Goal: Task Accomplishment & Management: Use online tool/utility

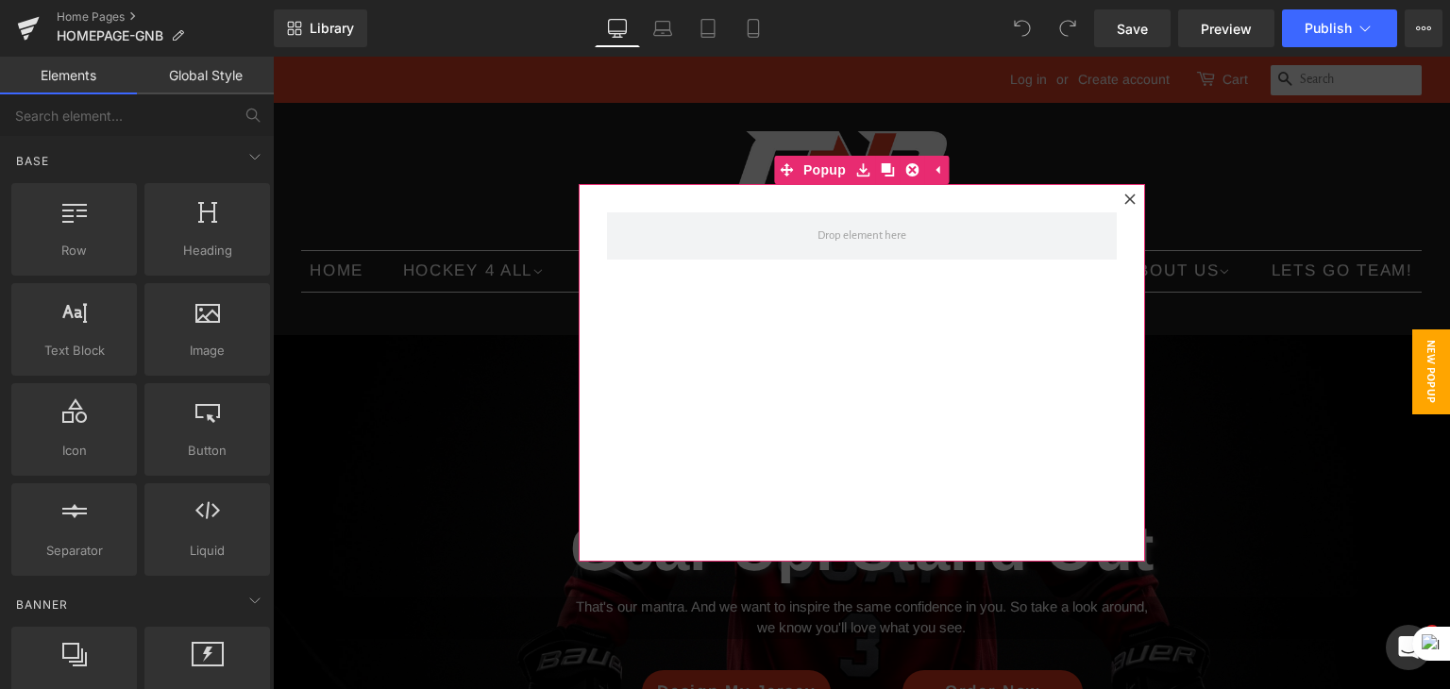
click at [1125, 202] on icon at bounding box center [1129, 198] width 10 height 10
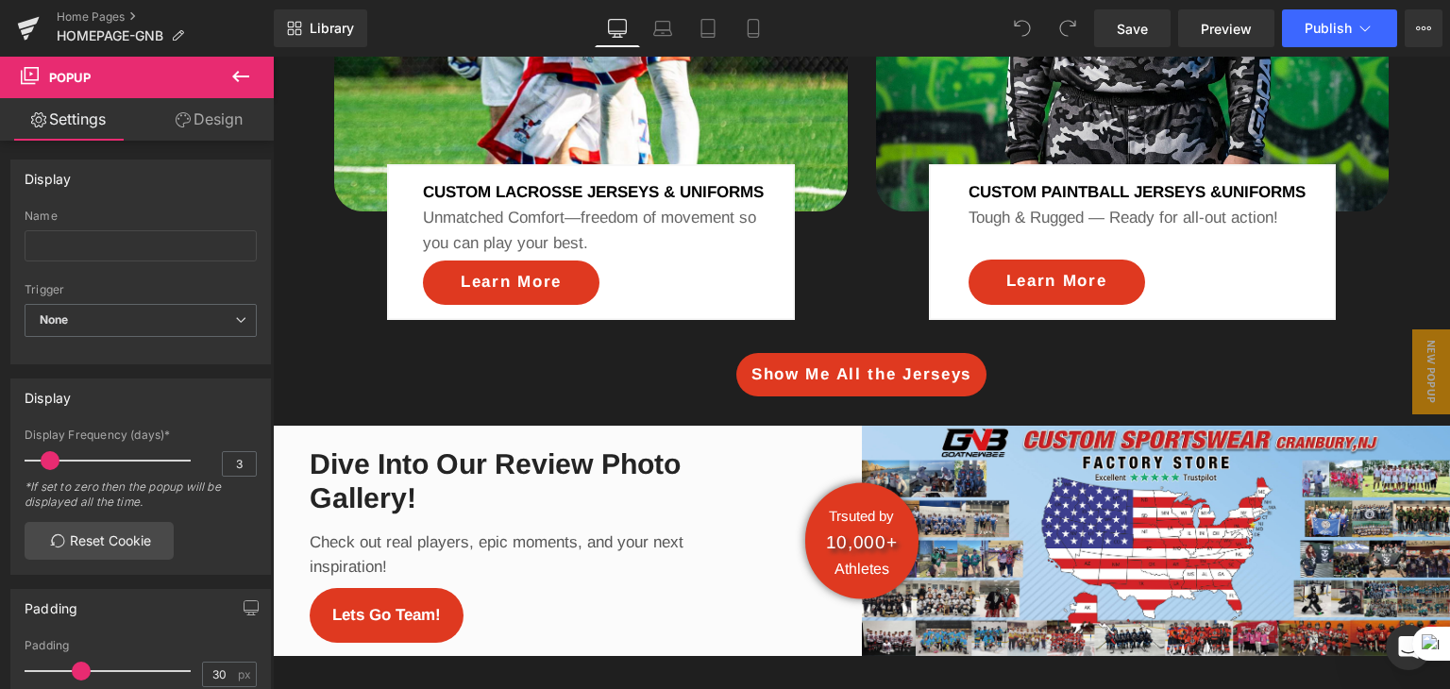
scroll to position [2429, 0]
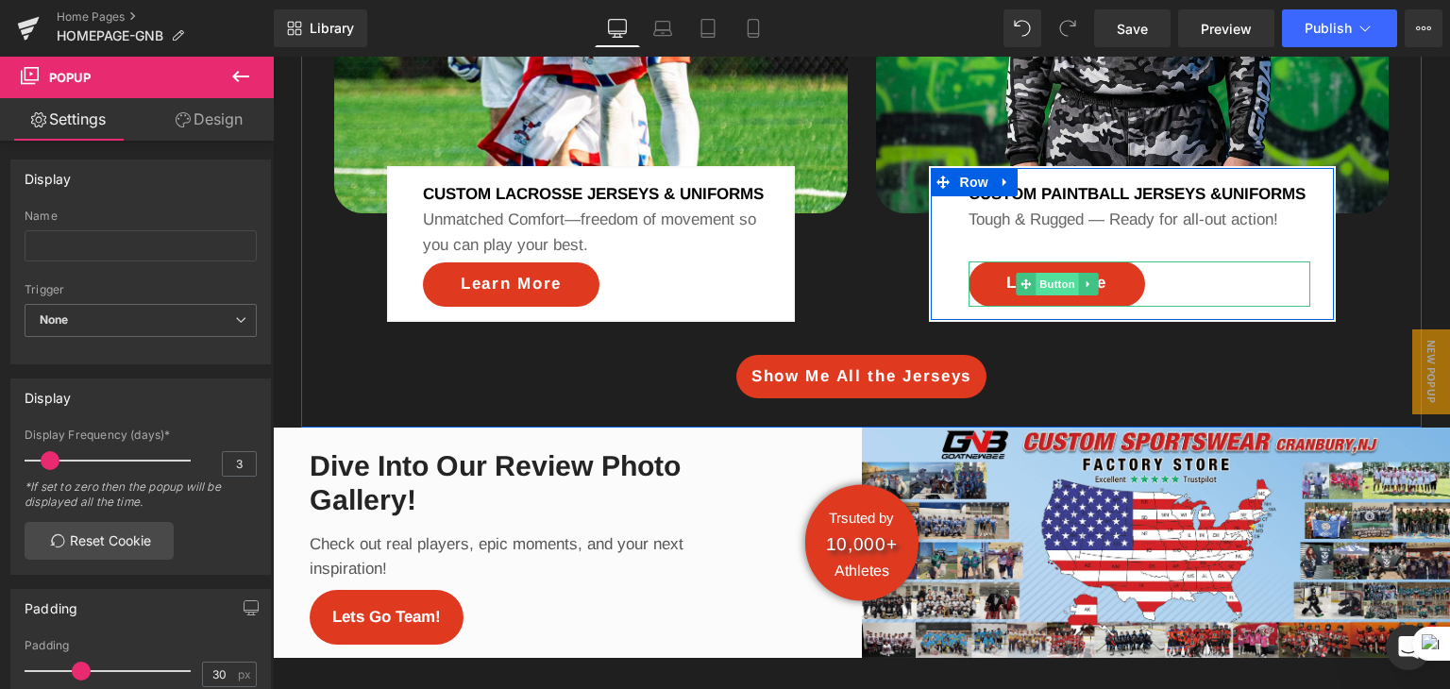
click at [1050, 295] on span "Button" at bounding box center [1056, 284] width 43 height 23
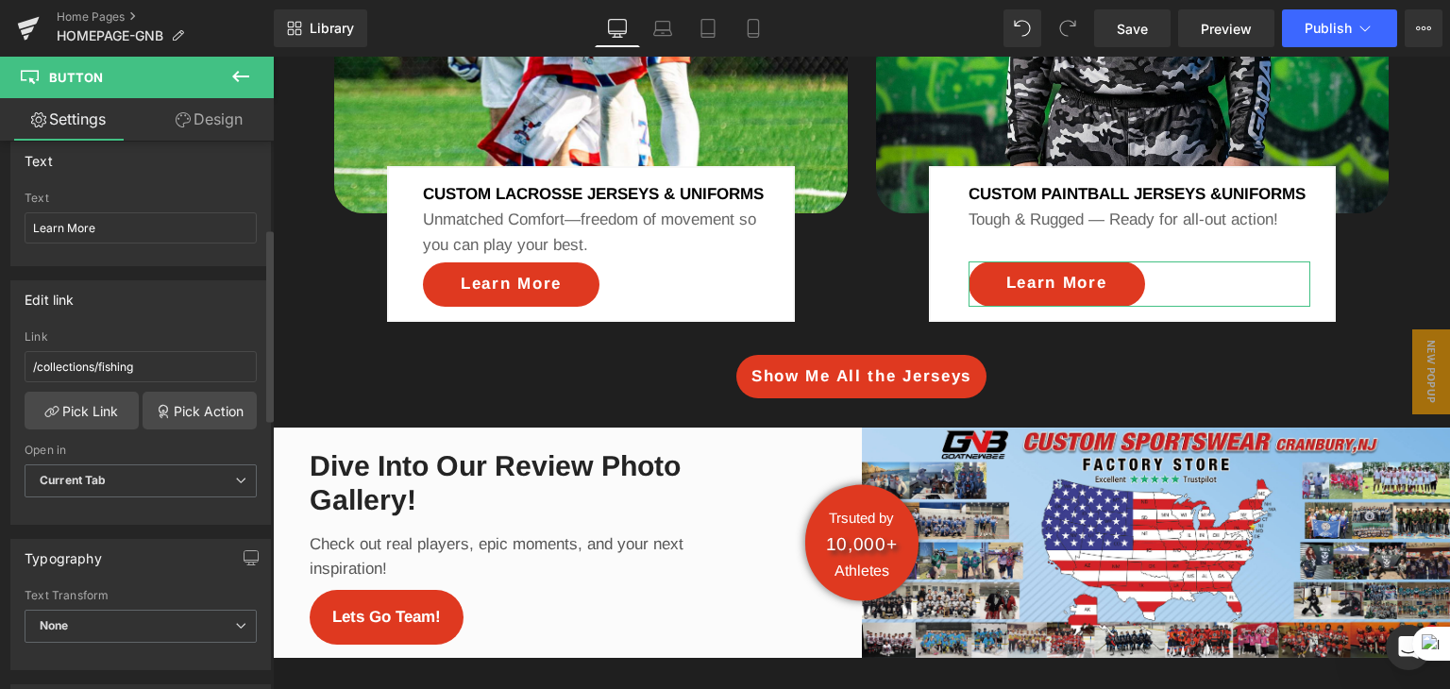
scroll to position [248, 0]
click at [98, 407] on link "Pick Link" at bounding box center [82, 410] width 114 height 38
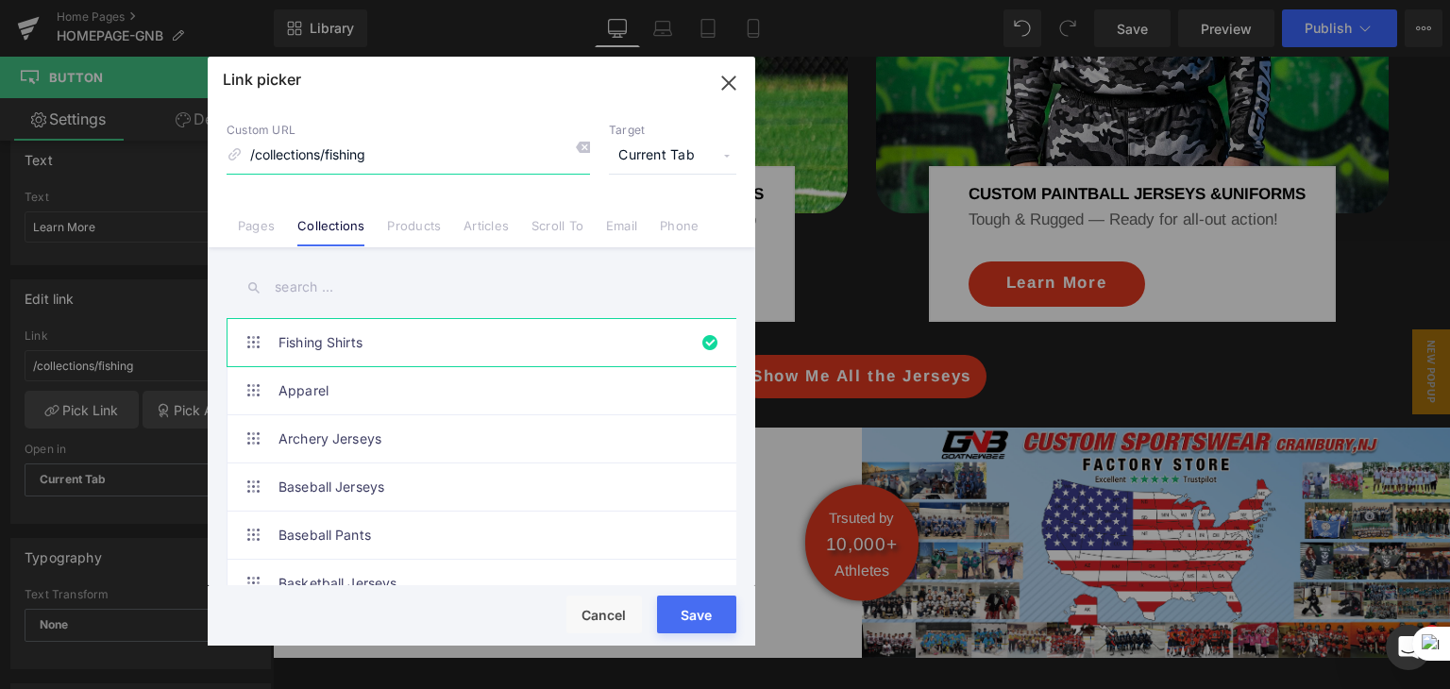
click at [425, 152] on input "/collections/fishing" at bounding box center [408, 156] width 363 height 36
type input "P"
click at [384, 273] on input "text" at bounding box center [482, 287] width 510 height 42
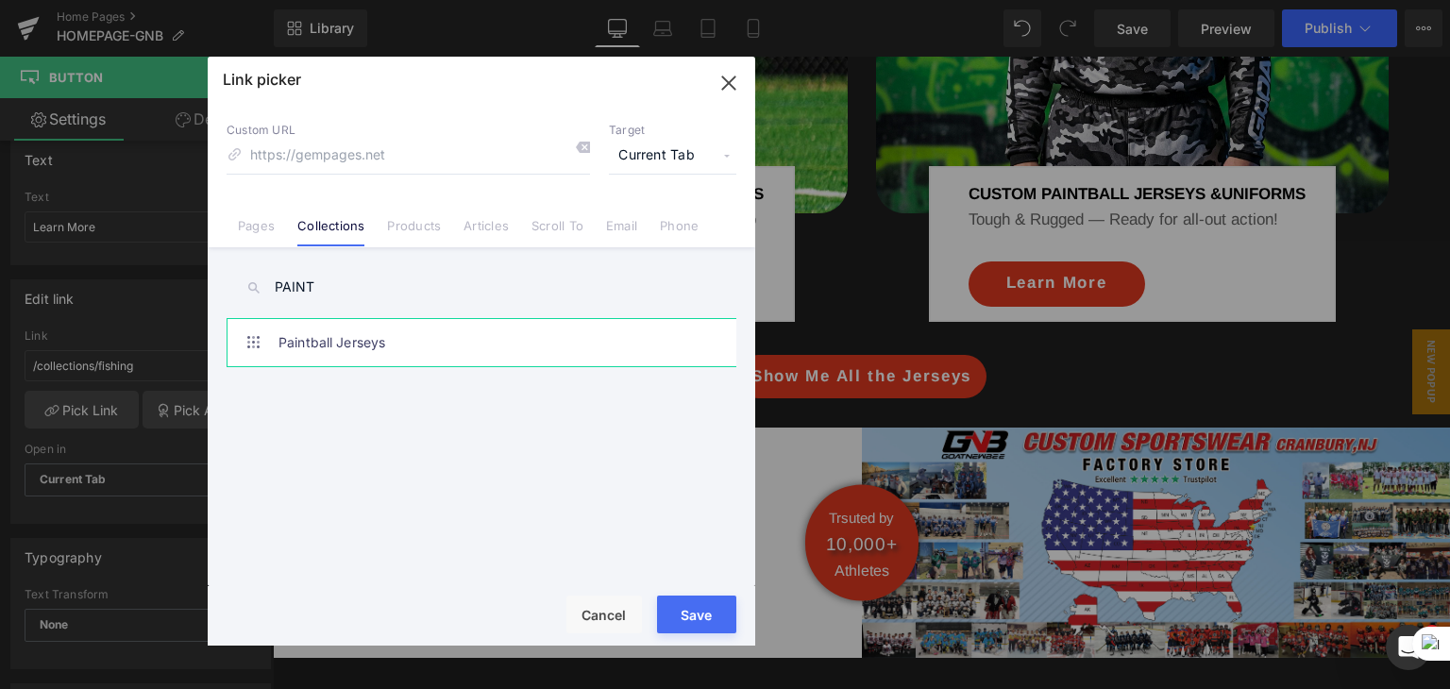
type input "PAINT"
click at [380, 344] on link "Paintball Jerseys" at bounding box center [485, 342] width 415 height 47
click at [695, 608] on div "Rendering Content" at bounding box center [725, 614] width 116 height 21
click at [699, 612] on div "Rendering Content" at bounding box center [725, 614] width 116 height 21
click at [704, 615] on div "Rendering Content" at bounding box center [725, 614] width 116 height 21
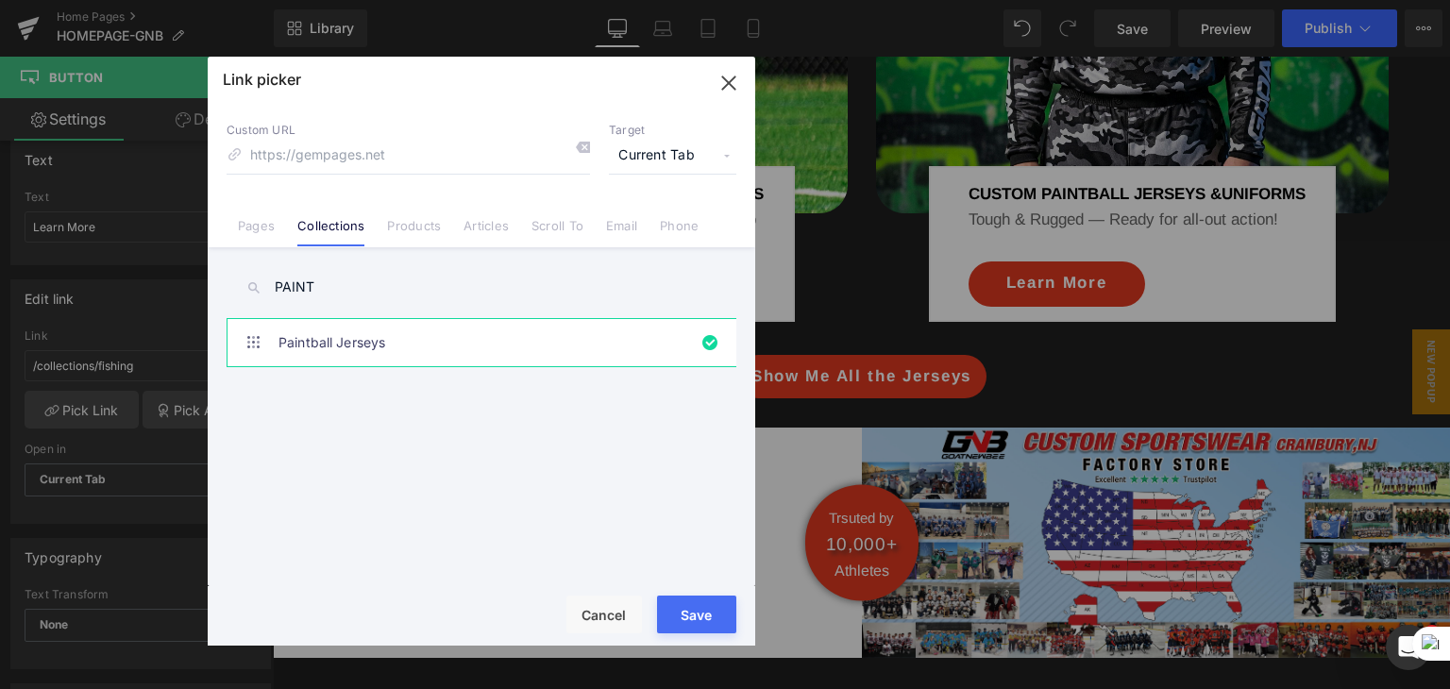
click at [701, 616] on div "Rendering Content" at bounding box center [725, 614] width 116 height 21
click at [693, 618] on div "Rendering Content" at bounding box center [725, 614] width 116 height 21
click at [666, 511] on div "Fishing Shirts Apparel Archery Jerseys Baseball Jerseys Baseball Pants Basketba…" at bounding box center [485, 455] width 517 height 275
click at [724, 87] on icon "button" at bounding box center [728, 82] width 12 height 12
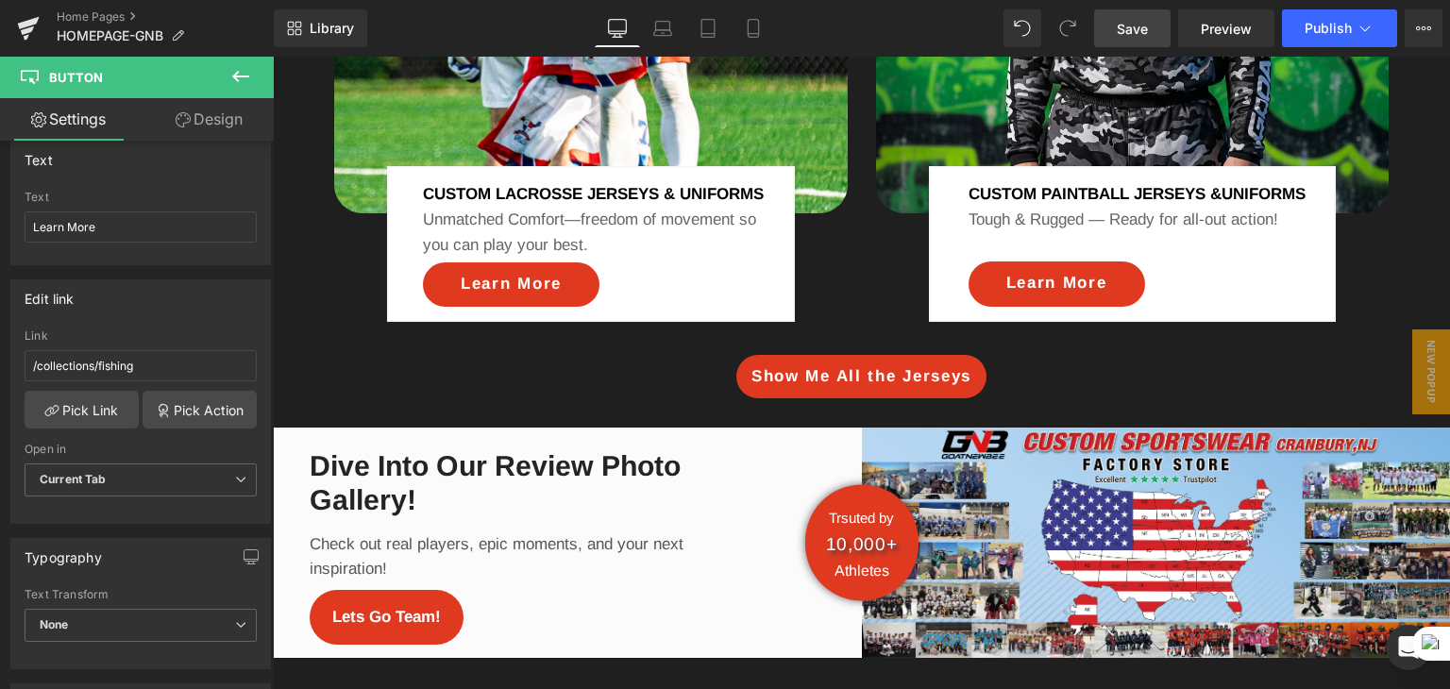
click at [1130, 14] on link "Save" at bounding box center [1132, 28] width 76 height 38
click at [1322, 41] on button "Publish" at bounding box center [1339, 28] width 115 height 38
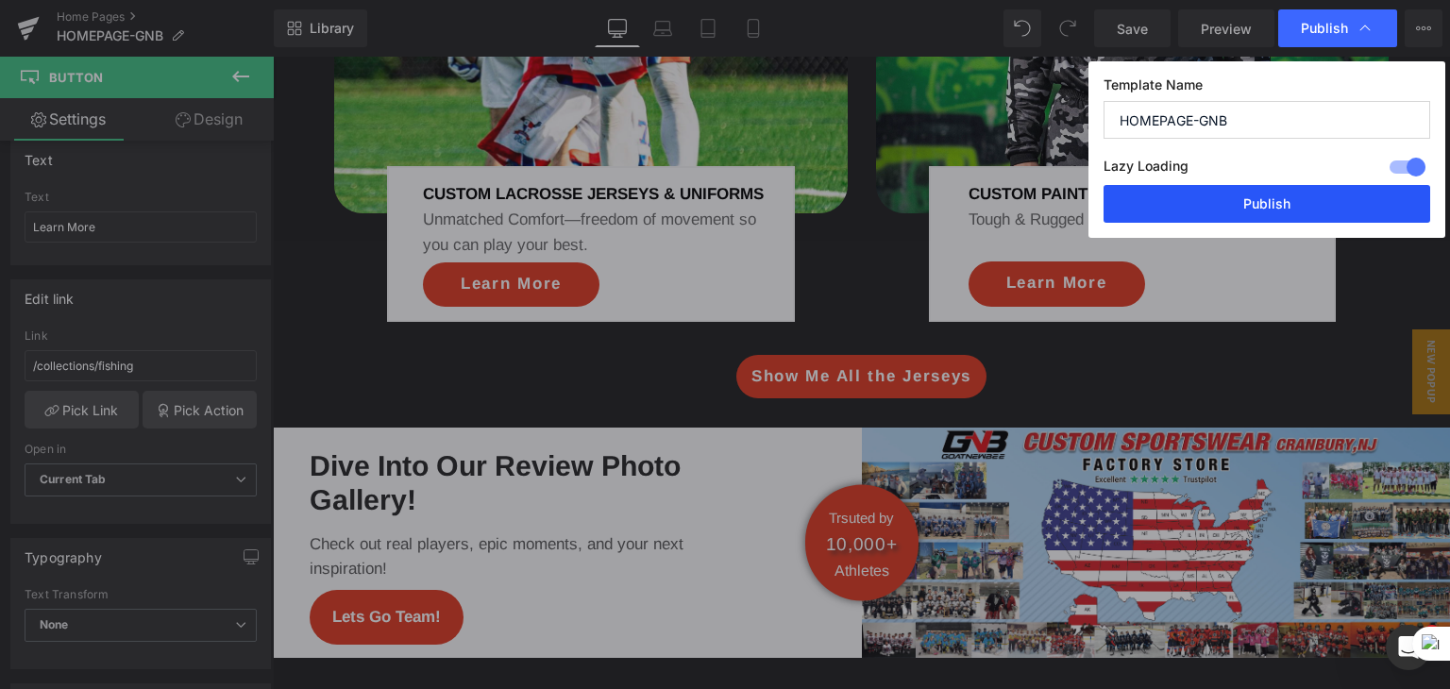
drag, startPoint x: 1272, startPoint y: 211, endPoint x: 705, endPoint y: 600, distance: 687.7
click at [1272, 211] on button "Publish" at bounding box center [1266, 204] width 327 height 38
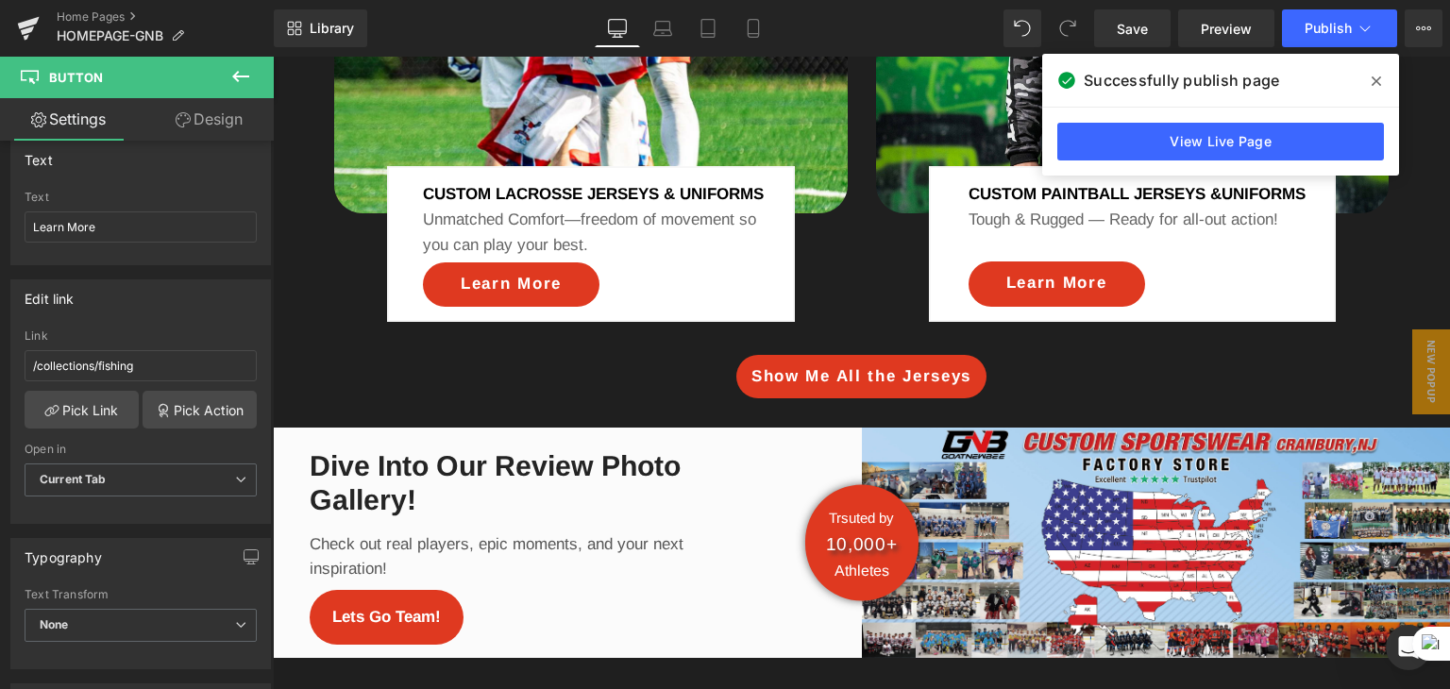
click at [1313, 94] on div "Successfully publish page" at bounding box center [1220, 80] width 357 height 53
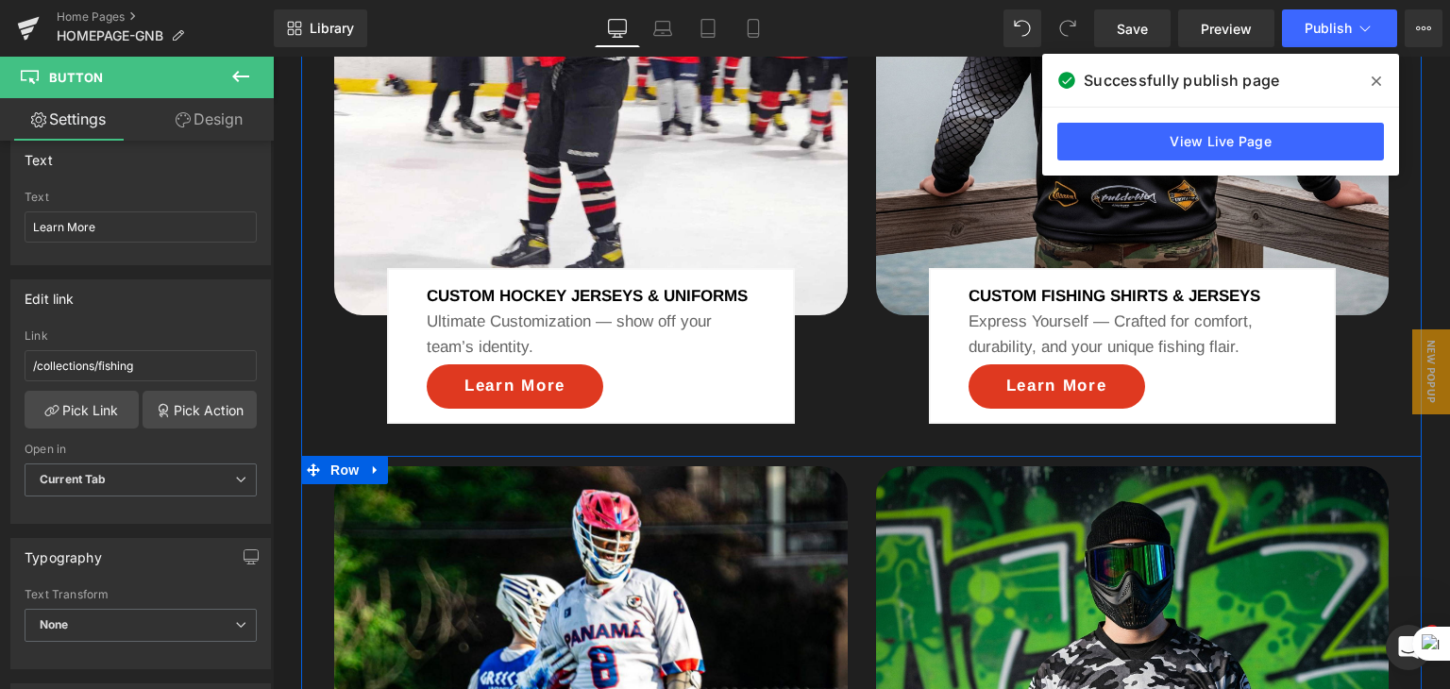
scroll to position [1661, 0]
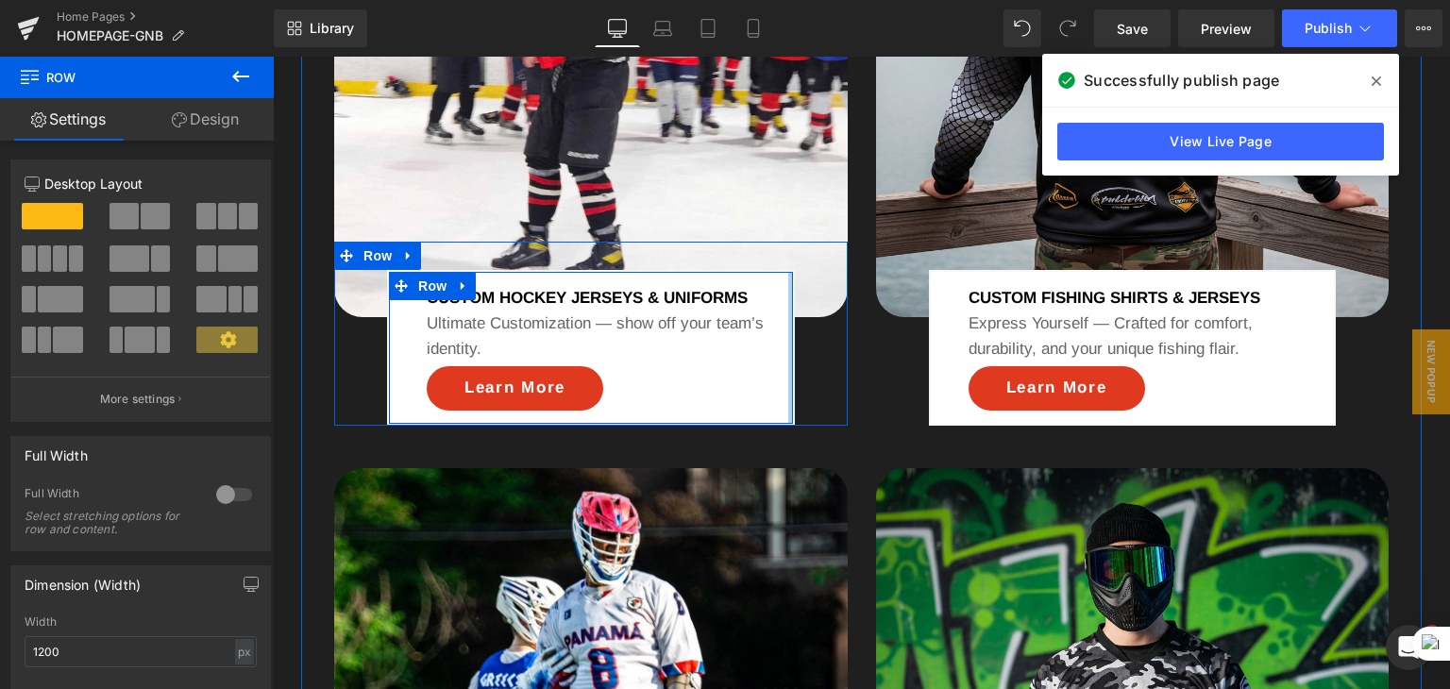
drag, startPoint x: 782, startPoint y: 394, endPoint x: 810, endPoint y: 389, distance: 27.8
click at [810, 389] on div "CUSTOM HOCKEY JERSEYS & UNIFORMS Text Block Ultimate Customization — show off y…" at bounding box center [590, 334] width 513 height 184
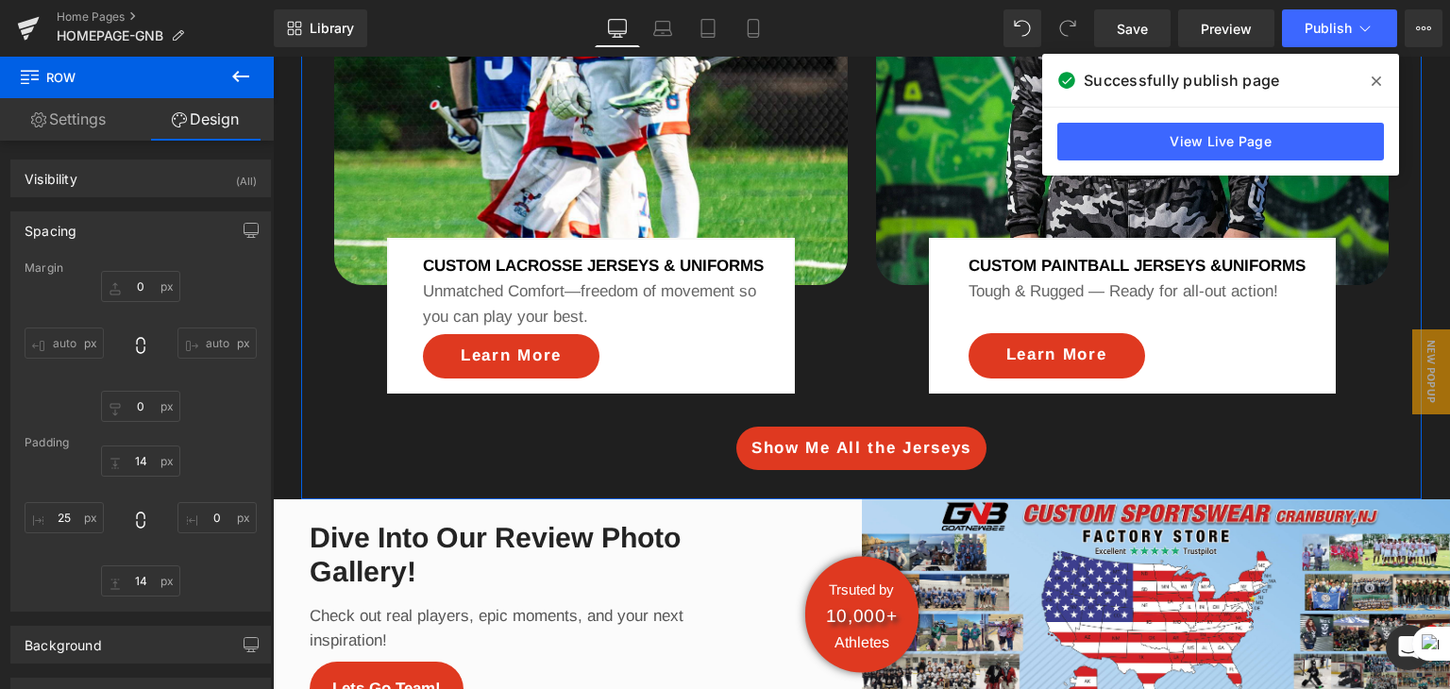
scroll to position [2359, 0]
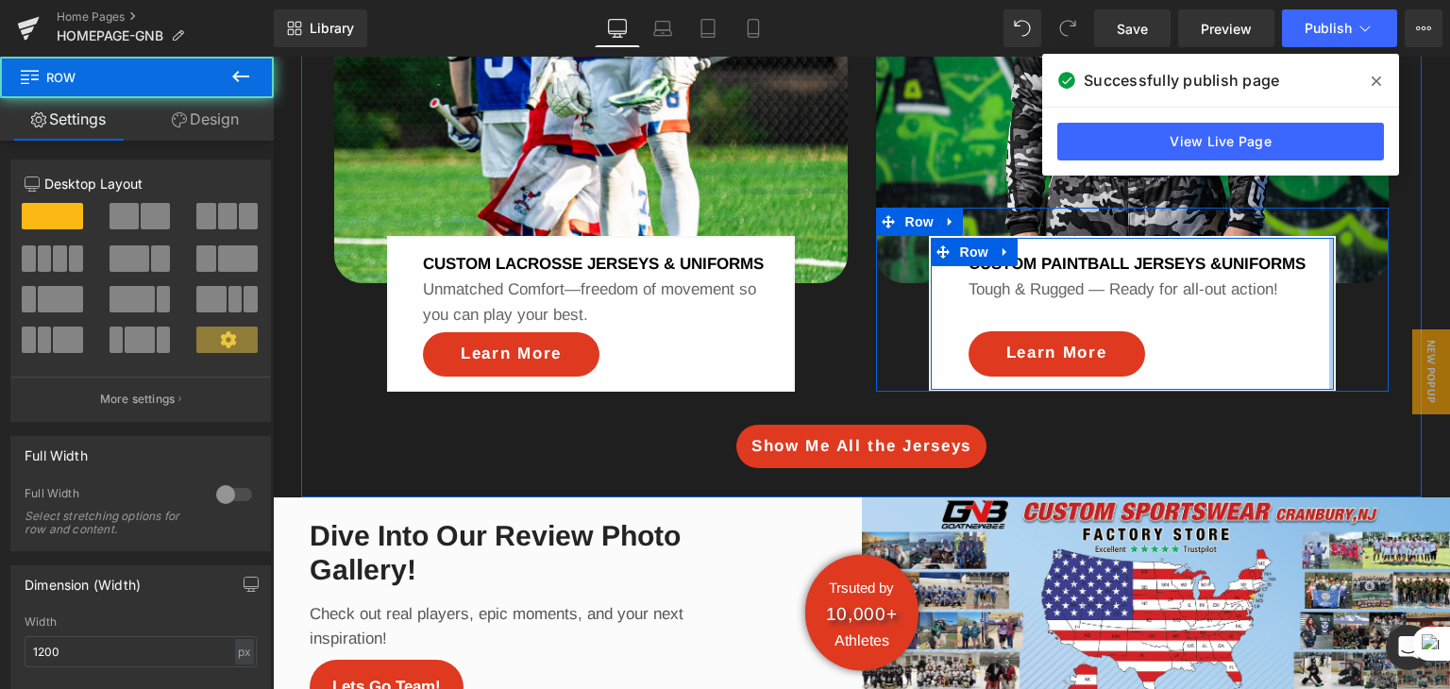
drag, startPoint x: 1318, startPoint y: 303, endPoint x: 921, endPoint y: 106, distance: 442.8
click at [1363, 292] on div "CUSTOM Paintball Jerseys &UNIFORMS Text Block Tough & Rugged — Ready for all-ou…" at bounding box center [1132, 300] width 513 height 184
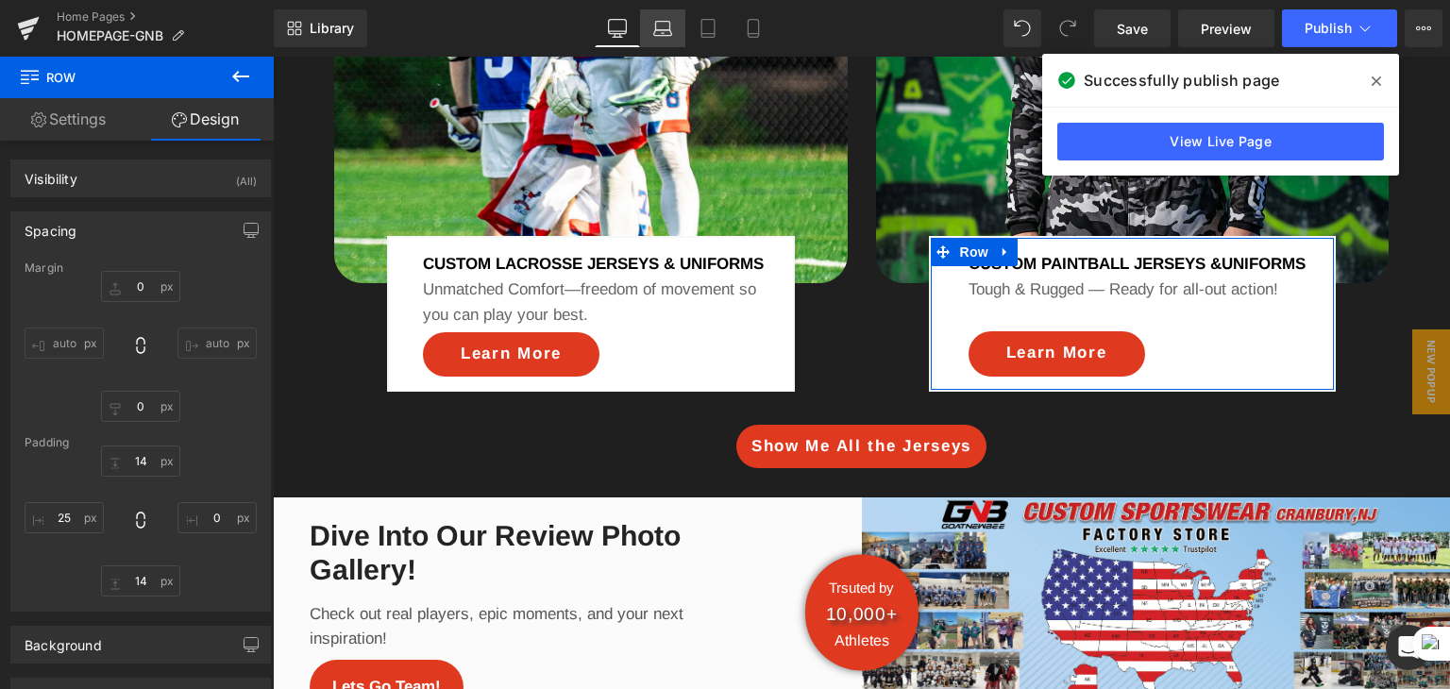
click at [660, 28] on icon at bounding box center [662, 28] width 19 height 19
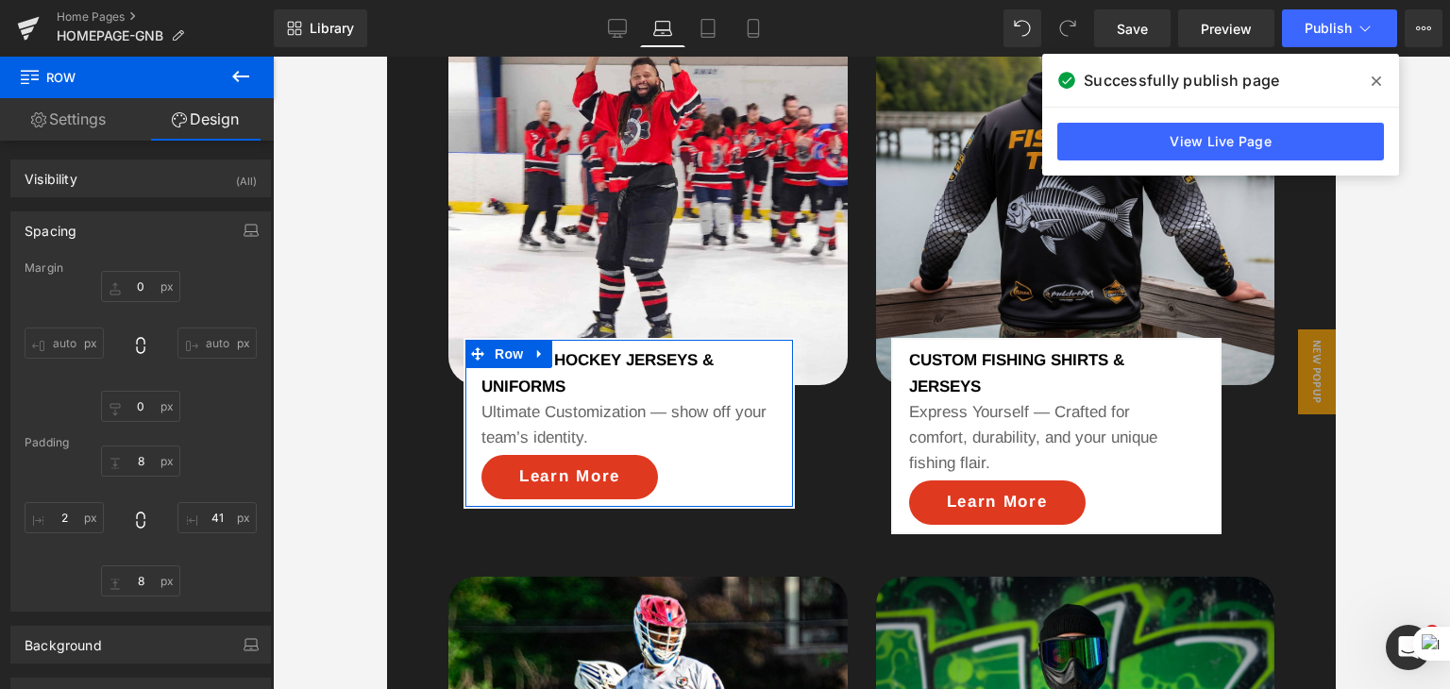
scroll to position [1359, 0]
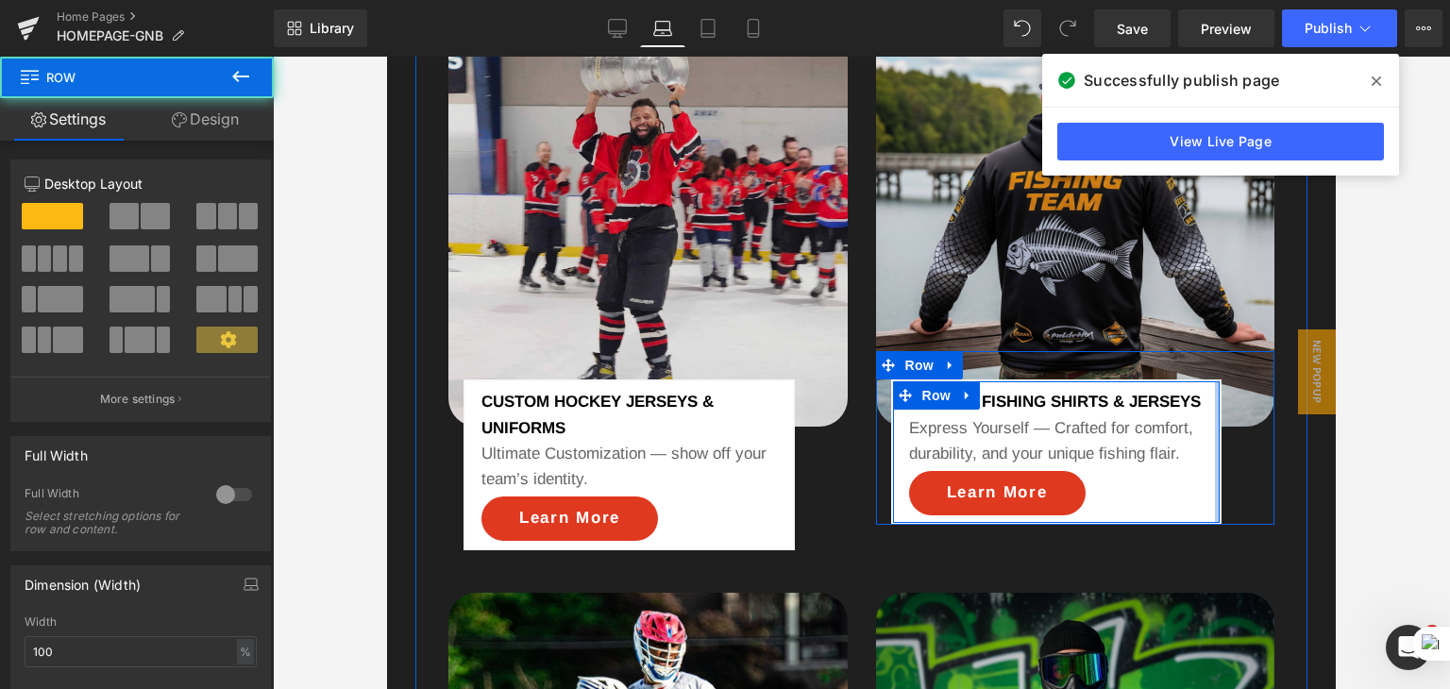
drag, startPoint x: 1190, startPoint y: 457, endPoint x: 747, endPoint y: 81, distance: 580.5
click at [1250, 441] on div "CUSTOM FISHING SHIRTS & JERSEYS Text Block Express Yourself — Crafted for comfo…" at bounding box center [1075, 437] width 399 height 173
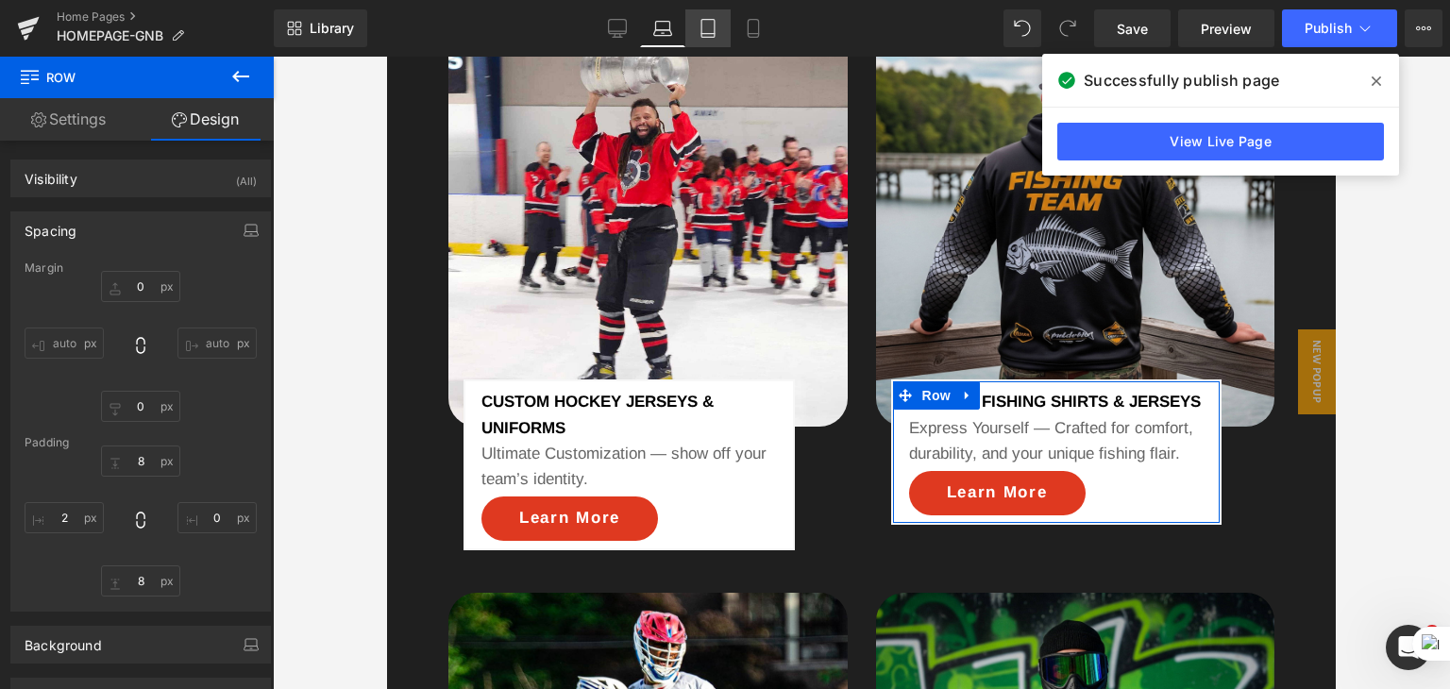
click at [719, 25] on link "Tablet" at bounding box center [707, 28] width 45 height 38
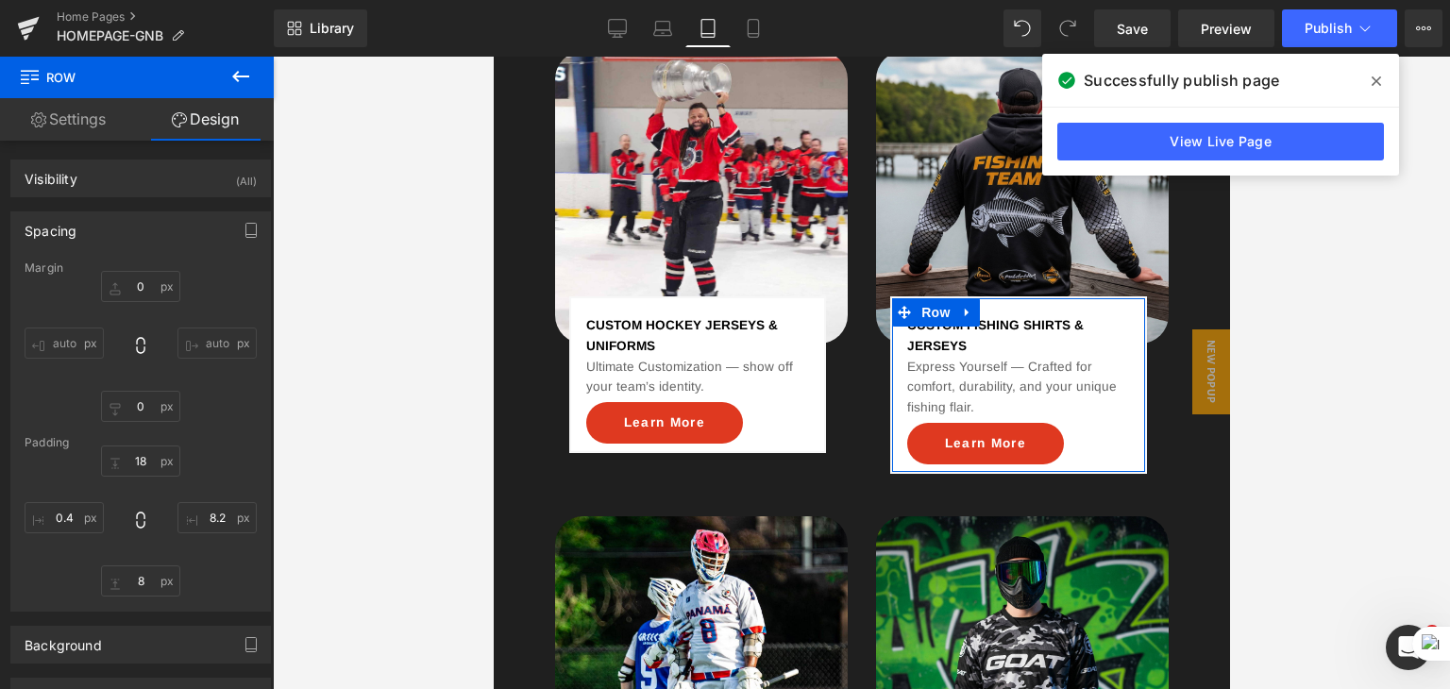
scroll to position [1257, 0]
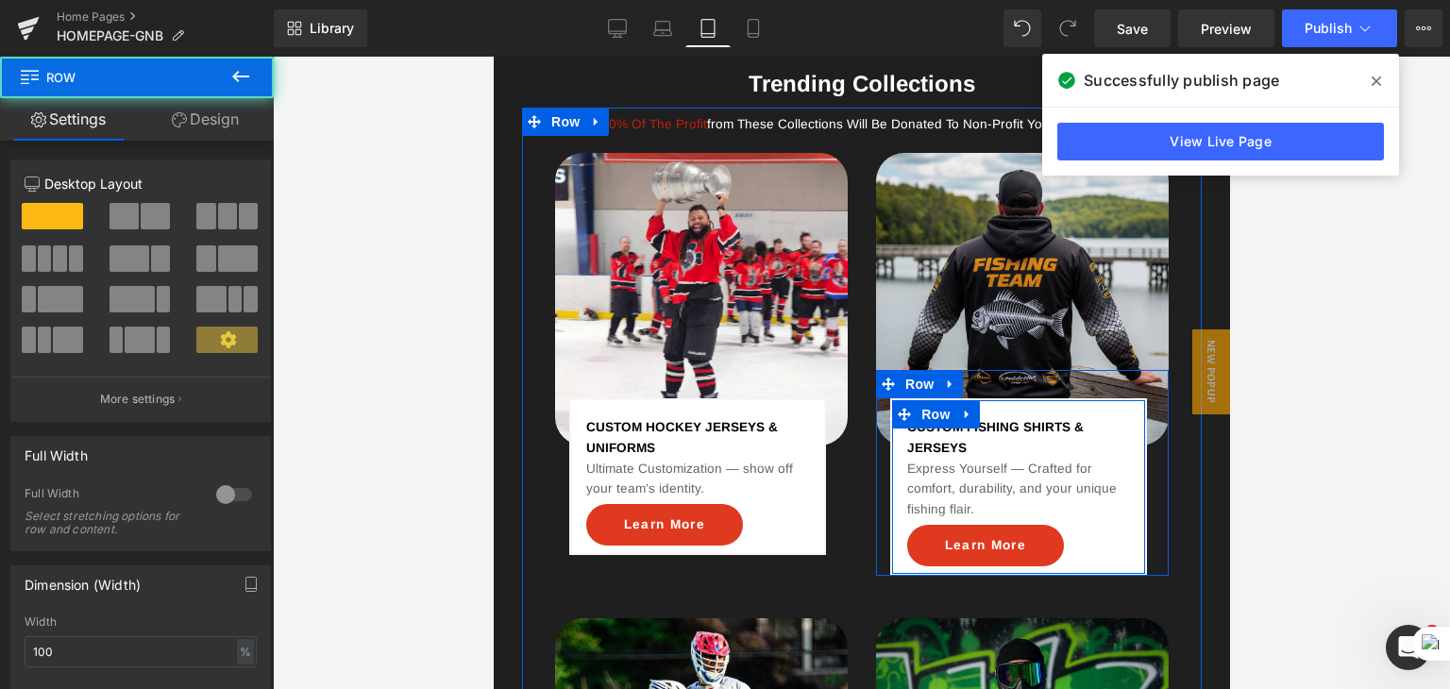
click at [1130, 438] on div "CUSTOM FISHING SHIRTS & JERSEYS Text Block Express Yourself — Crafted for comfo…" at bounding box center [1017, 486] width 257 height 177
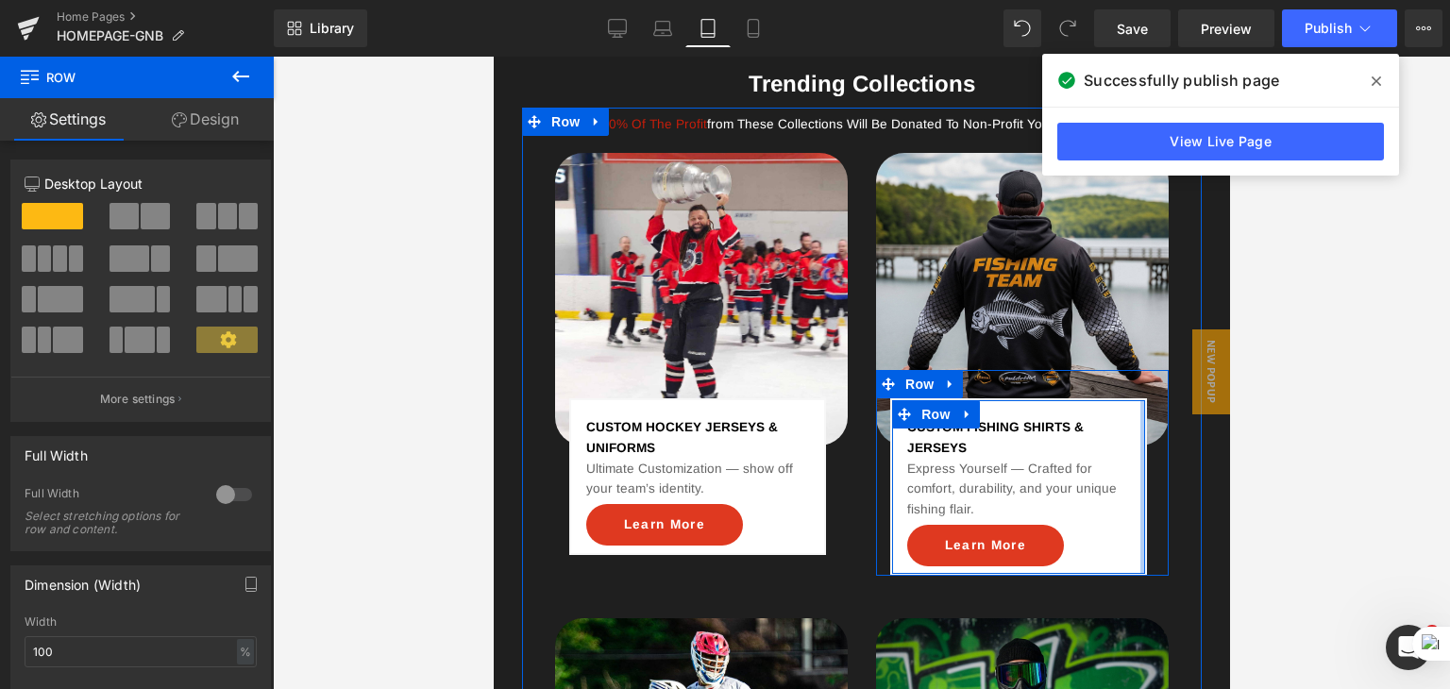
drag, startPoint x: 1121, startPoint y: 439, endPoint x: 1141, endPoint y: 431, distance: 21.2
click at [1162, 428] on div "Image CUSTOM FISHING SHIRTS & JERSEYS Text Block Express Yourself — Crafted for…" at bounding box center [1021, 364] width 321 height 423
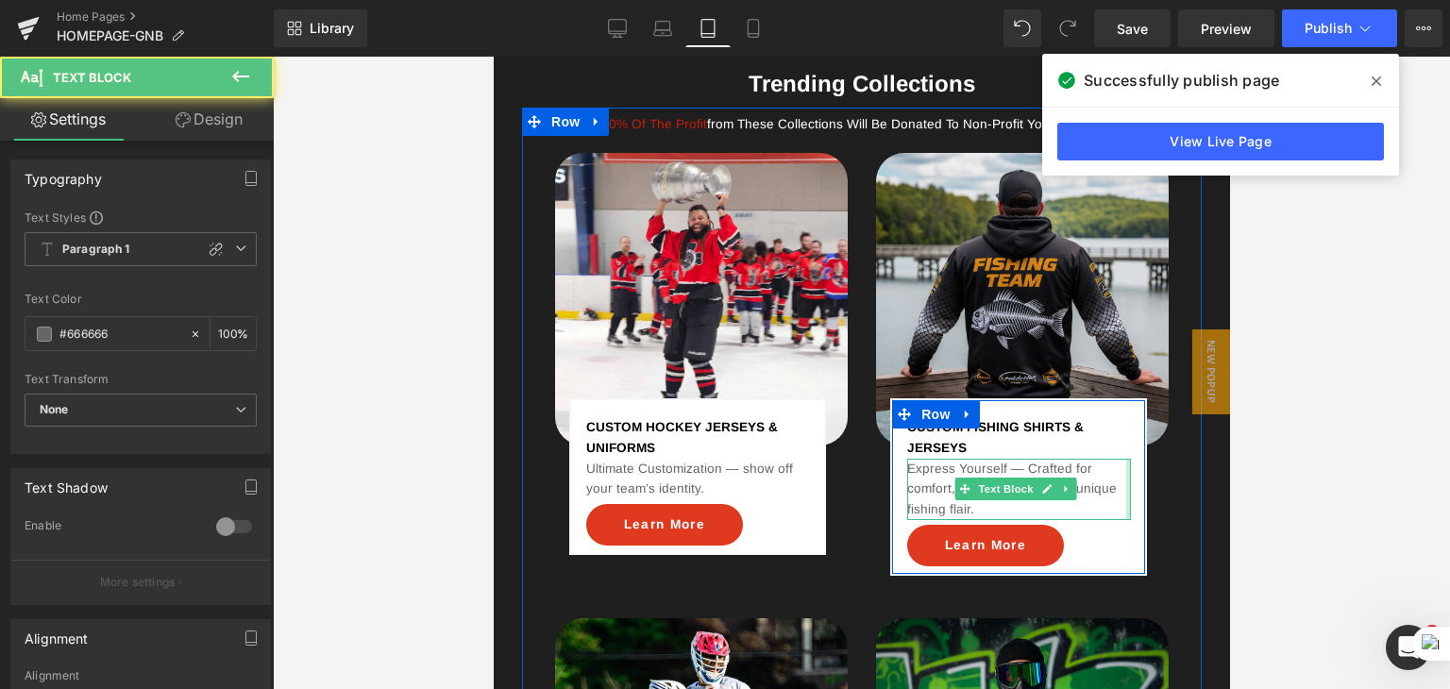
drag, startPoint x: 1113, startPoint y: 446, endPoint x: 1125, endPoint y: 457, distance: 16.1
click at [1141, 446] on div "CUSTOM FISHING SHIRTS & JERSEYS Text Block Express Yourself — Crafted for comfo…" at bounding box center [1017, 486] width 285 height 177
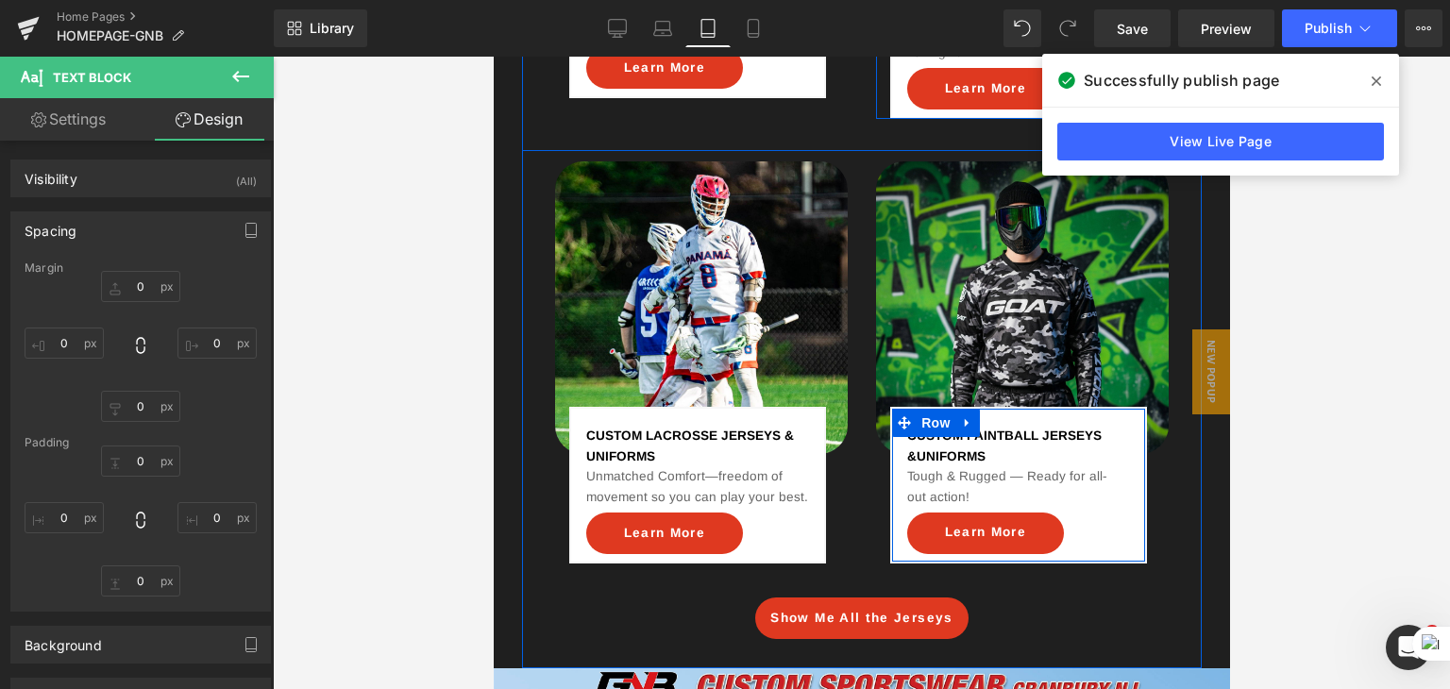
scroll to position [1714, 0]
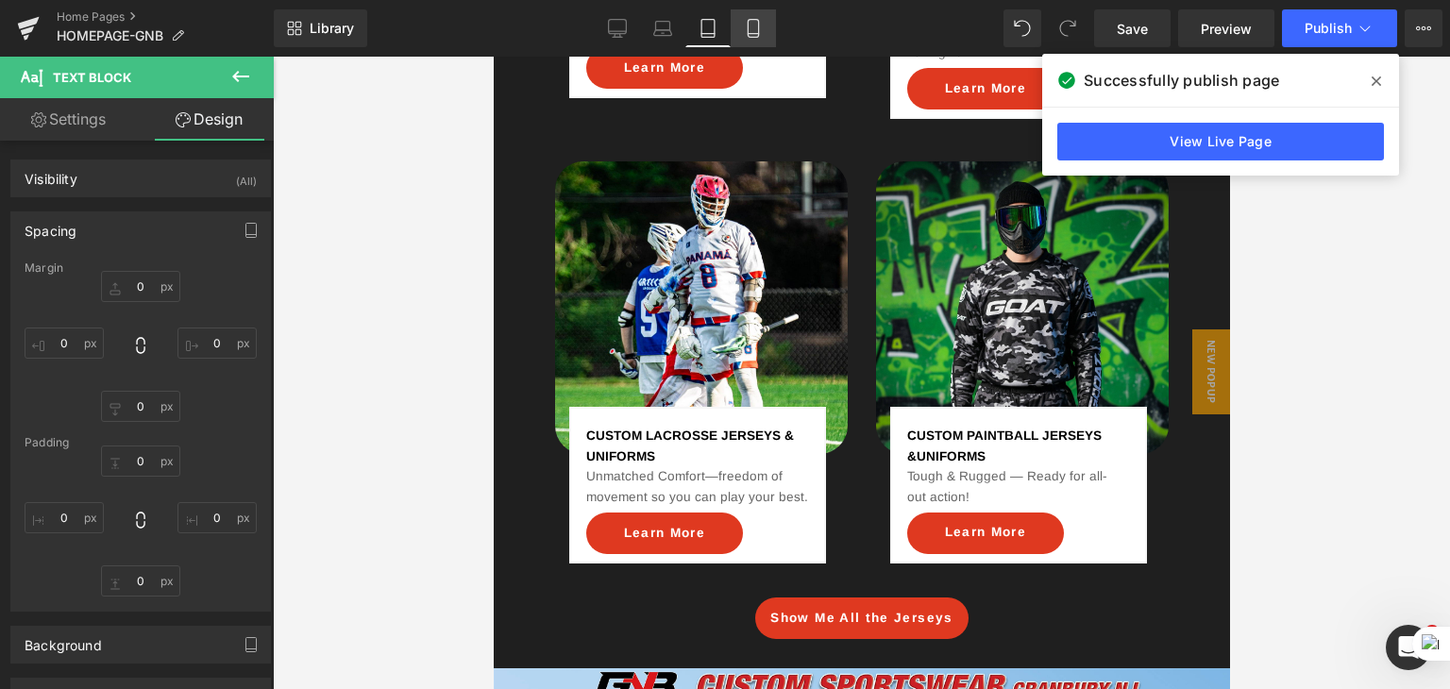
click at [751, 32] on icon at bounding box center [753, 28] width 19 height 19
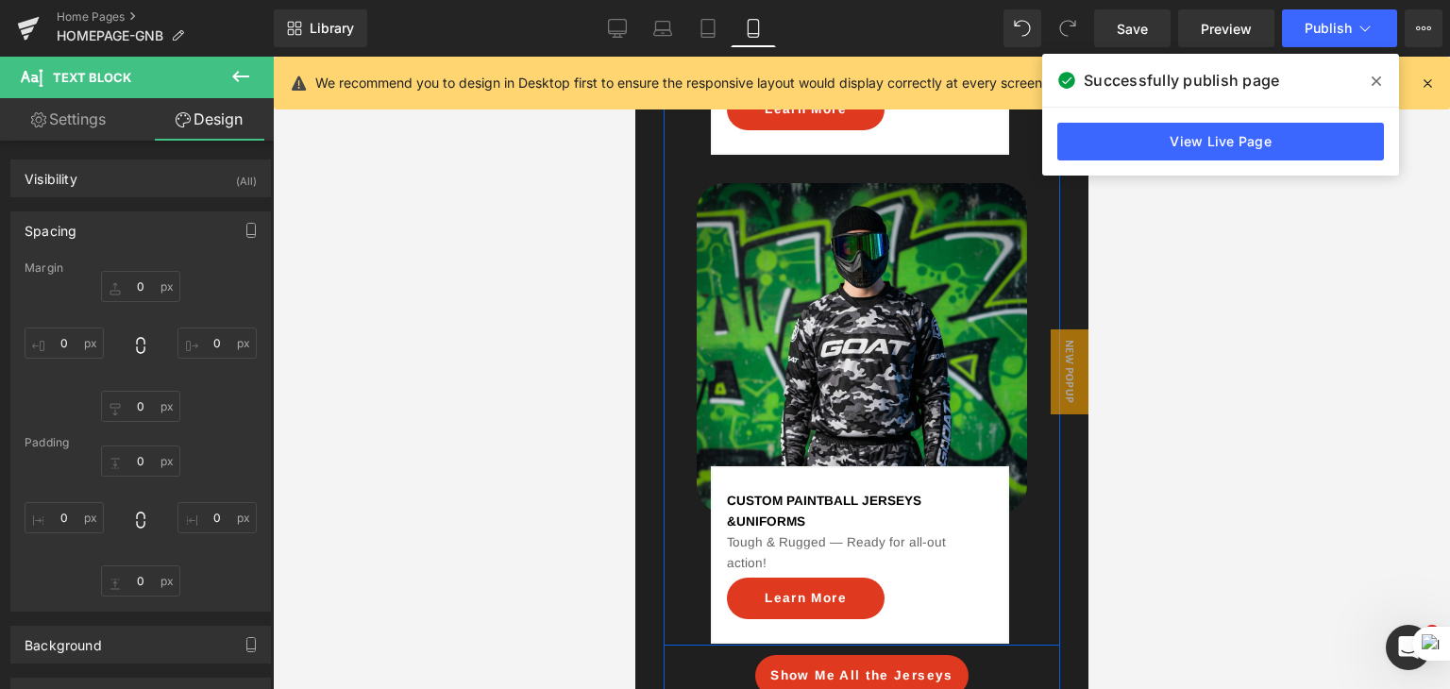
scroll to position [2942, 0]
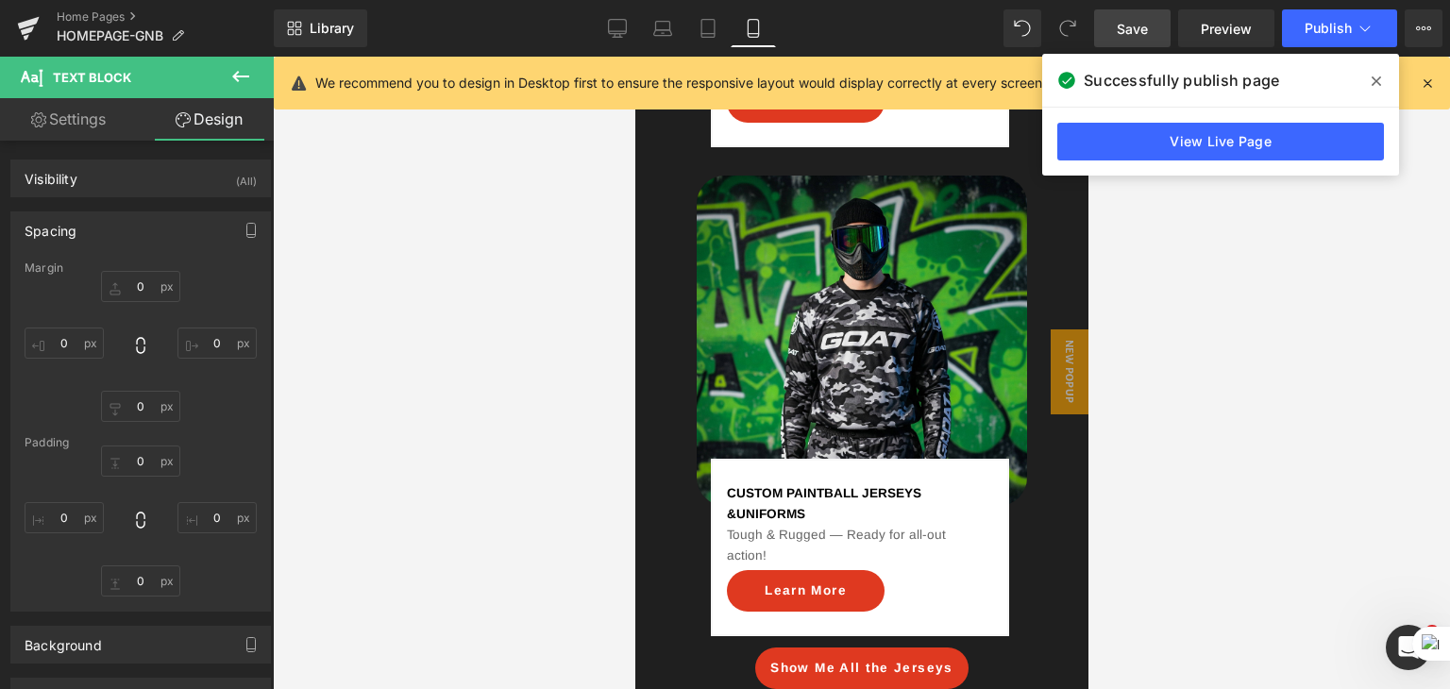
click at [1137, 28] on span "Save" at bounding box center [1131, 29] width 31 height 20
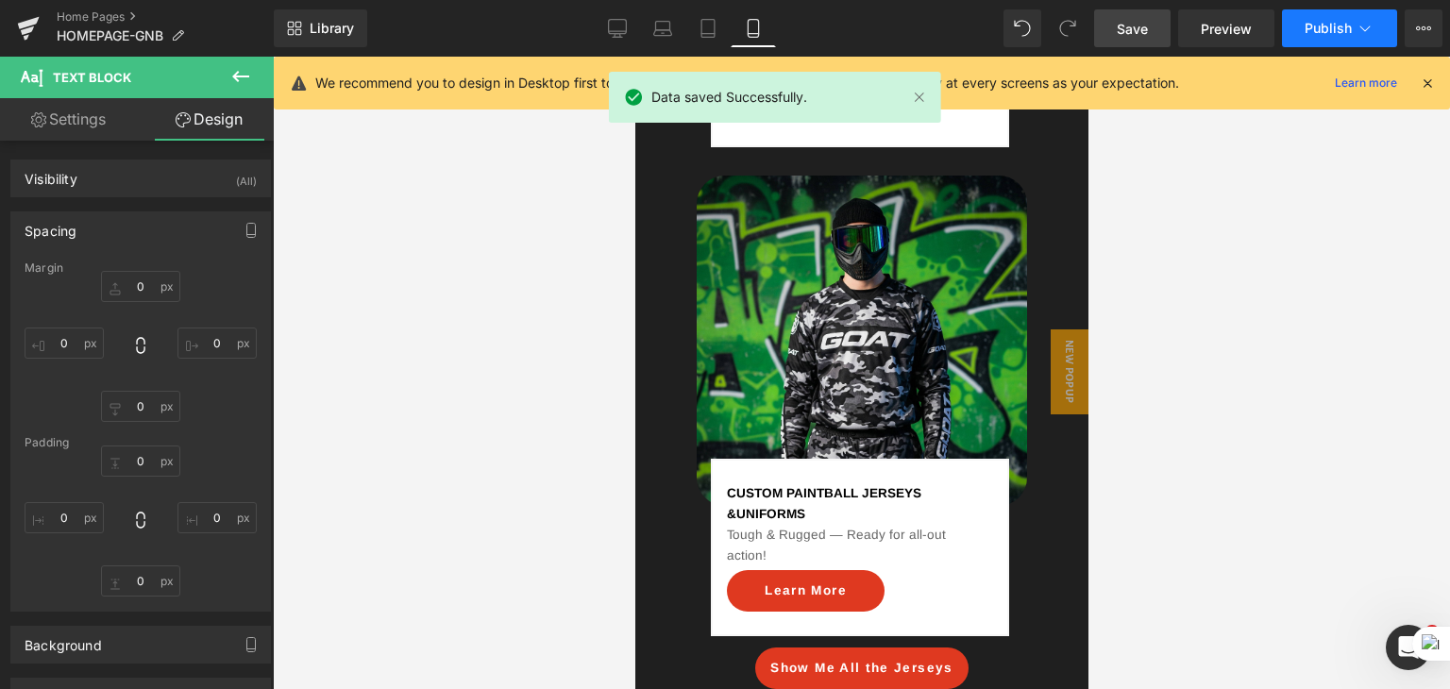
click at [1327, 21] on span "Publish" at bounding box center [1327, 28] width 47 height 15
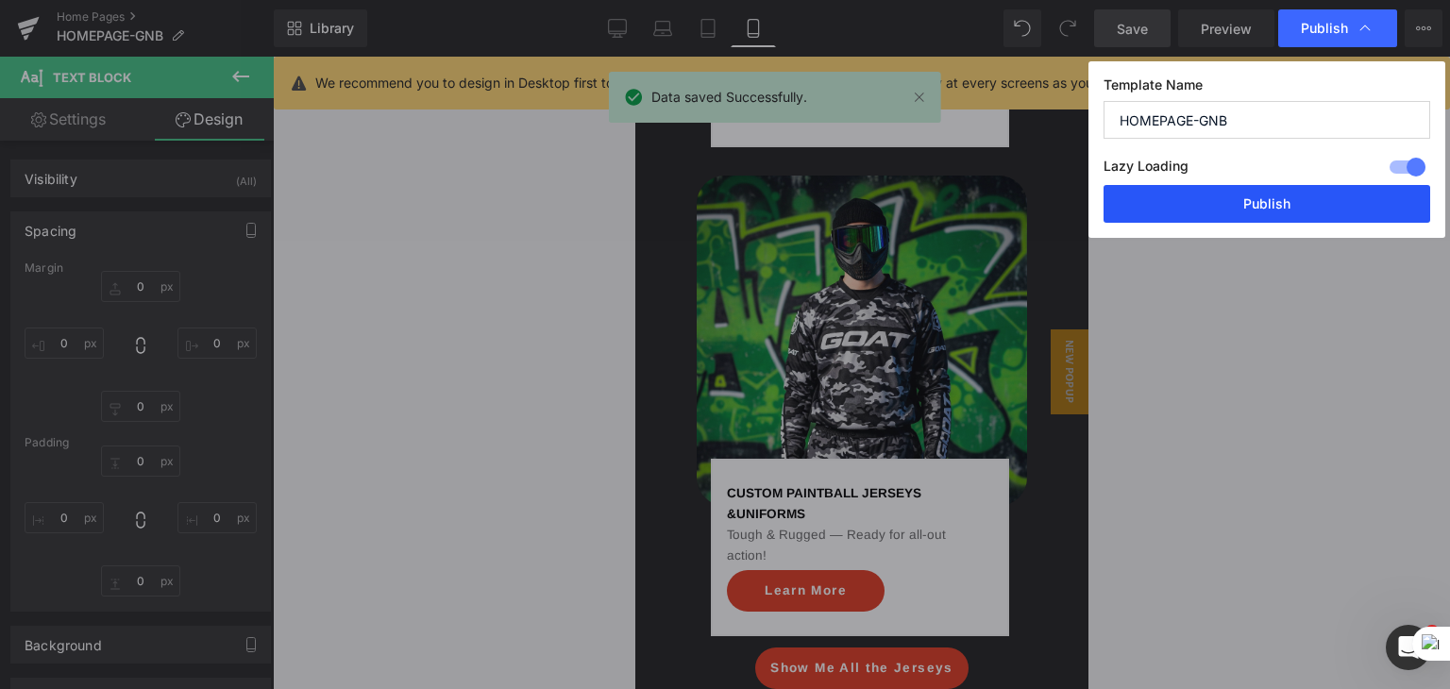
click at [1226, 202] on button "Publish" at bounding box center [1266, 204] width 327 height 38
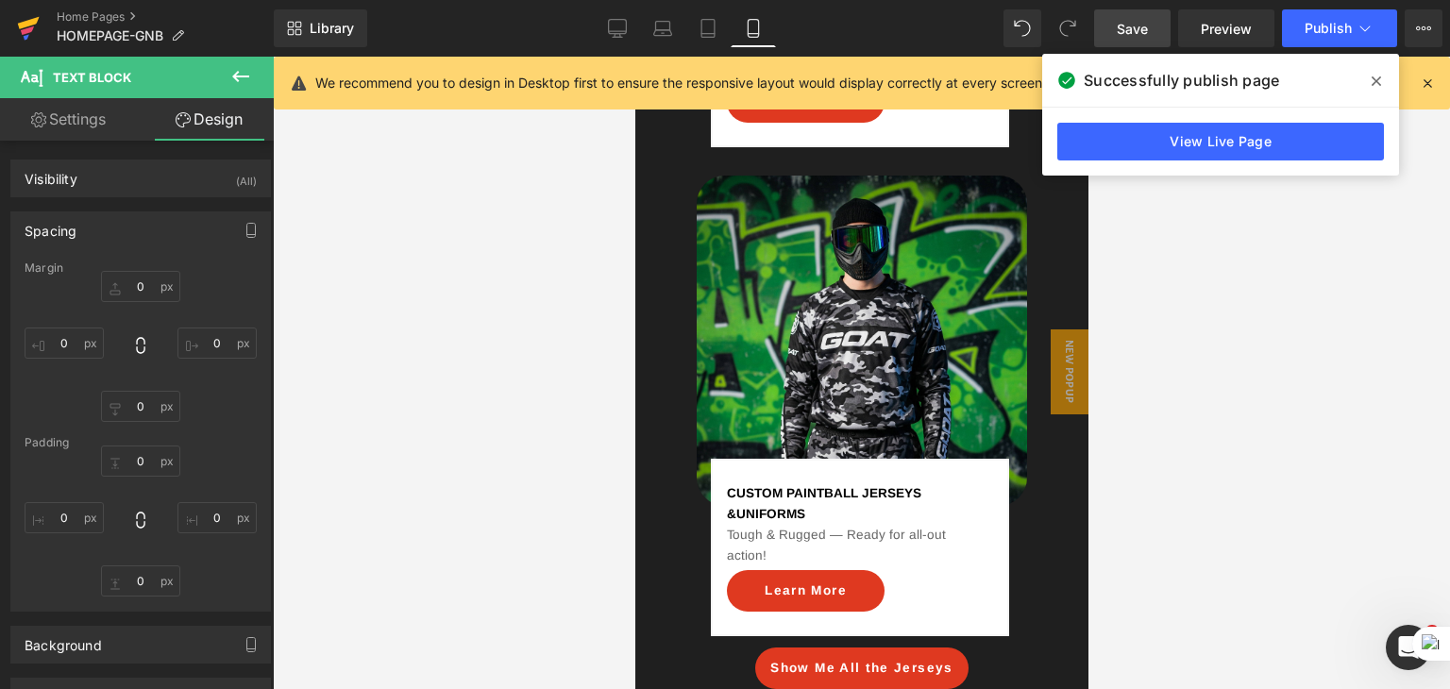
click at [25, 20] on icon at bounding box center [28, 28] width 23 height 47
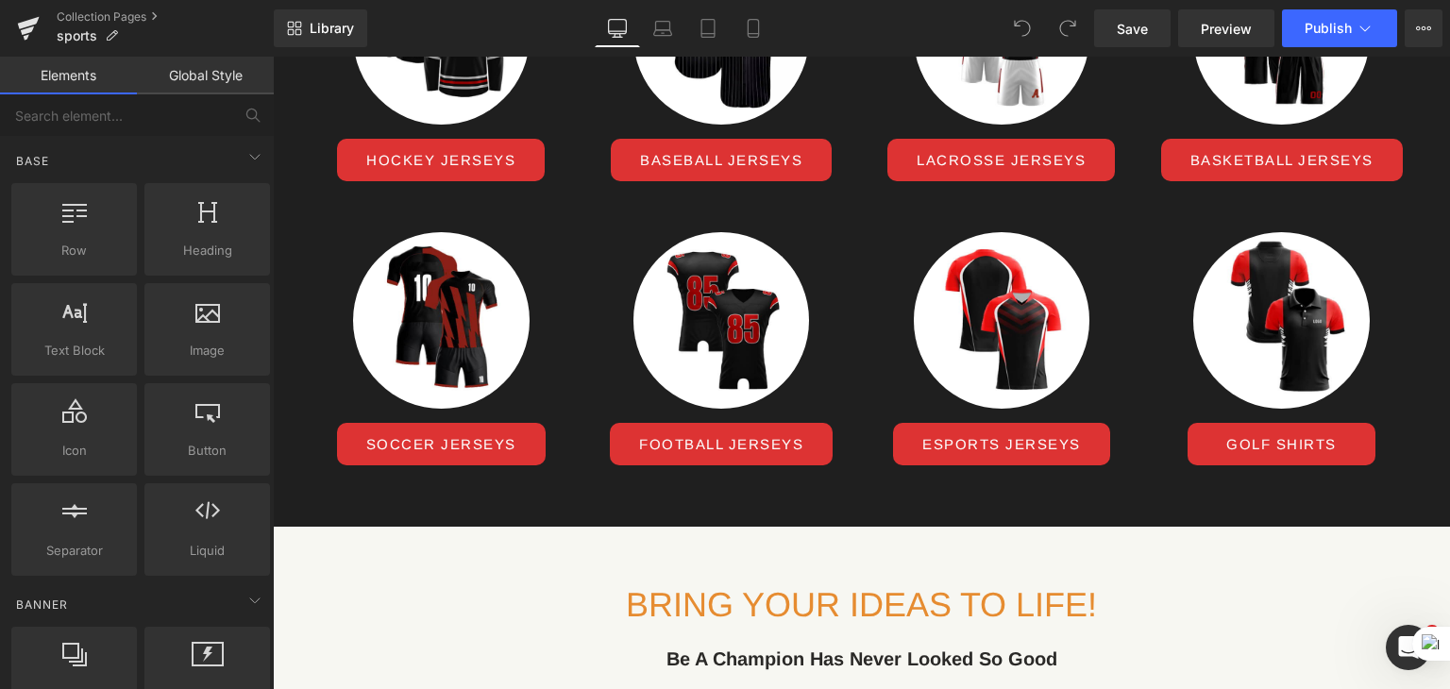
scroll to position [793, 0]
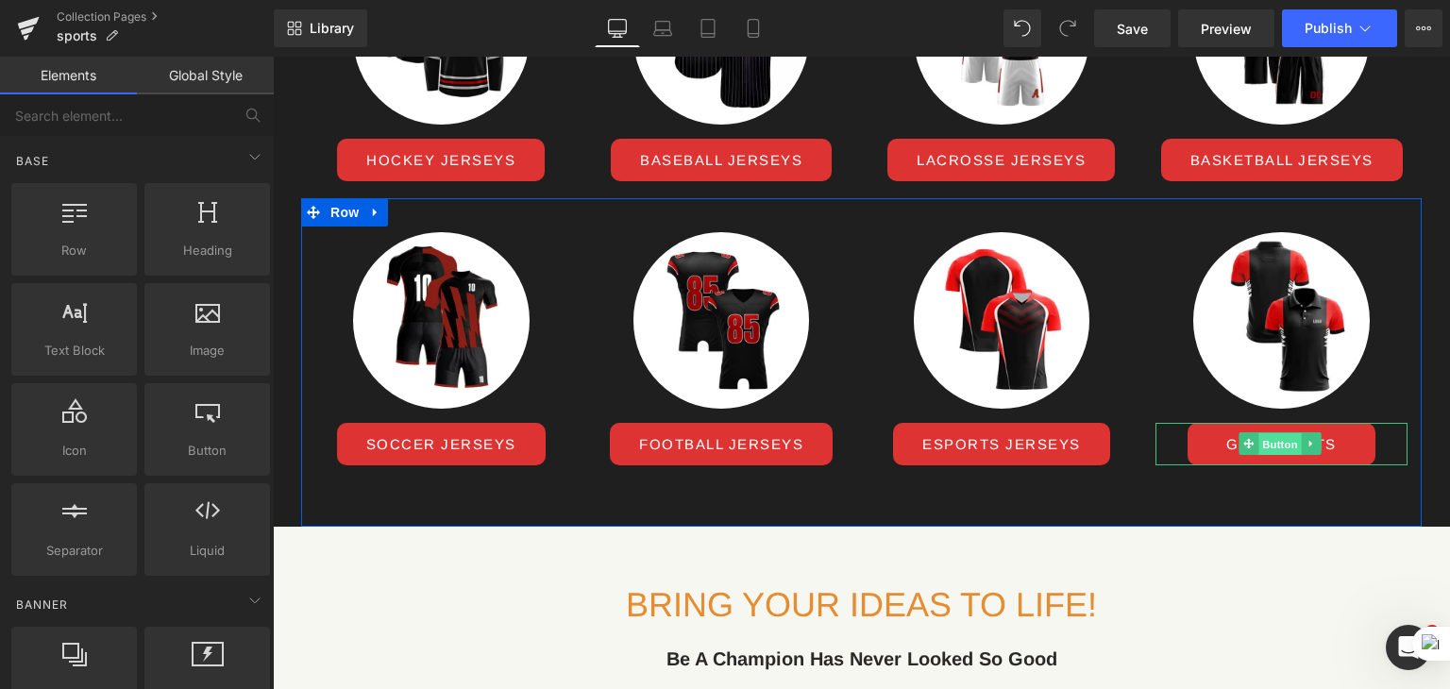
click at [1268, 456] on span "Button" at bounding box center [1279, 444] width 43 height 23
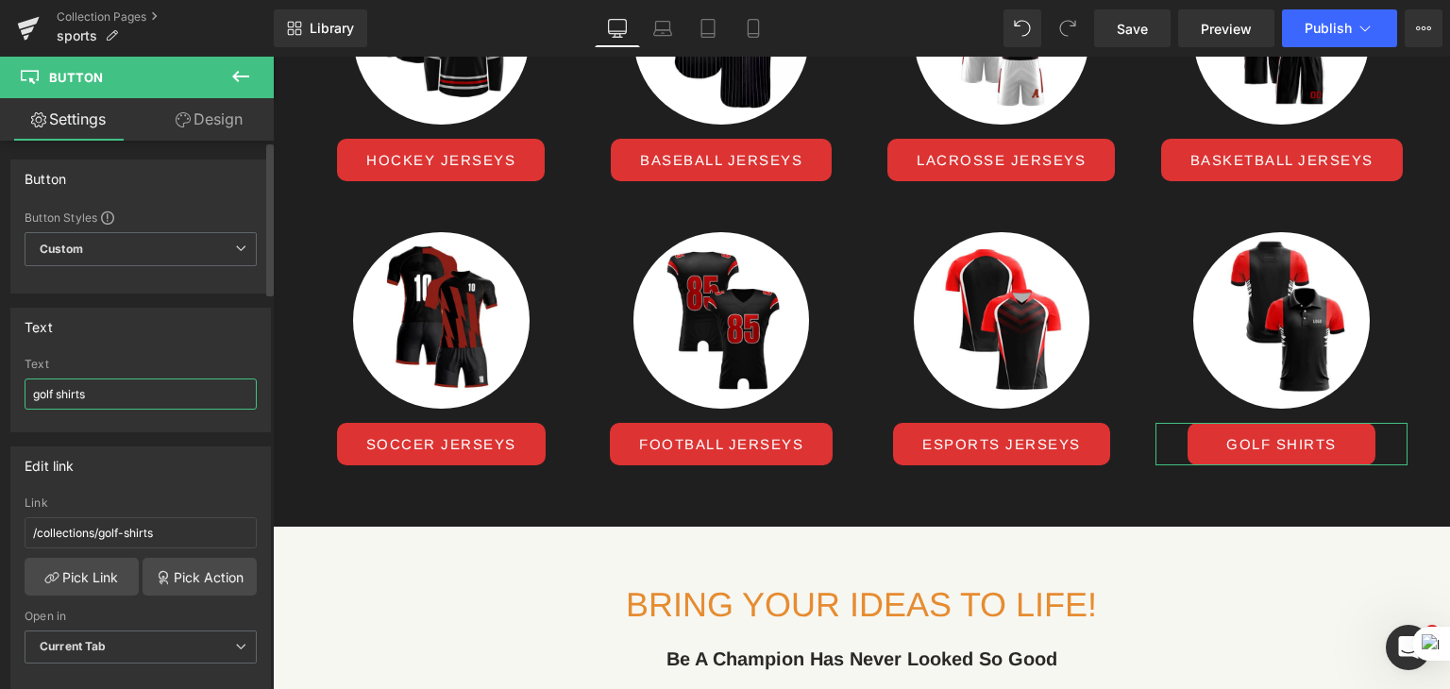
click at [102, 396] on input "golf shirts" at bounding box center [141, 393] width 232 height 31
paste input "ARCHERY"
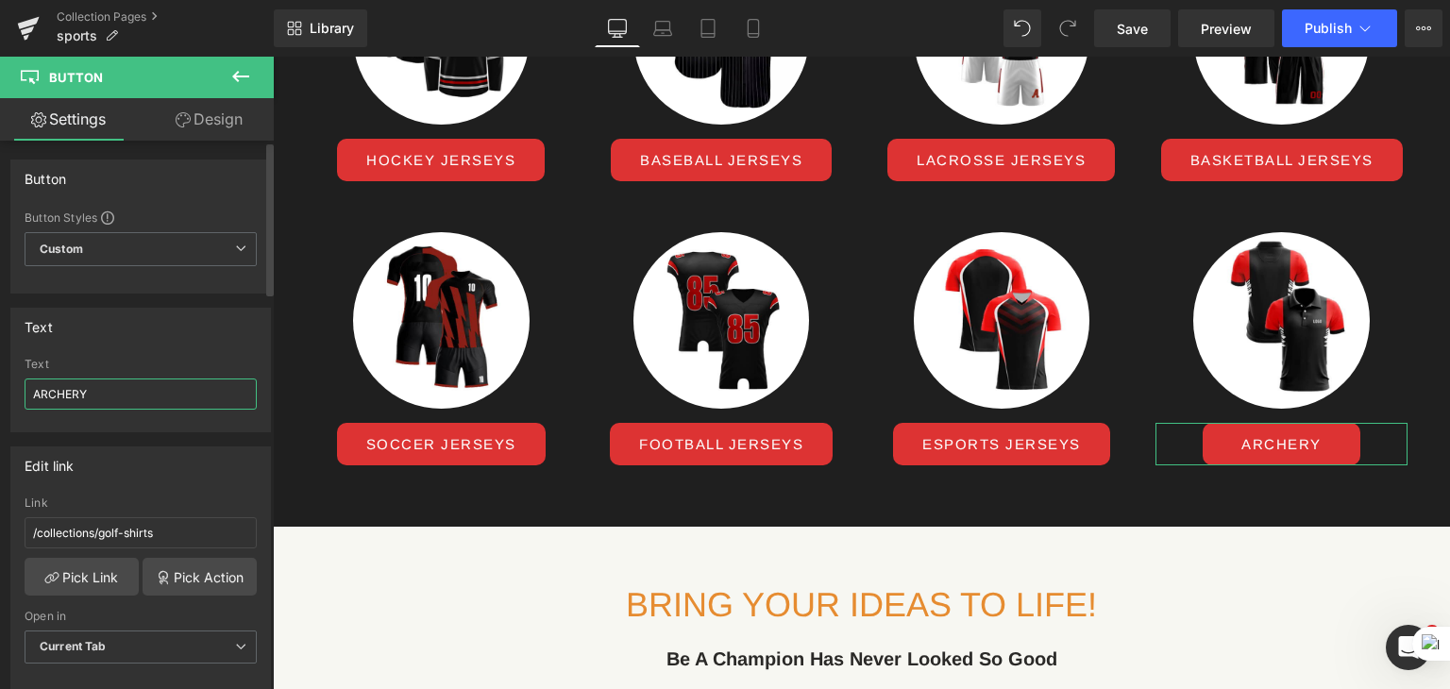
click at [102, 396] on input "ARCHERY" at bounding box center [141, 393] width 232 height 31
click at [126, 439] on div "Edit link /collections/golf-shirts Link /collections/golf-shirts Pick Link Pick…" at bounding box center [141, 561] width 282 height 259
click at [143, 395] on input "ARCHERY" at bounding box center [141, 393] width 232 height 31
type input "ARCHERY JERSEYS"
click at [97, 563] on link "Pick Link" at bounding box center [82, 577] width 114 height 38
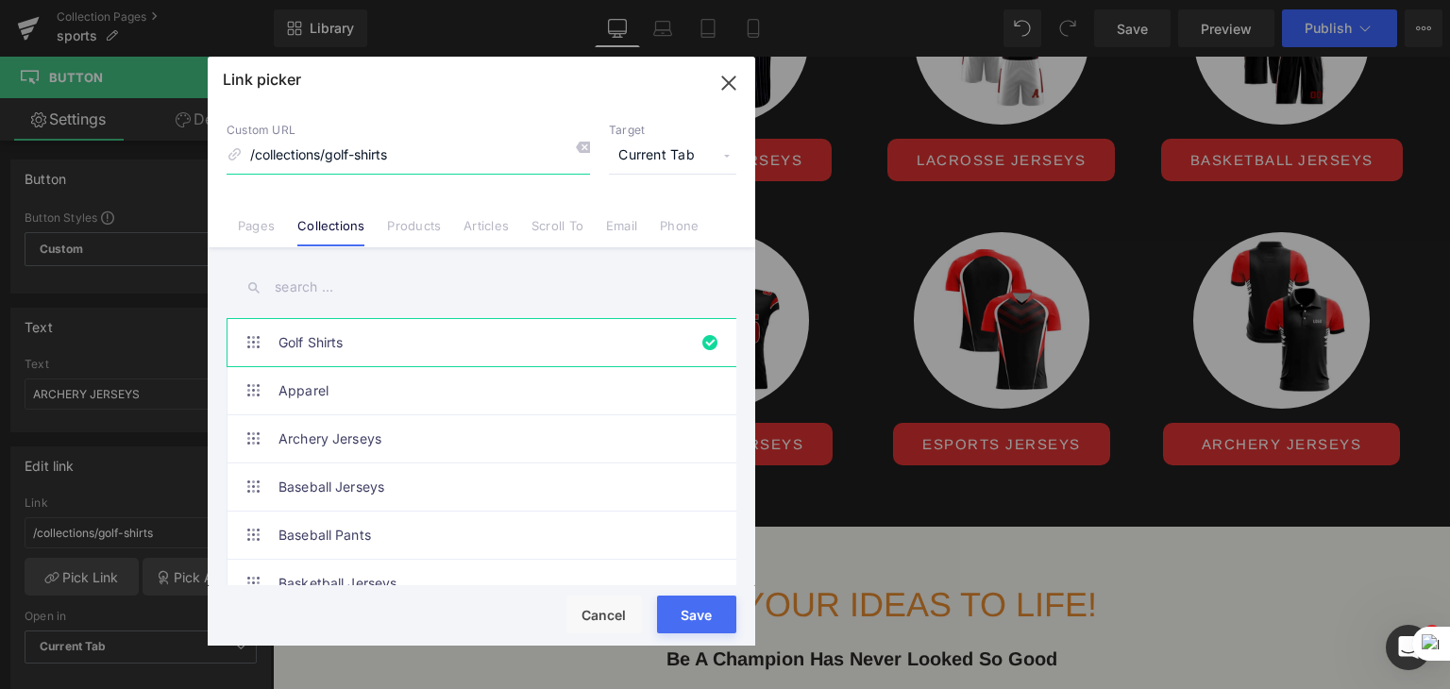
click at [732, 80] on icon "button" at bounding box center [728, 83] width 30 height 30
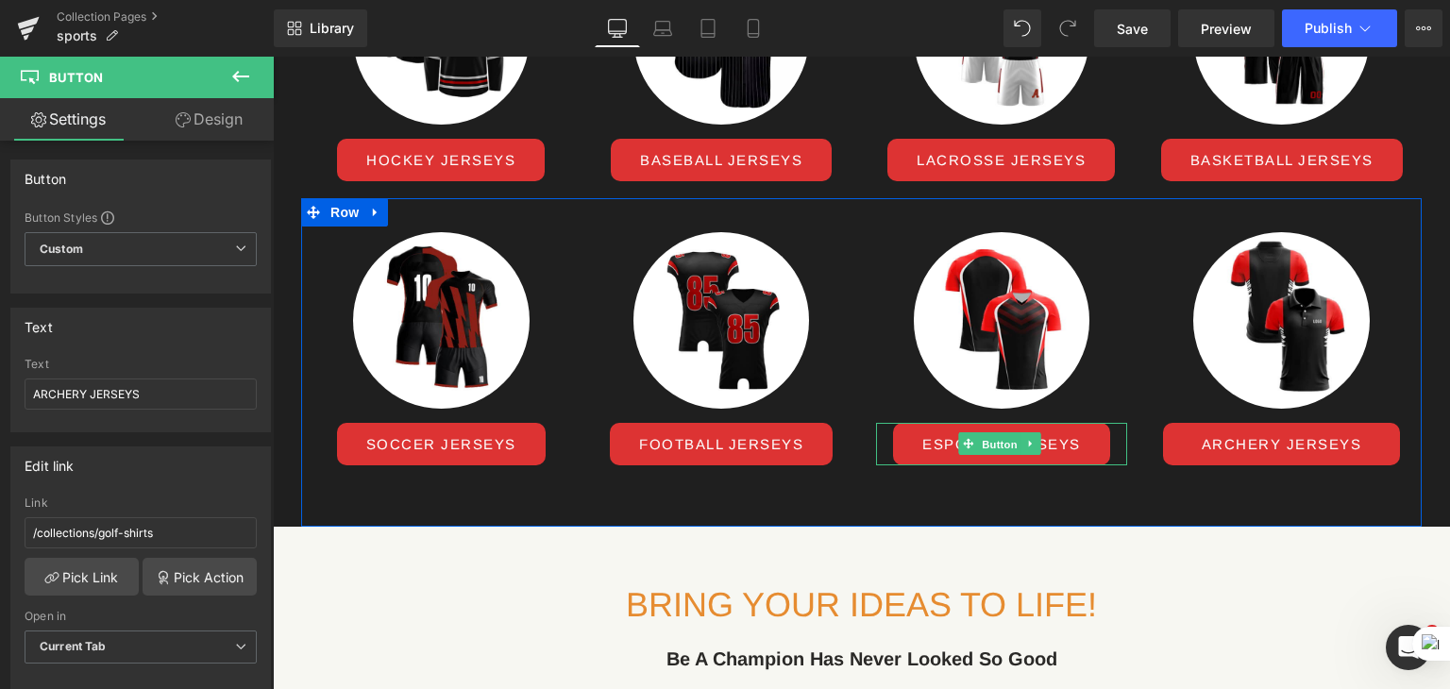
click at [1003, 456] on span "Button" at bounding box center [999, 444] width 43 height 23
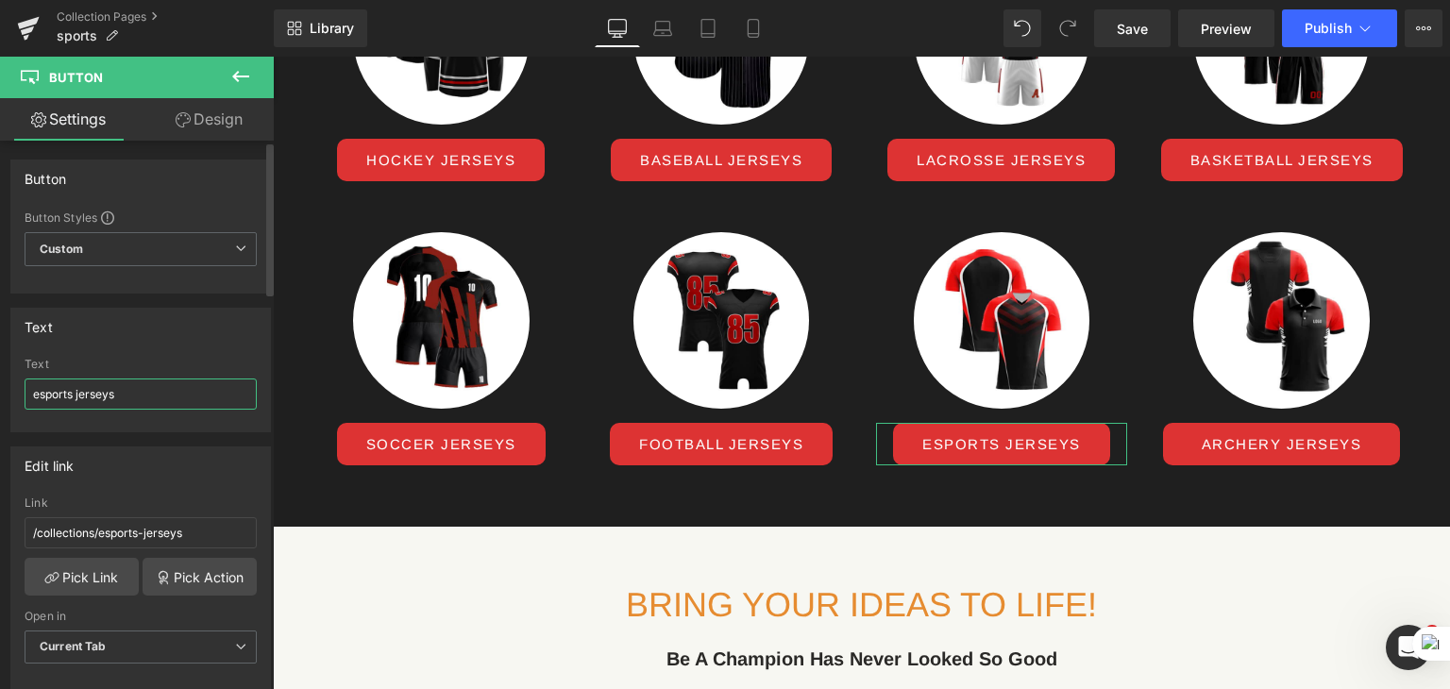
drag, startPoint x: 138, startPoint y: 400, endPoint x: 0, endPoint y: 376, distance: 140.0
click at [0, 376] on div "Text esports jerseys Text esports jerseys" at bounding box center [141, 363] width 282 height 139
paste input "ARCHERY"
type input "ARCHERY JERSEYS"
click at [84, 591] on link "Pick Link" at bounding box center [82, 577] width 114 height 38
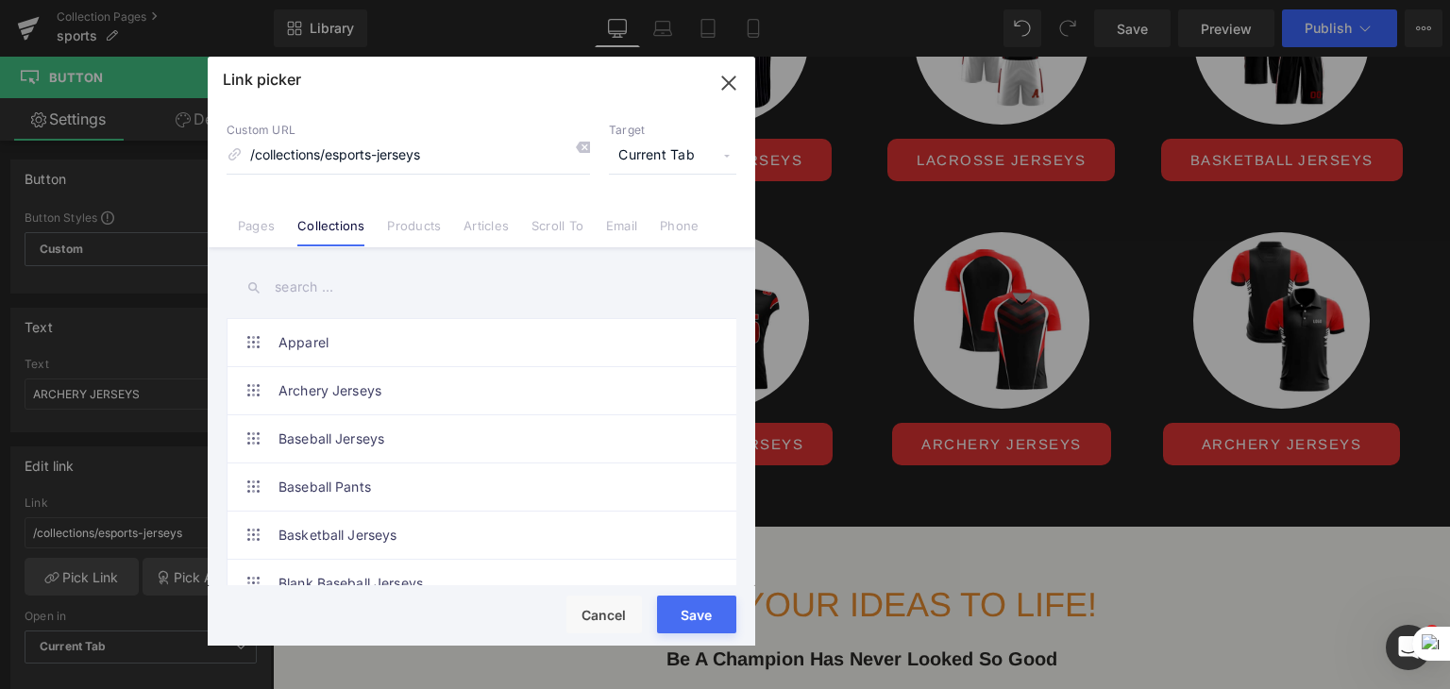
click at [304, 278] on input "text" at bounding box center [482, 287] width 510 height 42
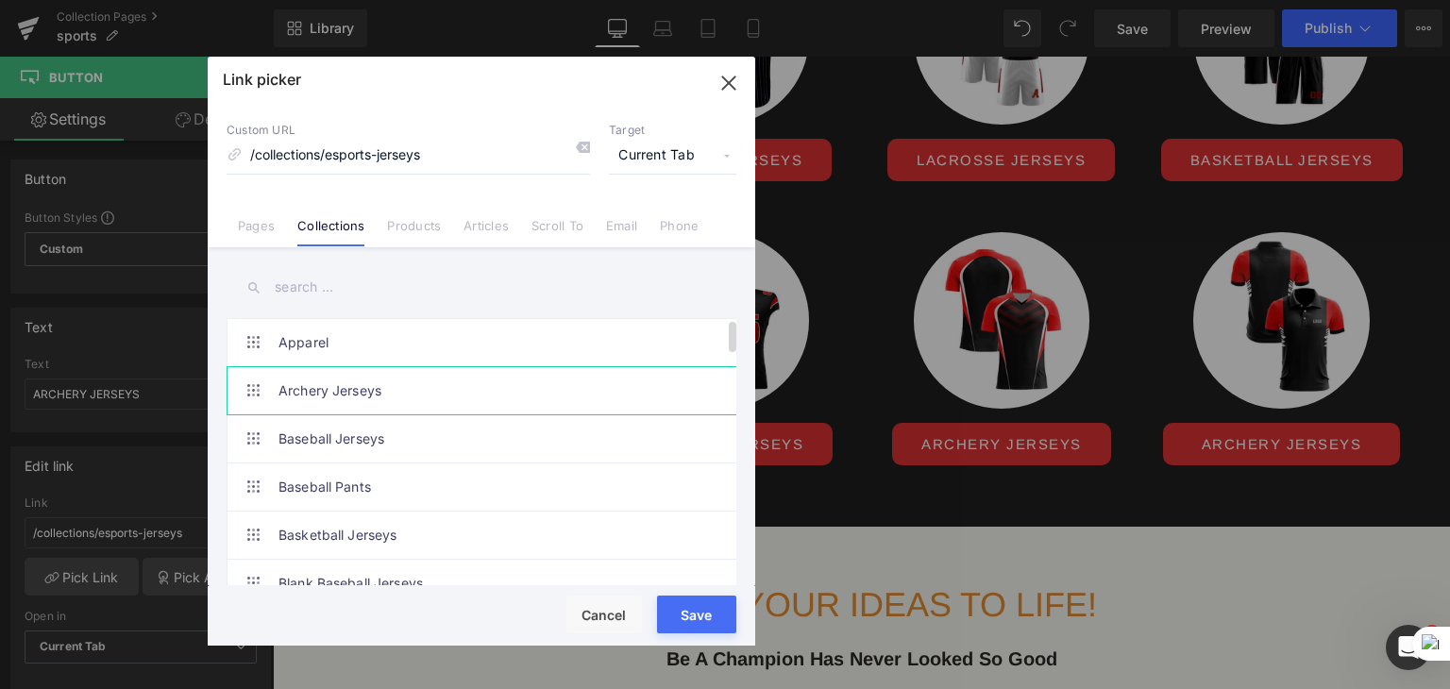
click at [353, 387] on link "Archery Jerseys" at bounding box center [485, 390] width 415 height 47
click at [710, 617] on div "Rendering Content" at bounding box center [725, 614] width 116 height 21
click at [700, 609] on div "Rendering Content" at bounding box center [725, 614] width 116 height 21
click at [697, 616] on div "Rendering Content" at bounding box center [725, 614] width 116 height 21
click at [694, 614] on div "Rendering Content" at bounding box center [725, 614] width 116 height 21
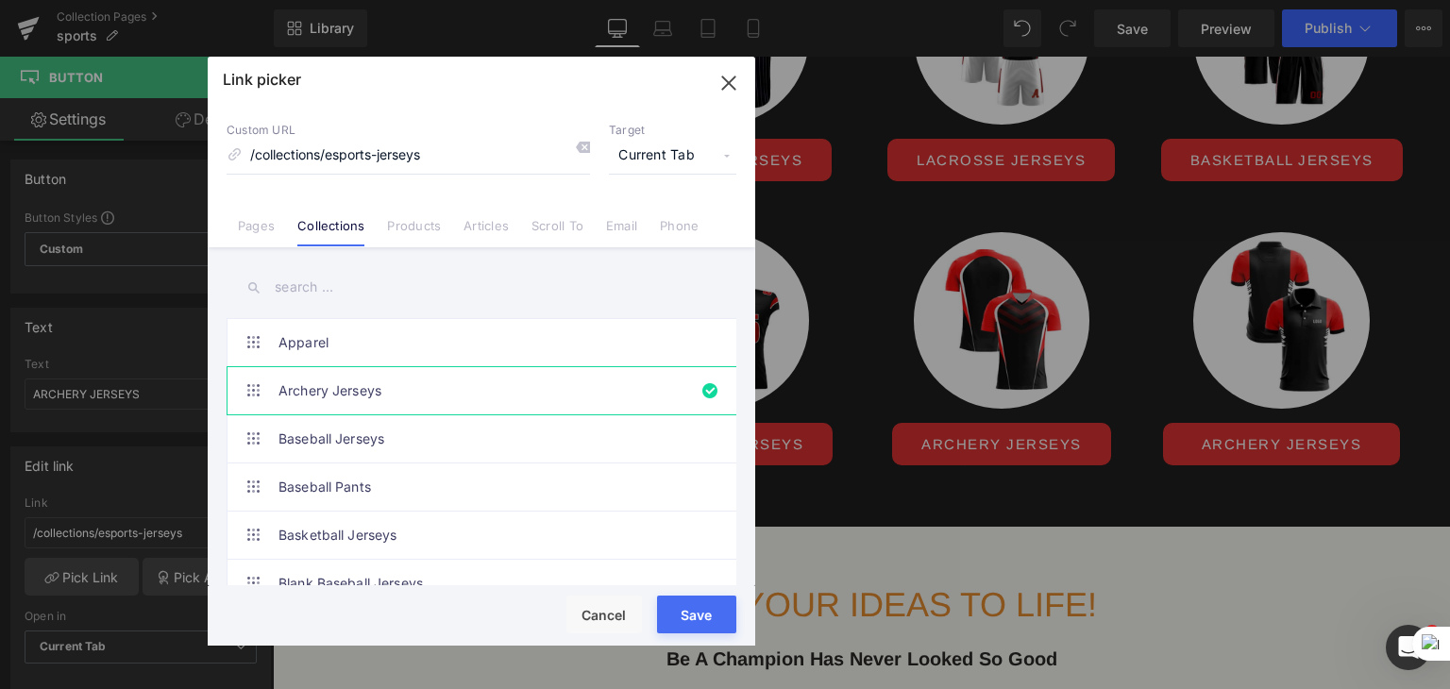
click at [694, 614] on div "Rendering Content" at bounding box center [725, 614] width 116 height 21
click at [731, 92] on icon "button" at bounding box center [728, 83] width 30 height 30
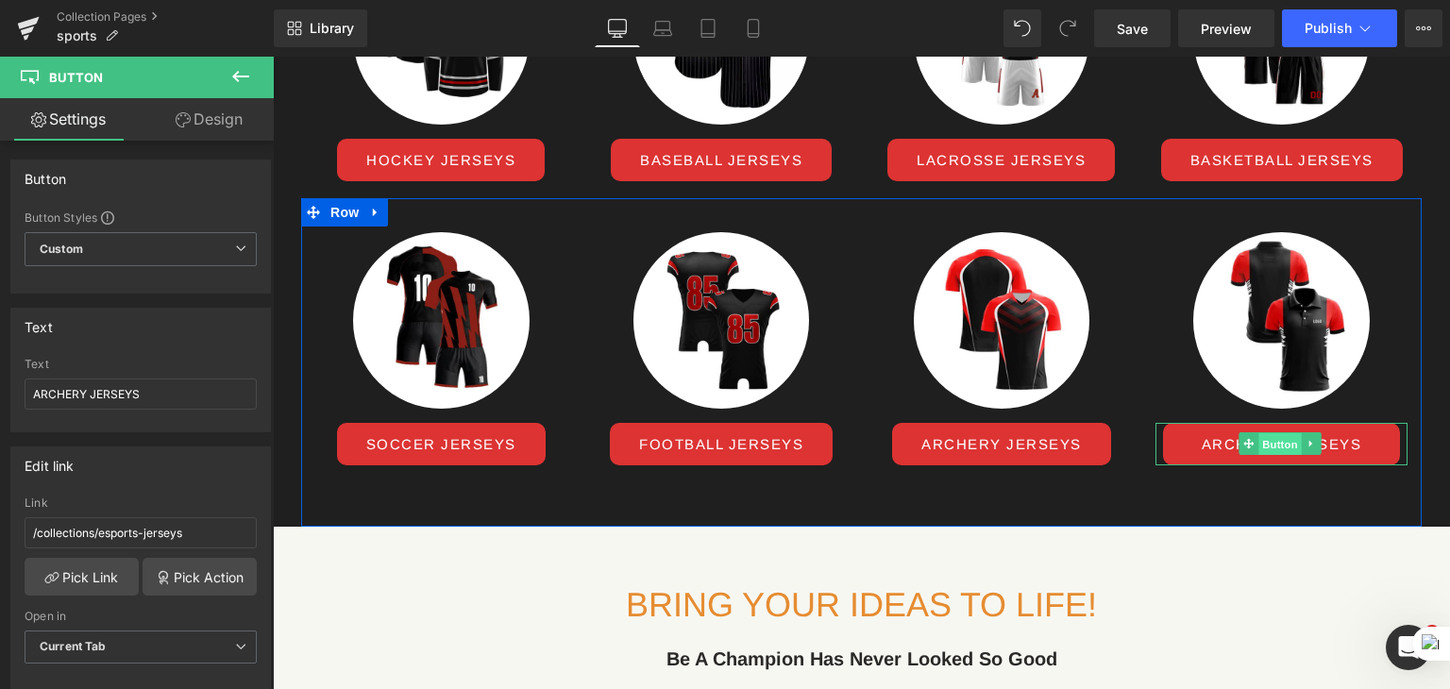
click at [1258, 456] on span "Button" at bounding box center [1279, 444] width 43 height 23
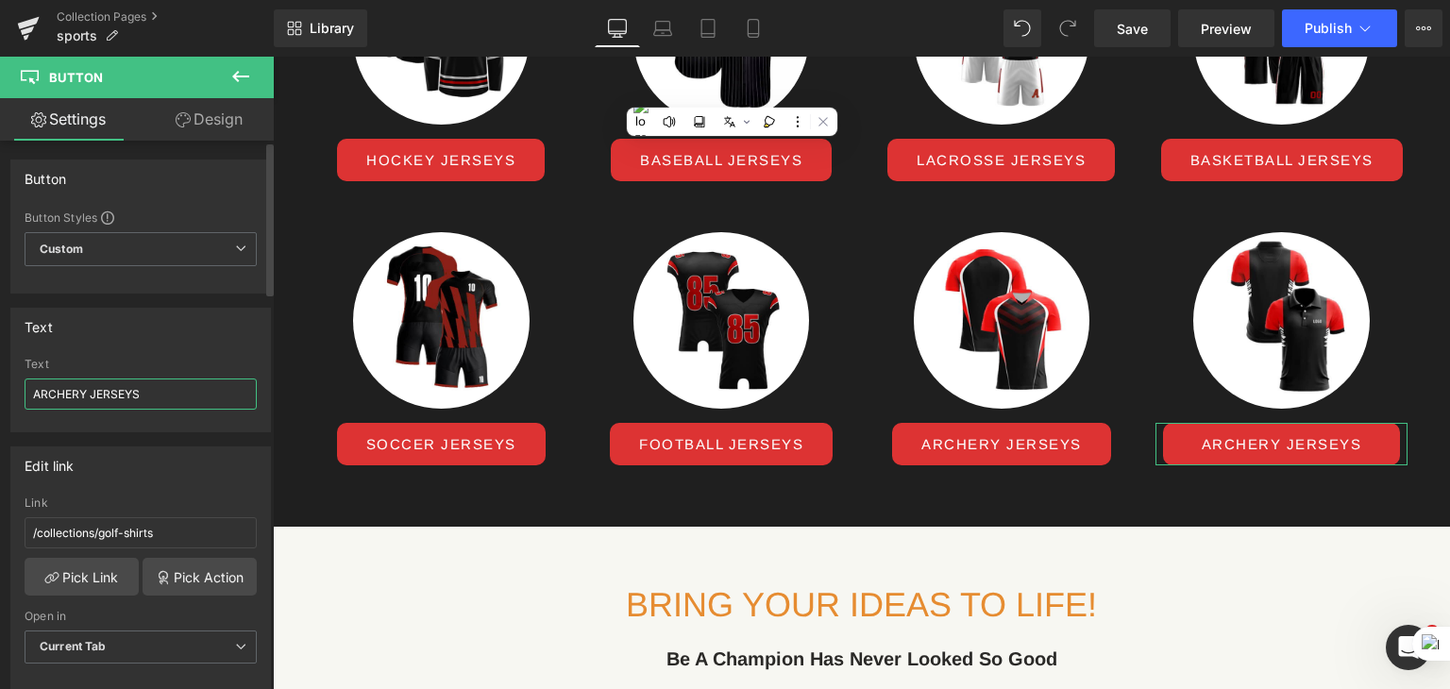
drag, startPoint x: 85, startPoint y: 387, endPoint x: 0, endPoint y: 376, distance: 85.7
click at [0, 376] on div "Text ARCHERY JERSEYS Text ARCHERY JERSEYS" at bounding box center [141, 363] width 282 height 139
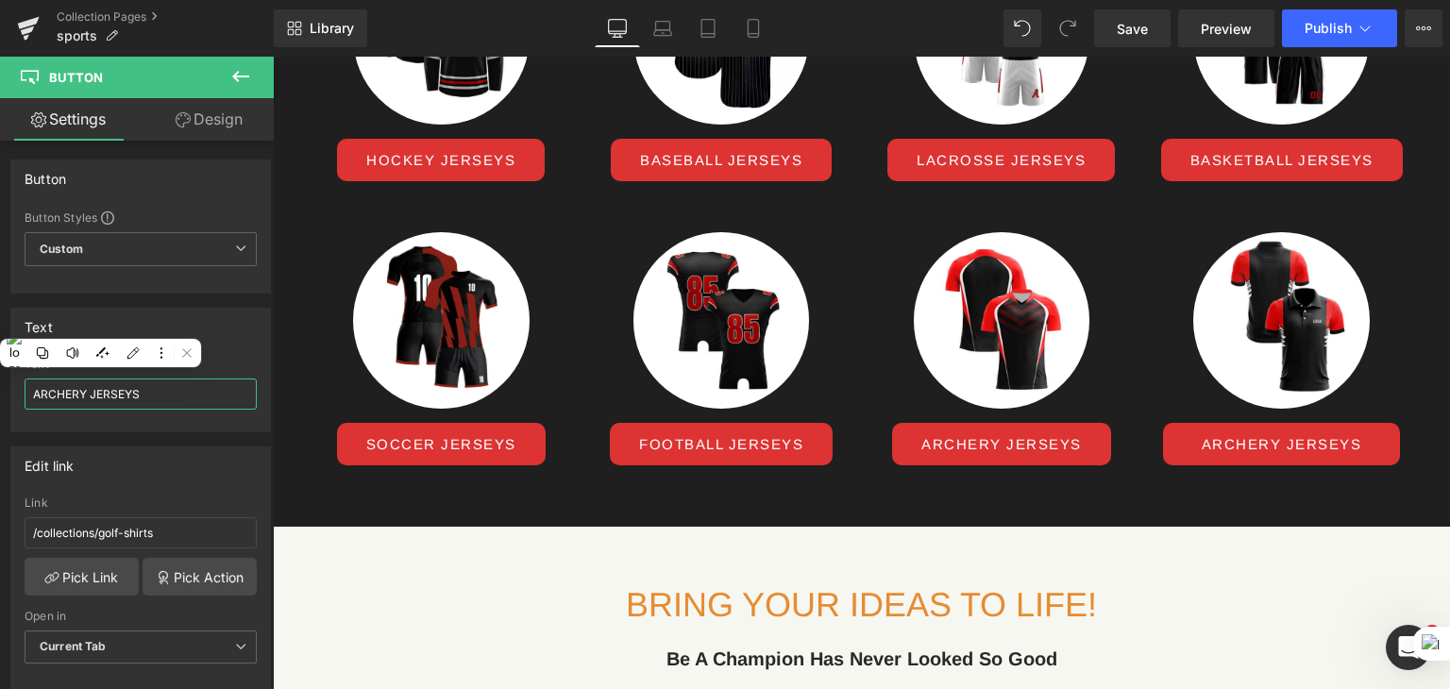
paste input "FISHING"
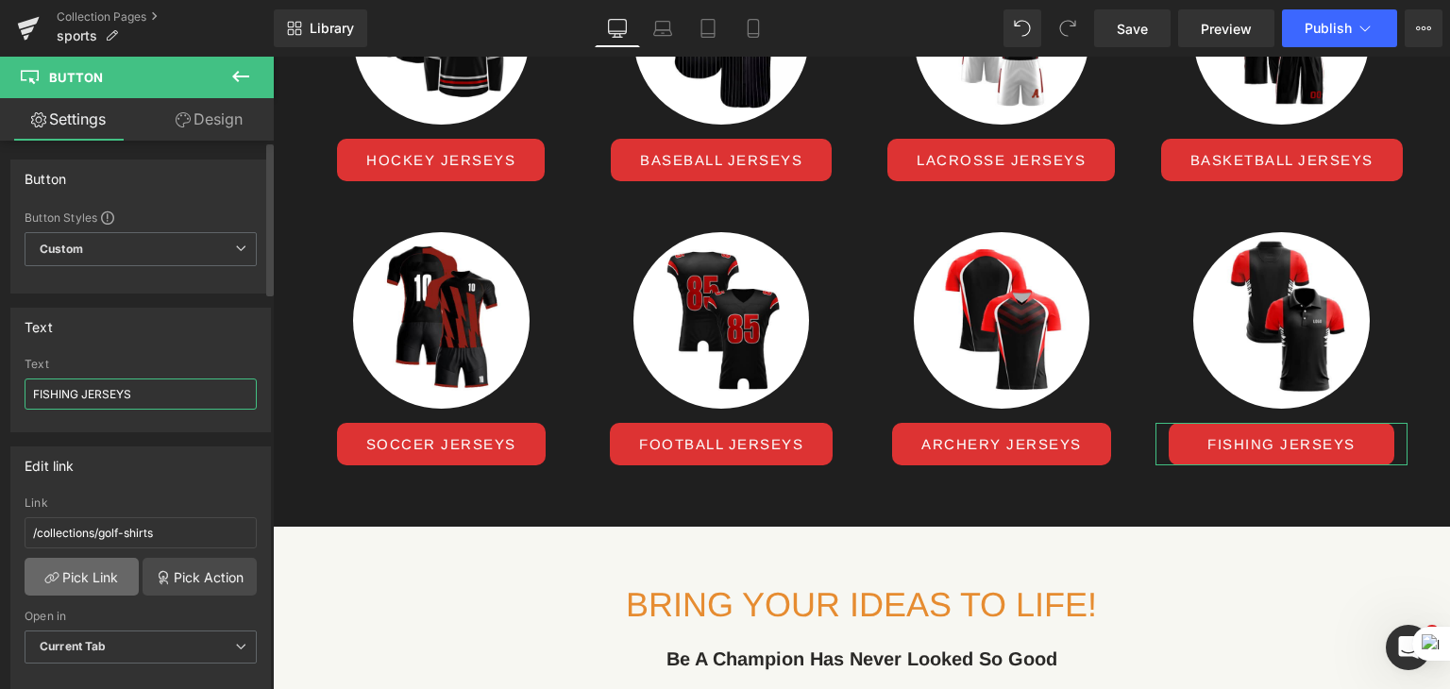
type input "FISHING JERSEYS"
click at [83, 571] on link "Pick Link" at bounding box center [82, 577] width 114 height 38
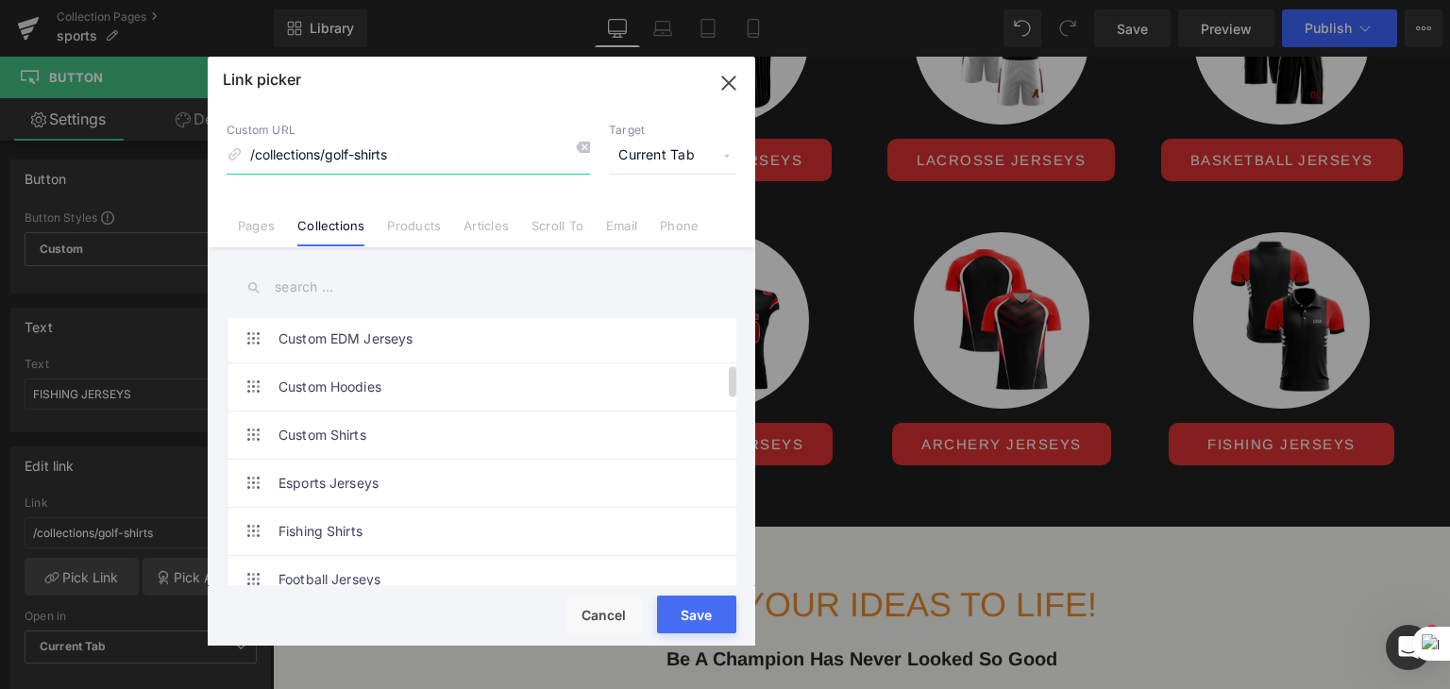
scroll to position [430, 0]
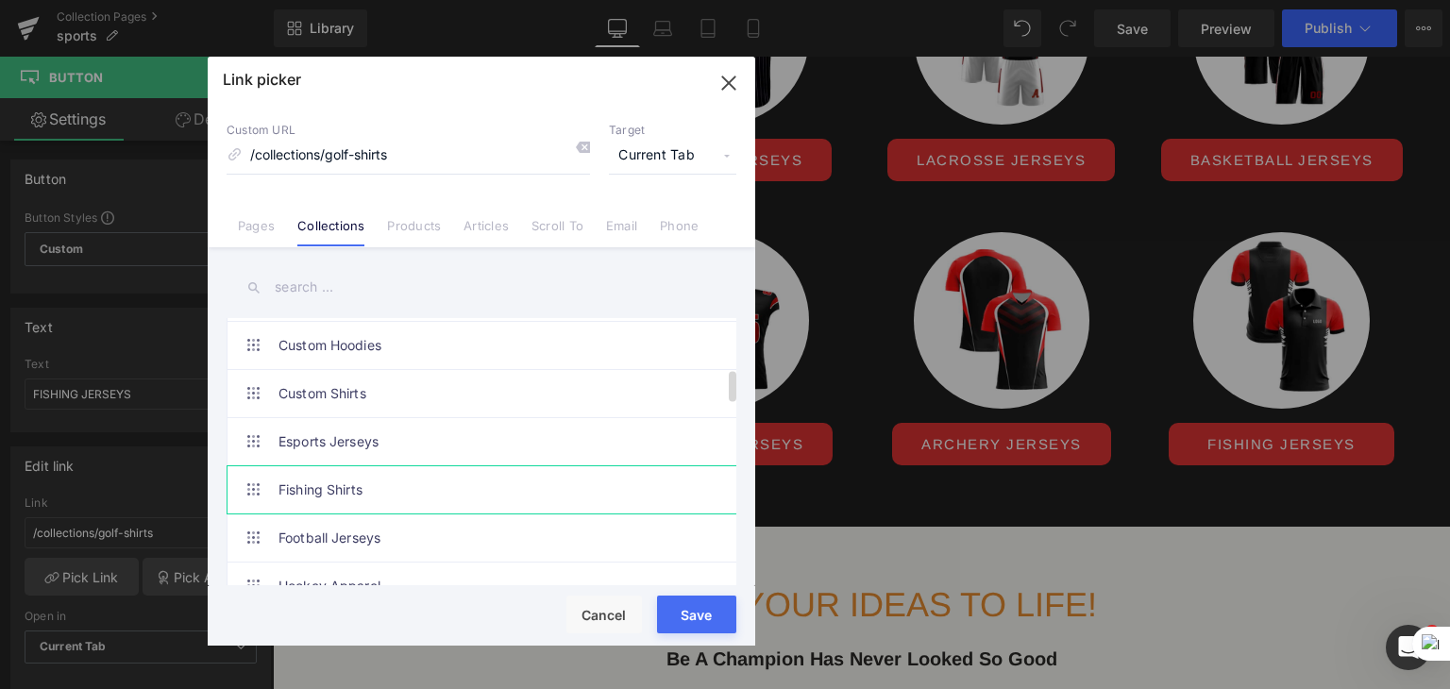
click at [362, 485] on link "Fishing Shirts" at bounding box center [485, 489] width 415 height 47
click at [702, 622] on div "Rendering Content" at bounding box center [725, 614] width 116 height 21
click at [730, 84] on icon "button" at bounding box center [728, 82] width 12 height 12
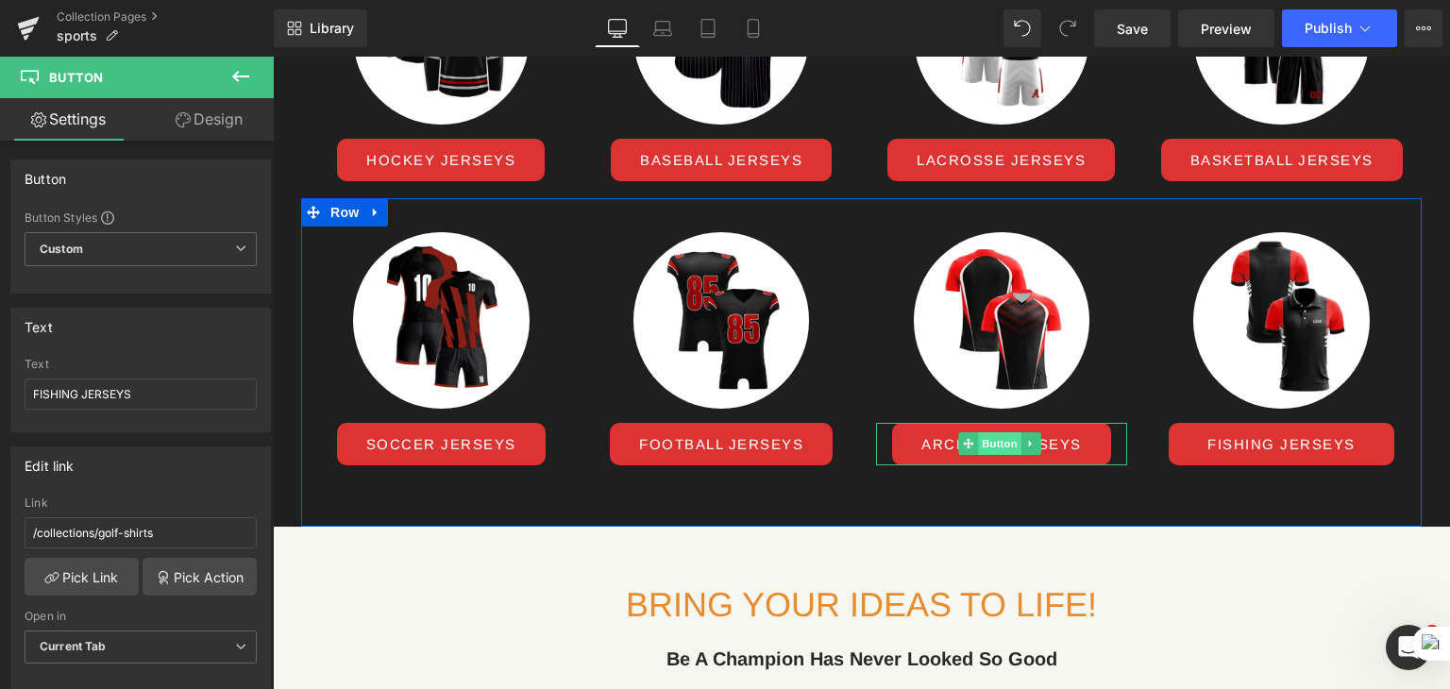
click at [986, 455] on span "Button" at bounding box center [999, 443] width 43 height 23
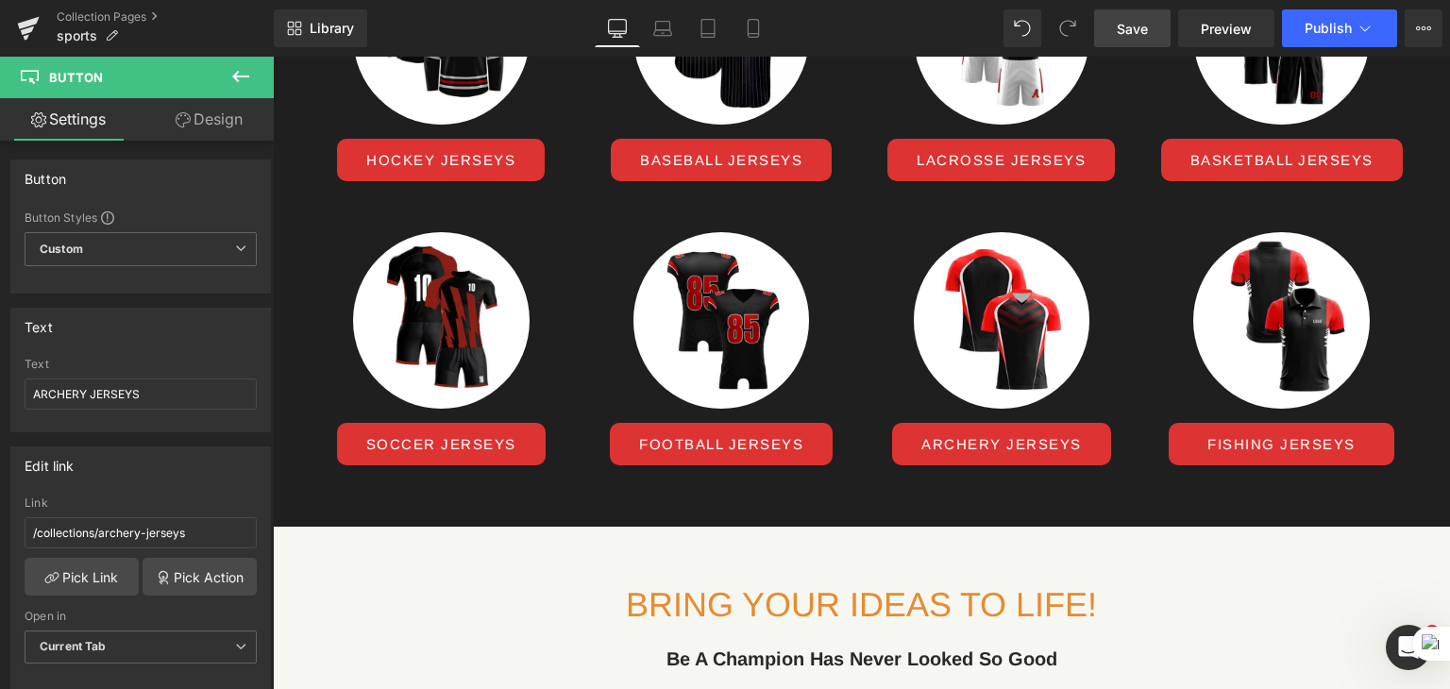
click at [1123, 39] on link "Save" at bounding box center [1132, 28] width 76 height 38
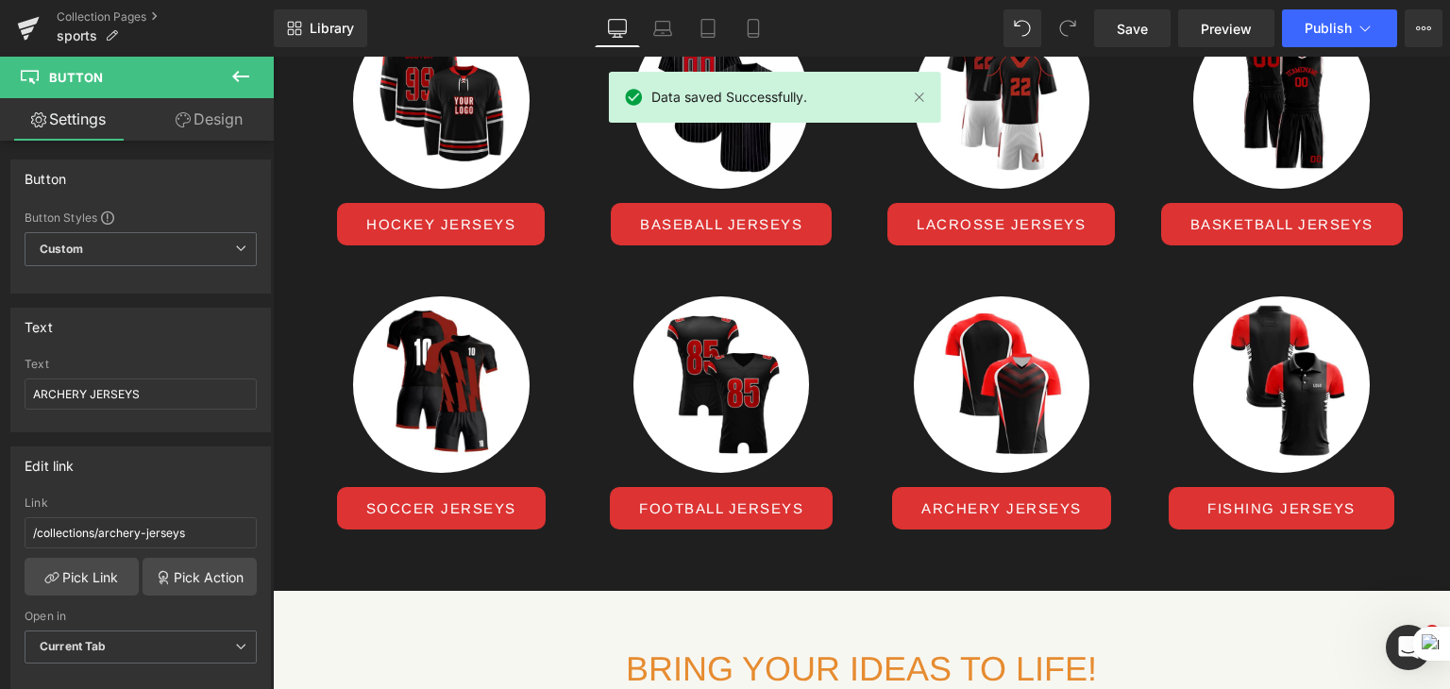
scroll to position [747, 0]
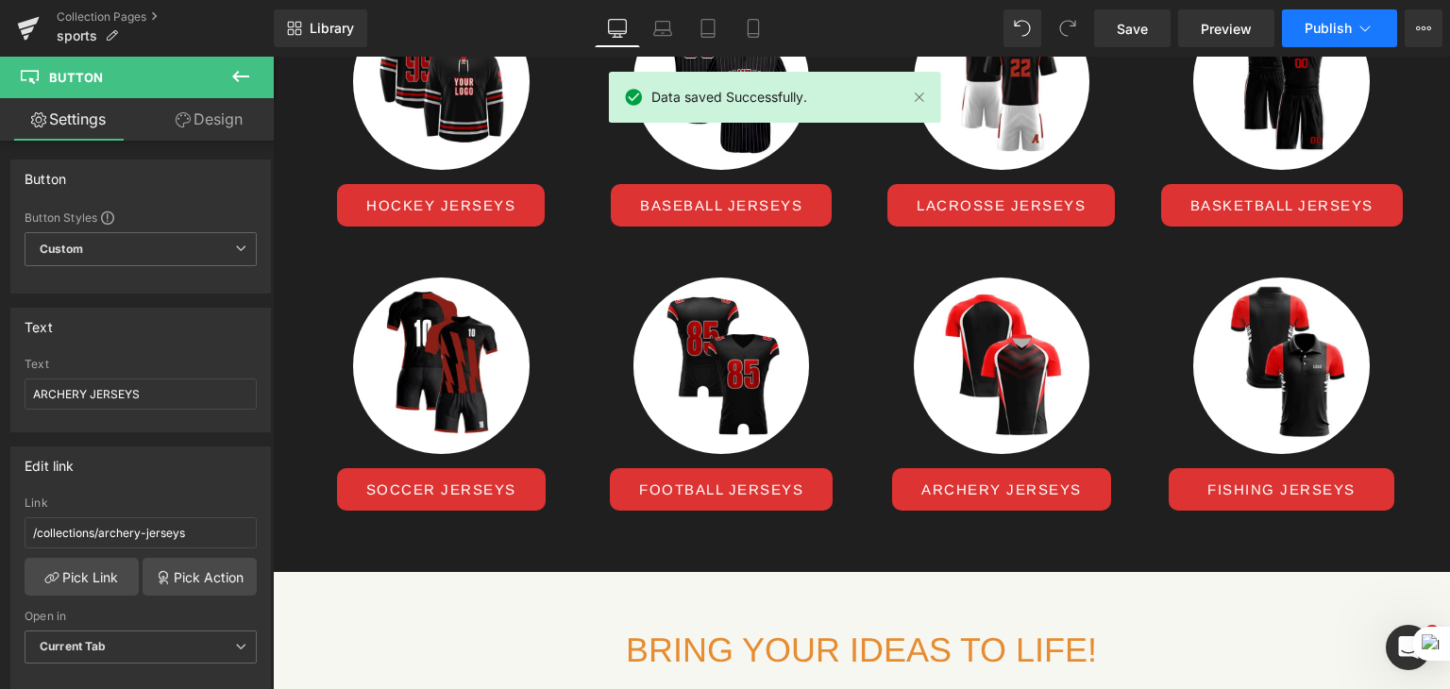
click at [1325, 12] on button "Publish" at bounding box center [1339, 28] width 115 height 38
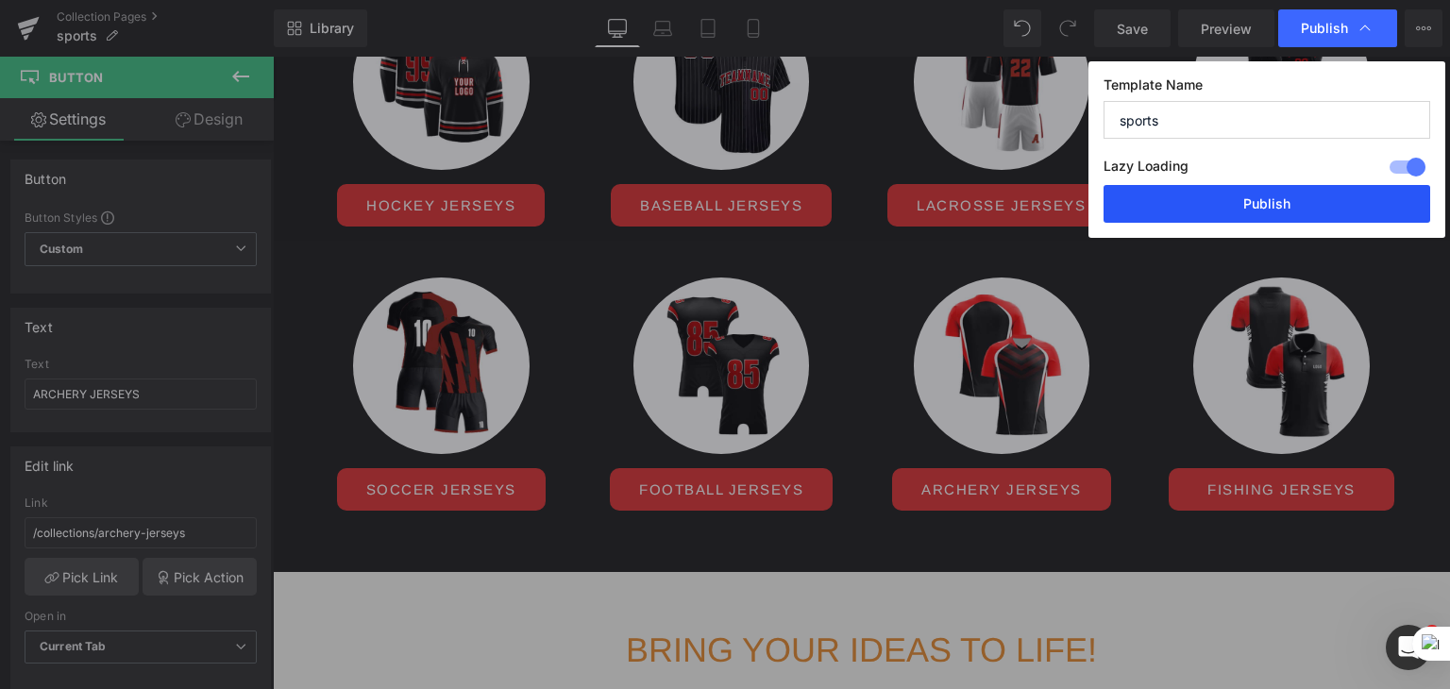
click at [1283, 207] on button "Publish" at bounding box center [1266, 204] width 327 height 38
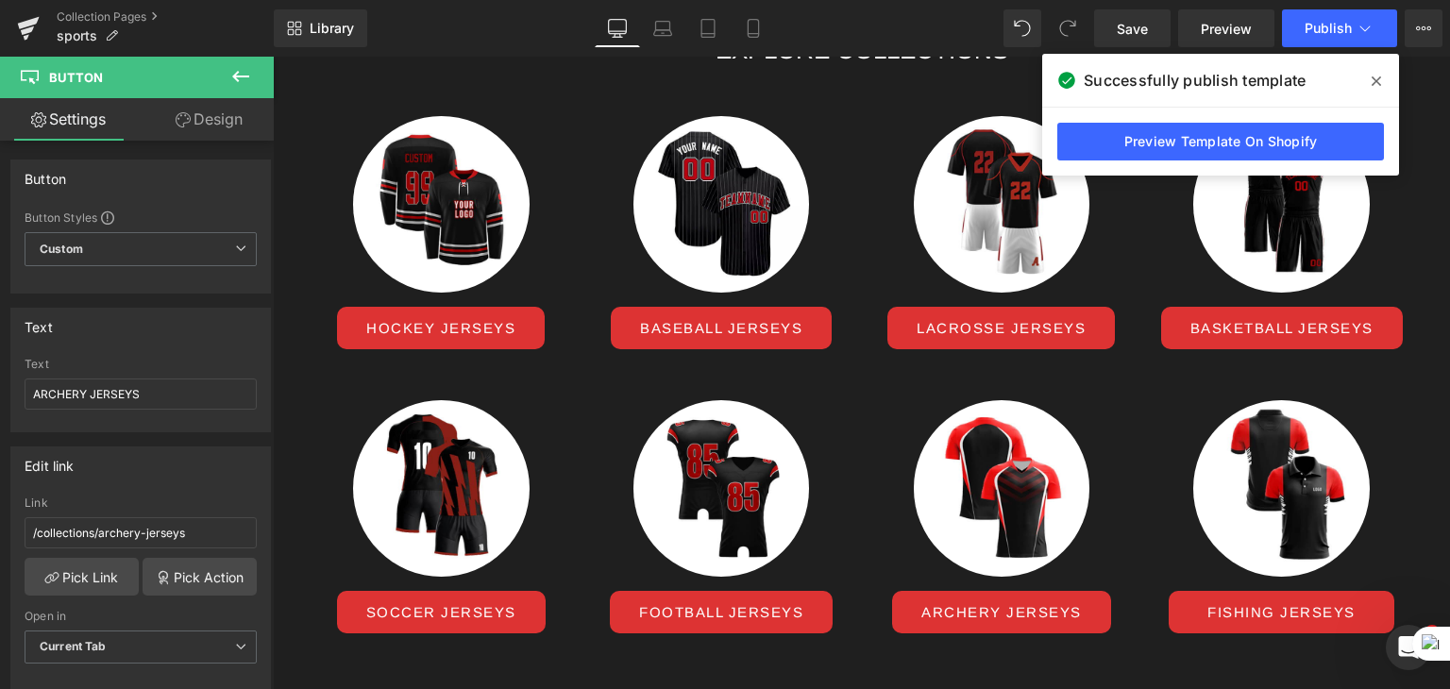
scroll to position [627, 0]
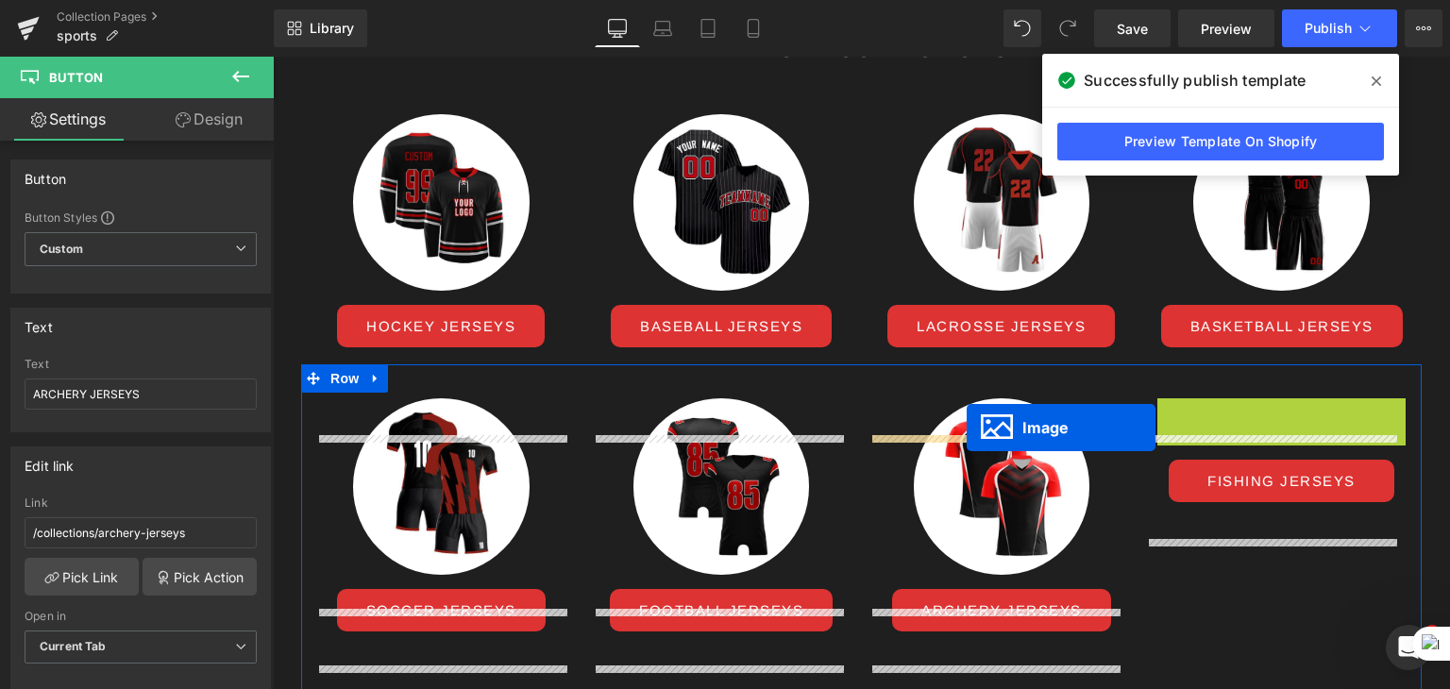
drag, startPoint x: 1267, startPoint y: 516, endPoint x: 966, endPoint y: 430, distance: 312.2
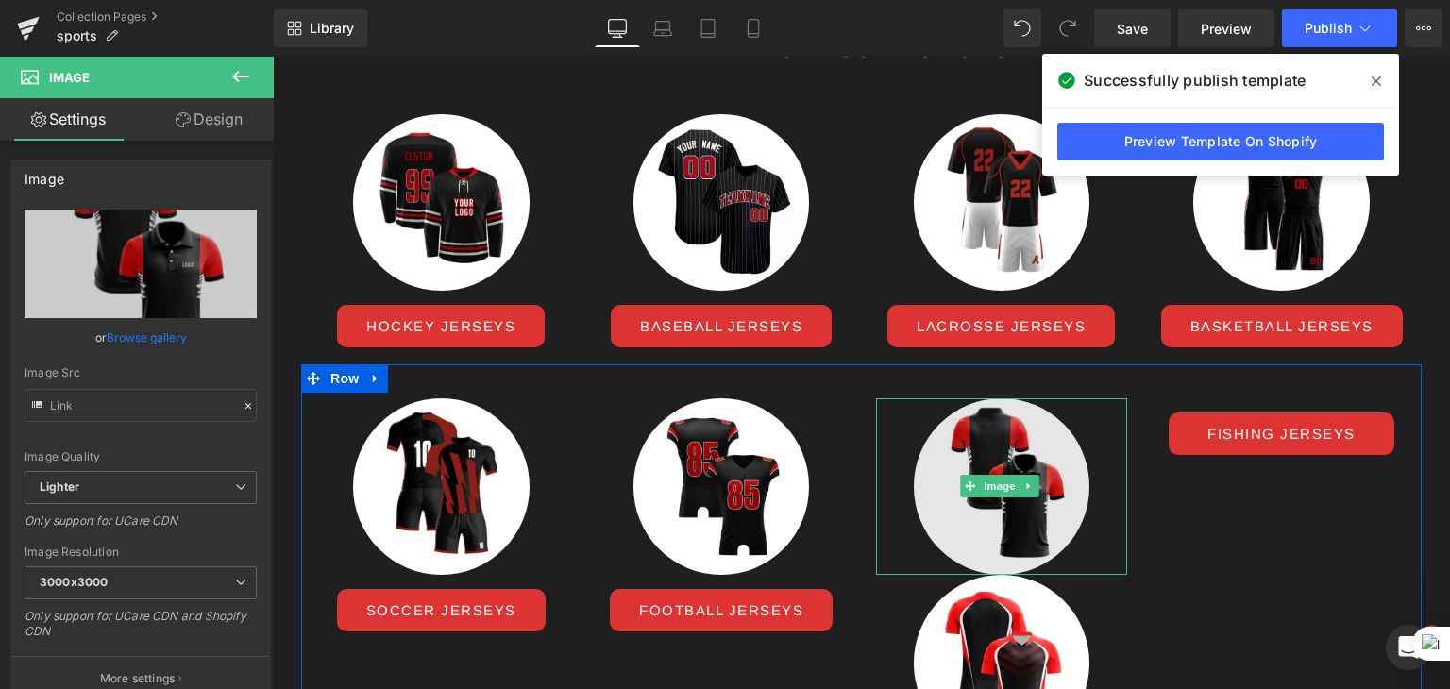
scroll to position [821, 0]
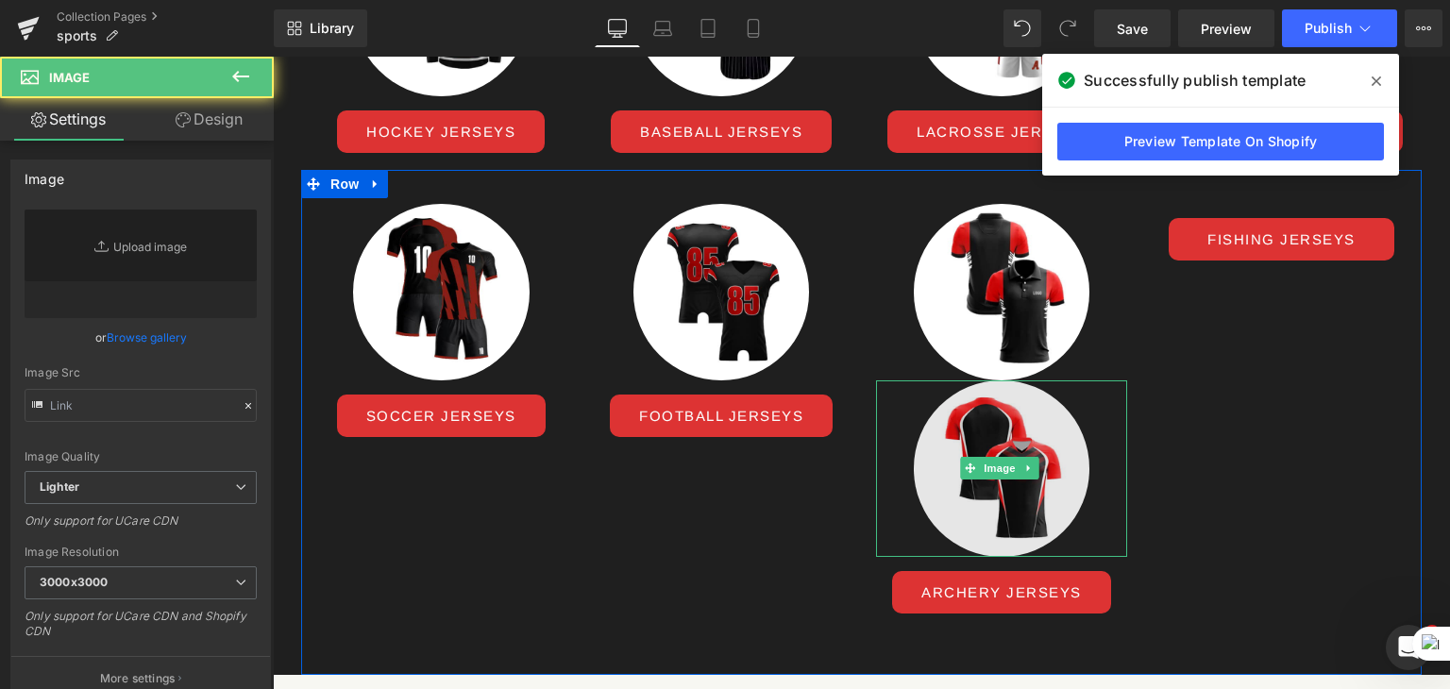
click at [985, 522] on img at bounding box center [1002, 468] width 176 height 176
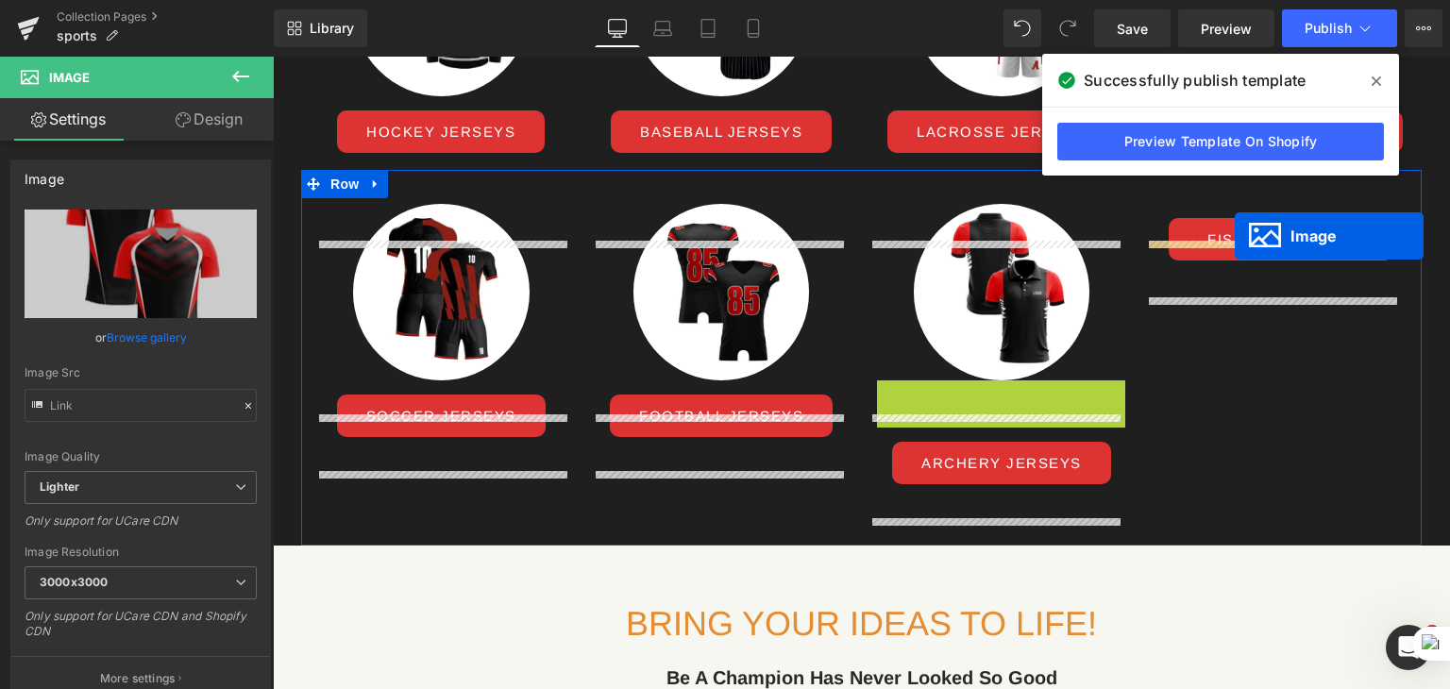
drag, startPoint x: 985, startPoint y: 504, endPoint x: 1229, endPoint y: 239, distance: 360.0
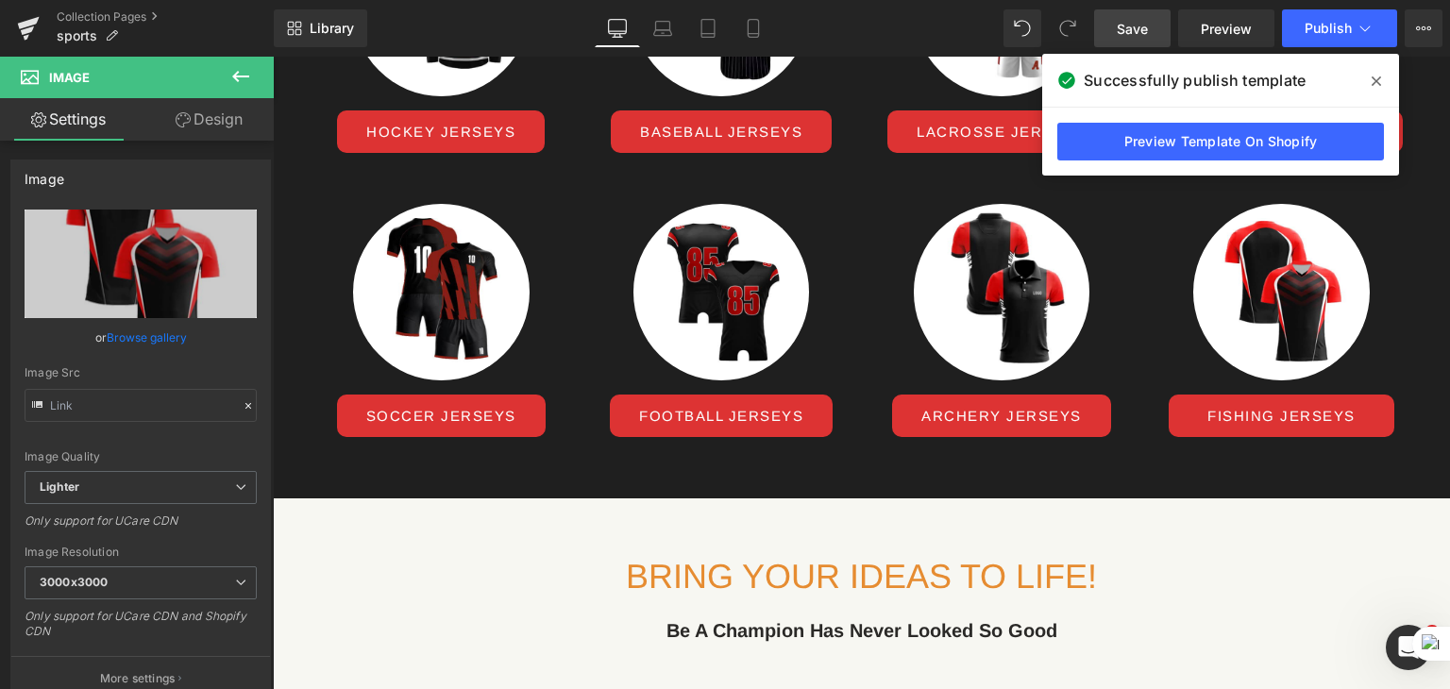
click at [1121, 26] on span "Save" at bounding box center [1131, 29] width 31 height 20
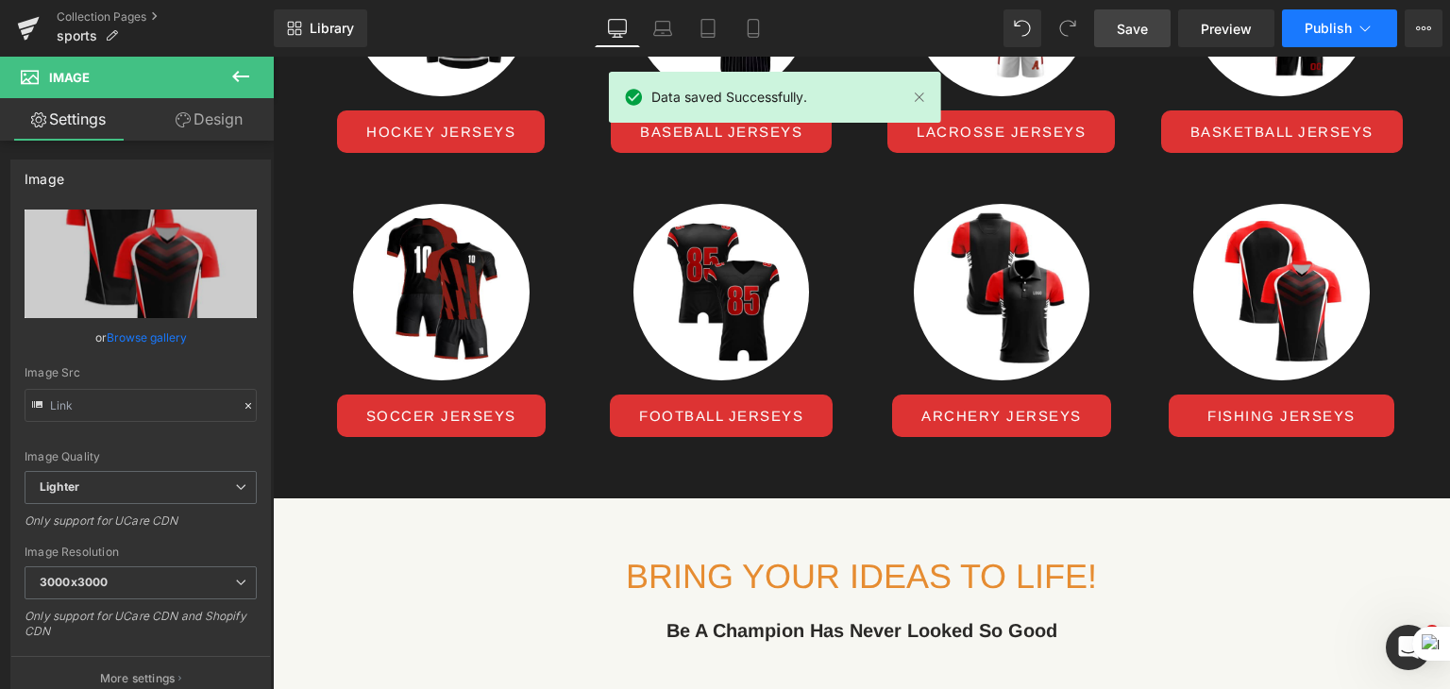
click at [1321, 26] on span "Publish" at bounding box center [1327, 28] width 47 height 15
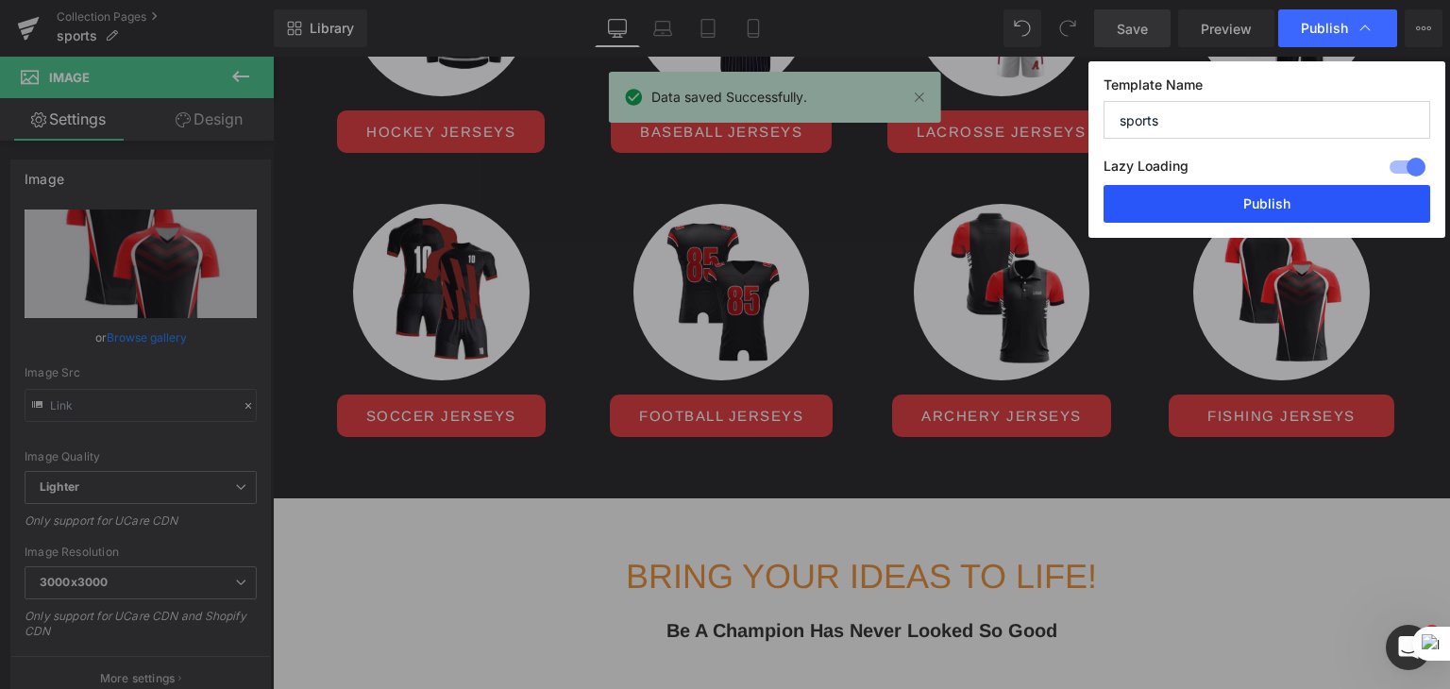
click at [1251, 201] on button "Publish" at bounding box center [1266, 204] width 327 height 38
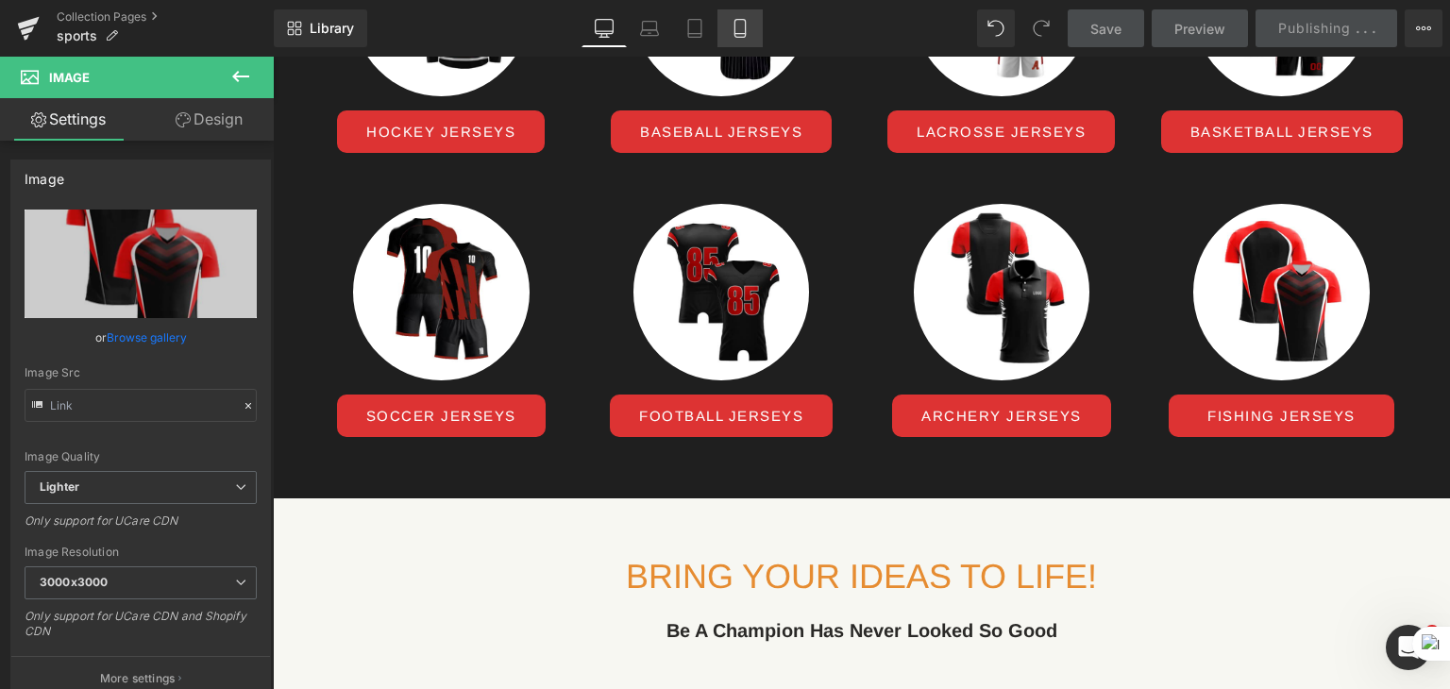
click at [741, 36] on icon at bounding box center [739, 28] width 19 height 19
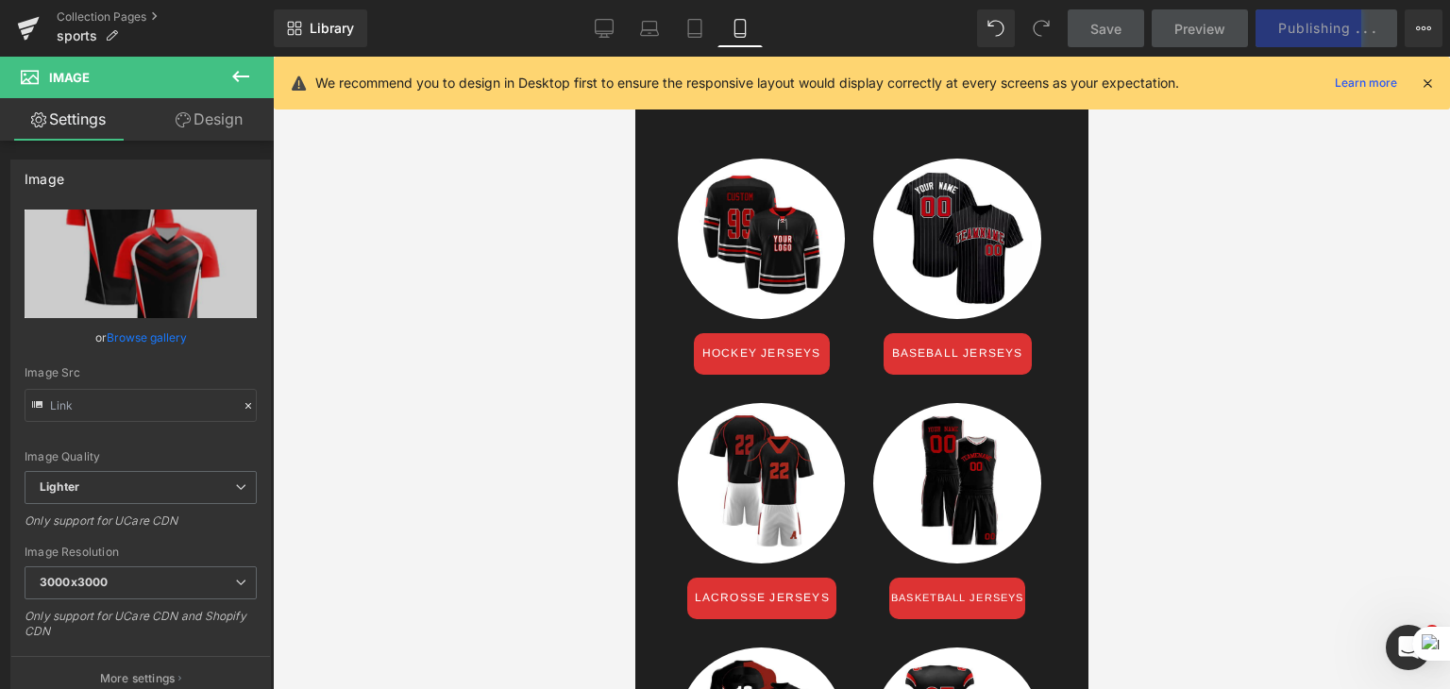
scroll to position [506, 0]
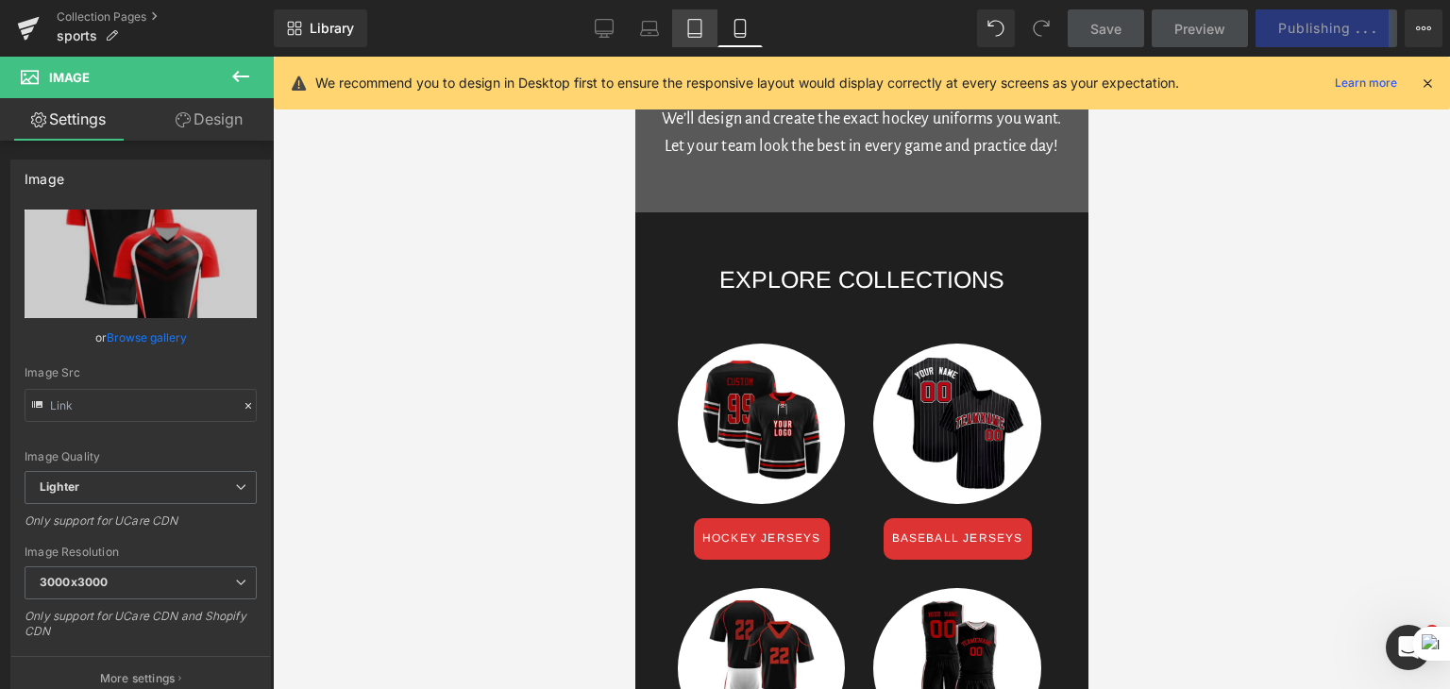
click at [700, 24] on icon at bounding box center [694, 29] width 13 height 18
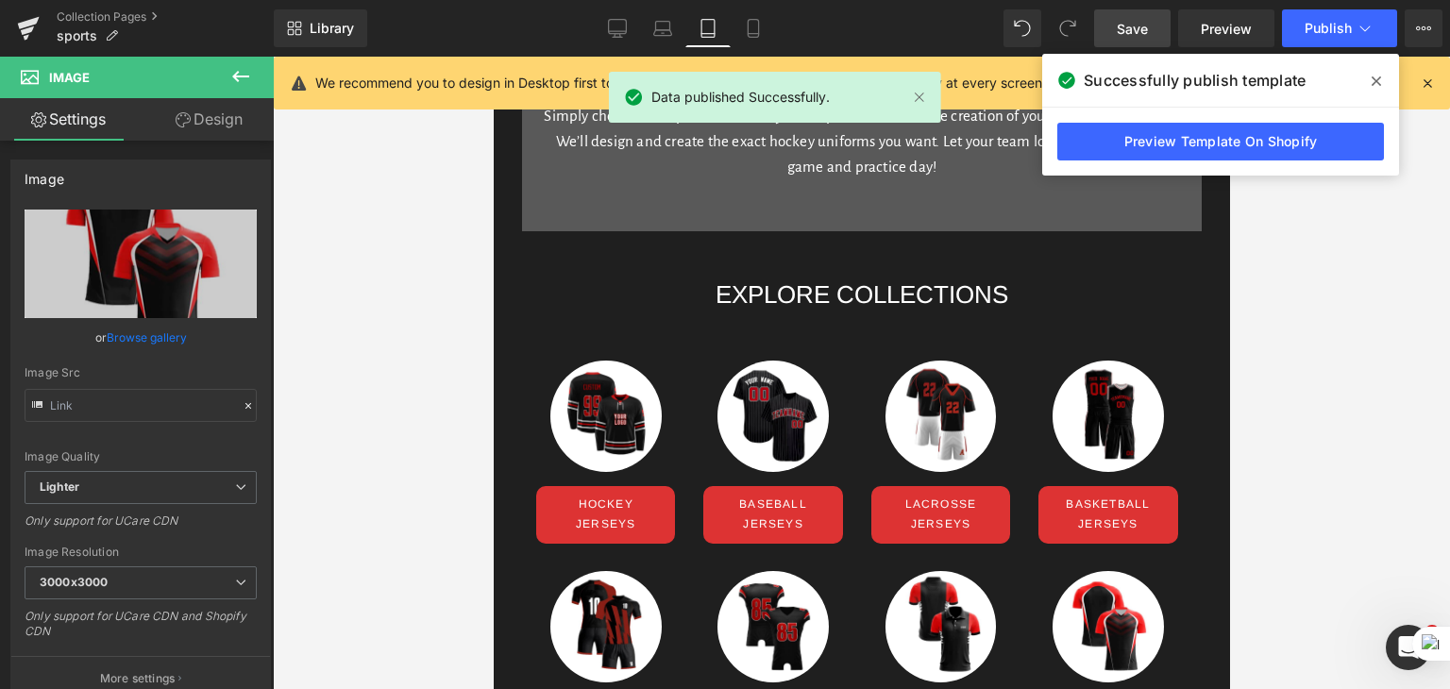
scroll to position [701, 0]
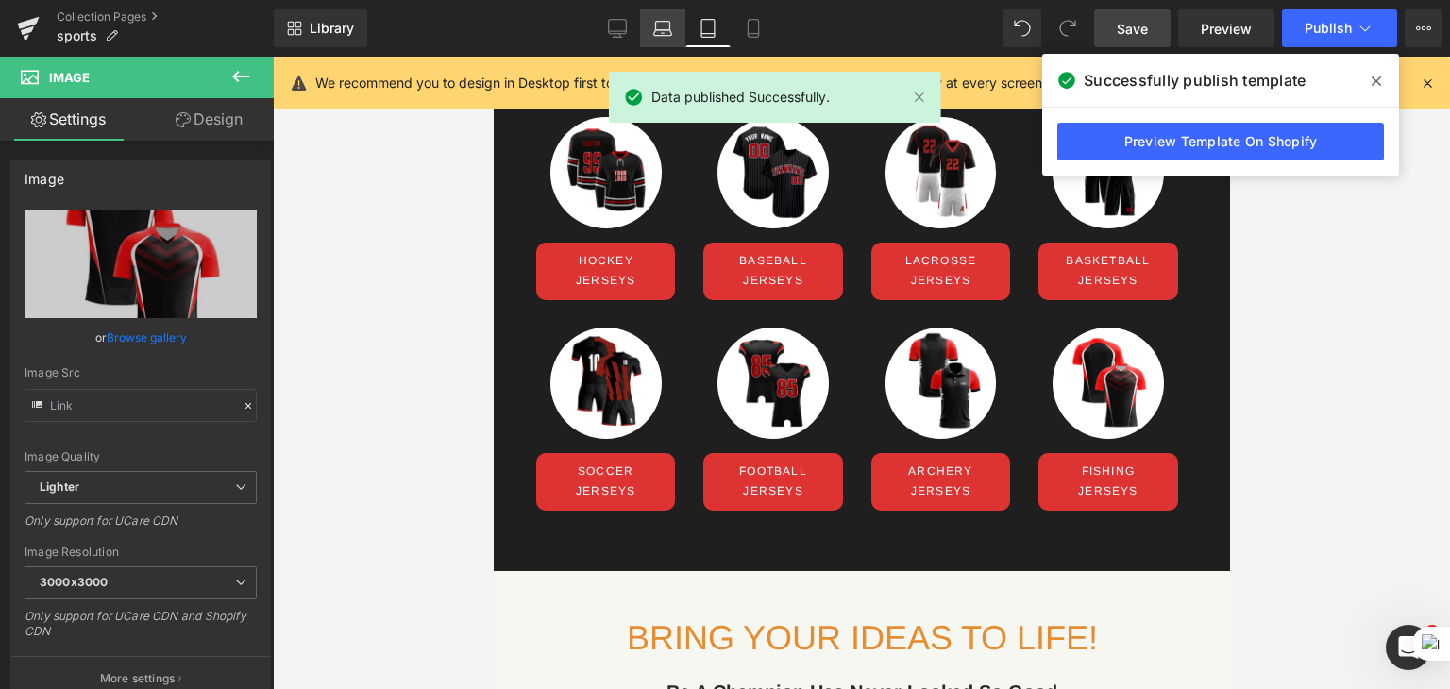
click at [665, 22] on icon at bounding box center [663, 26] width 14 height 8
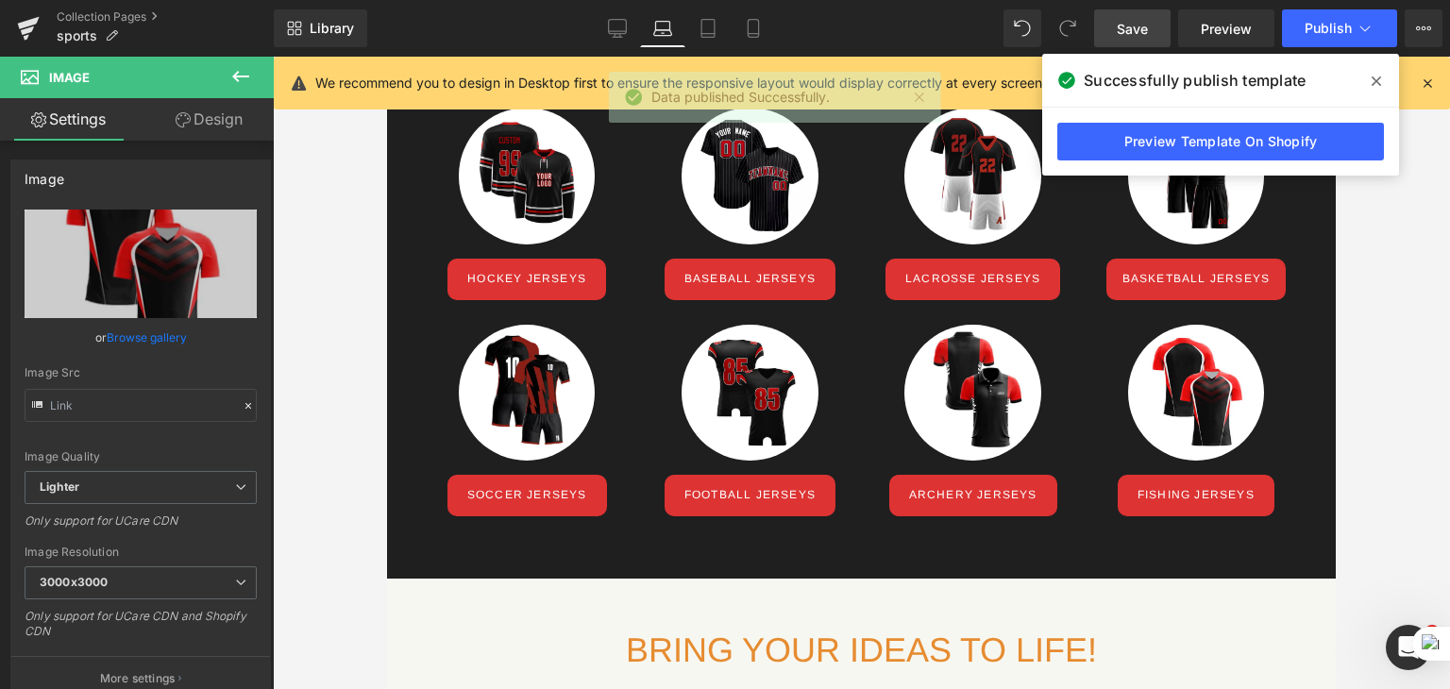
scroll to position [717, 0]
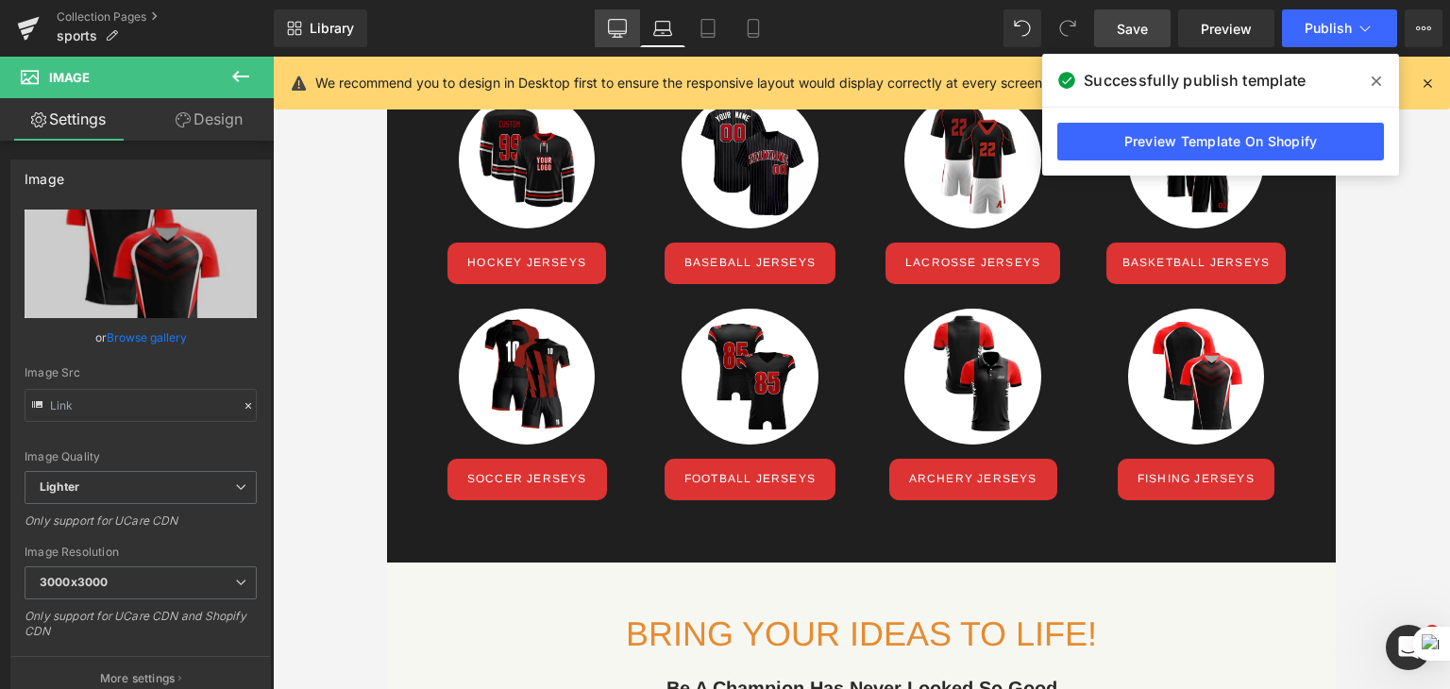
click at [613, 20] on icon at bounding box center [618, 27] width 18 height 14
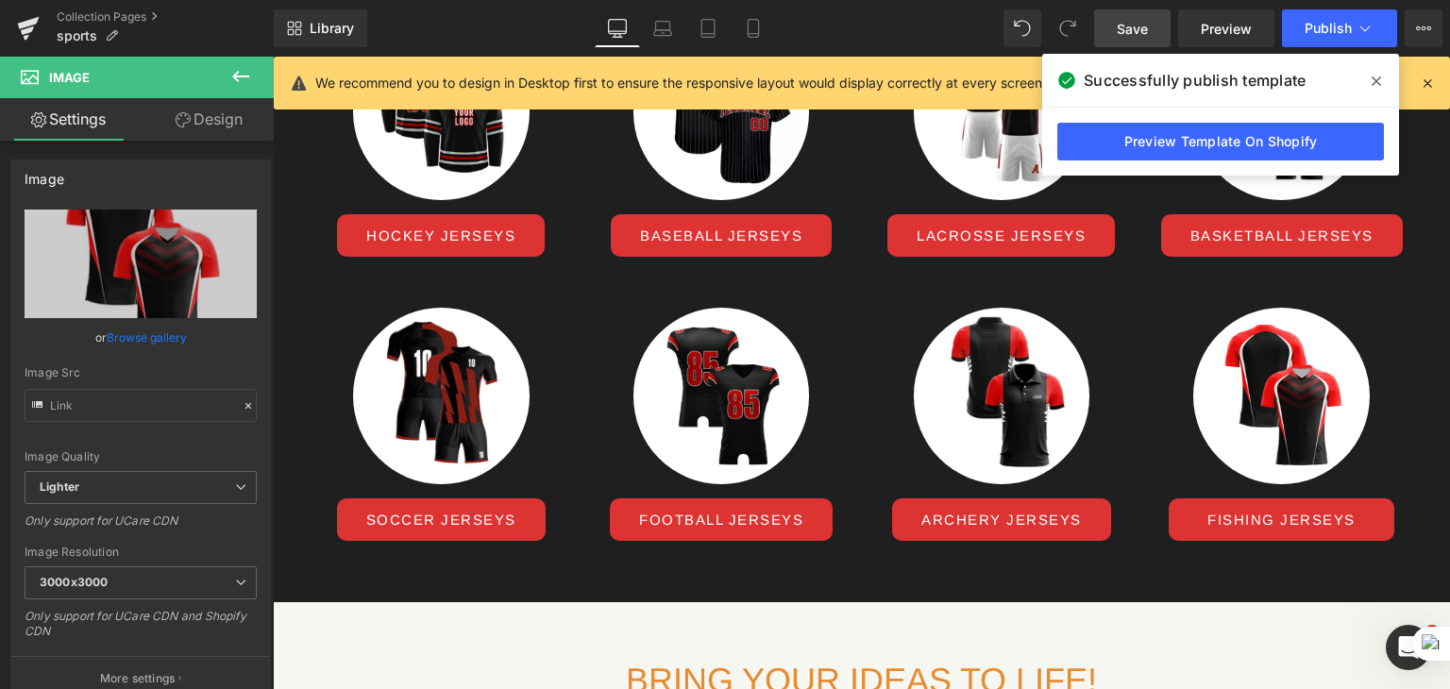
scroll to position [758, 0]
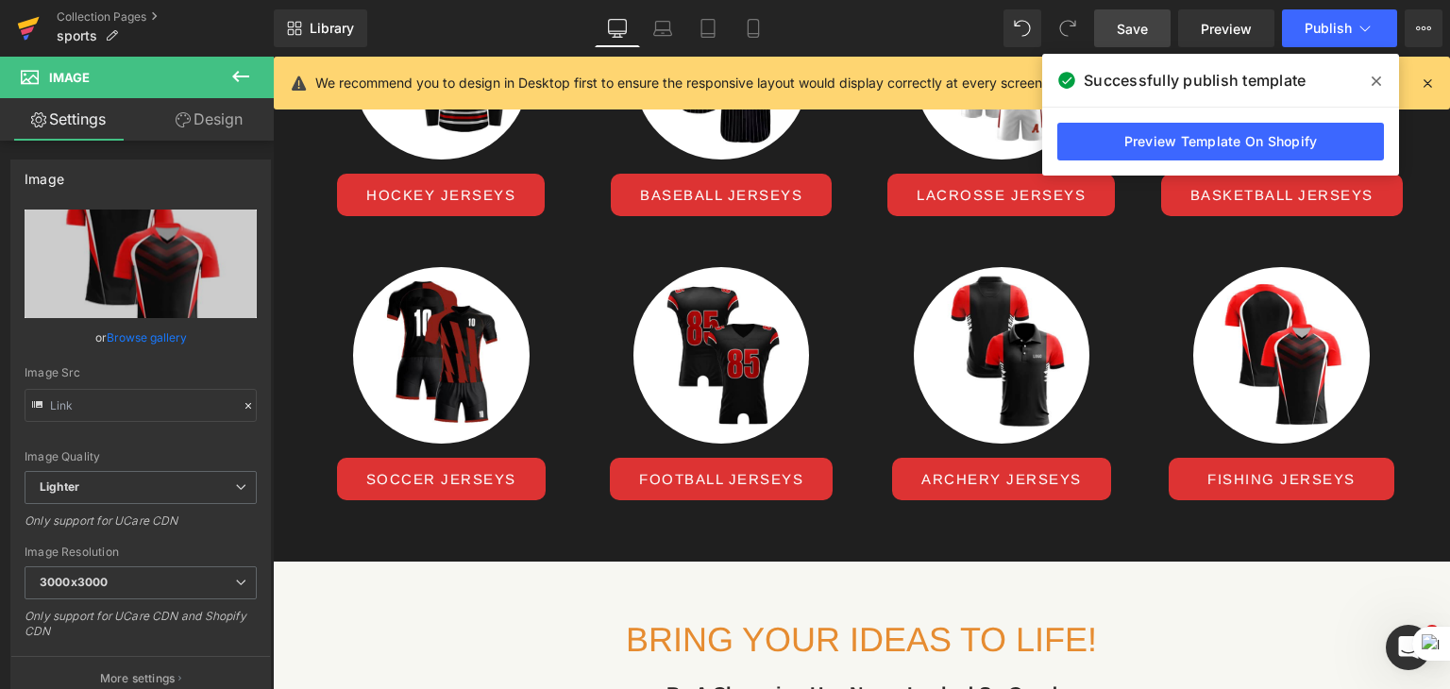
click at [17, 30] on icon at bounding box center [28, 28] width 23 height 47
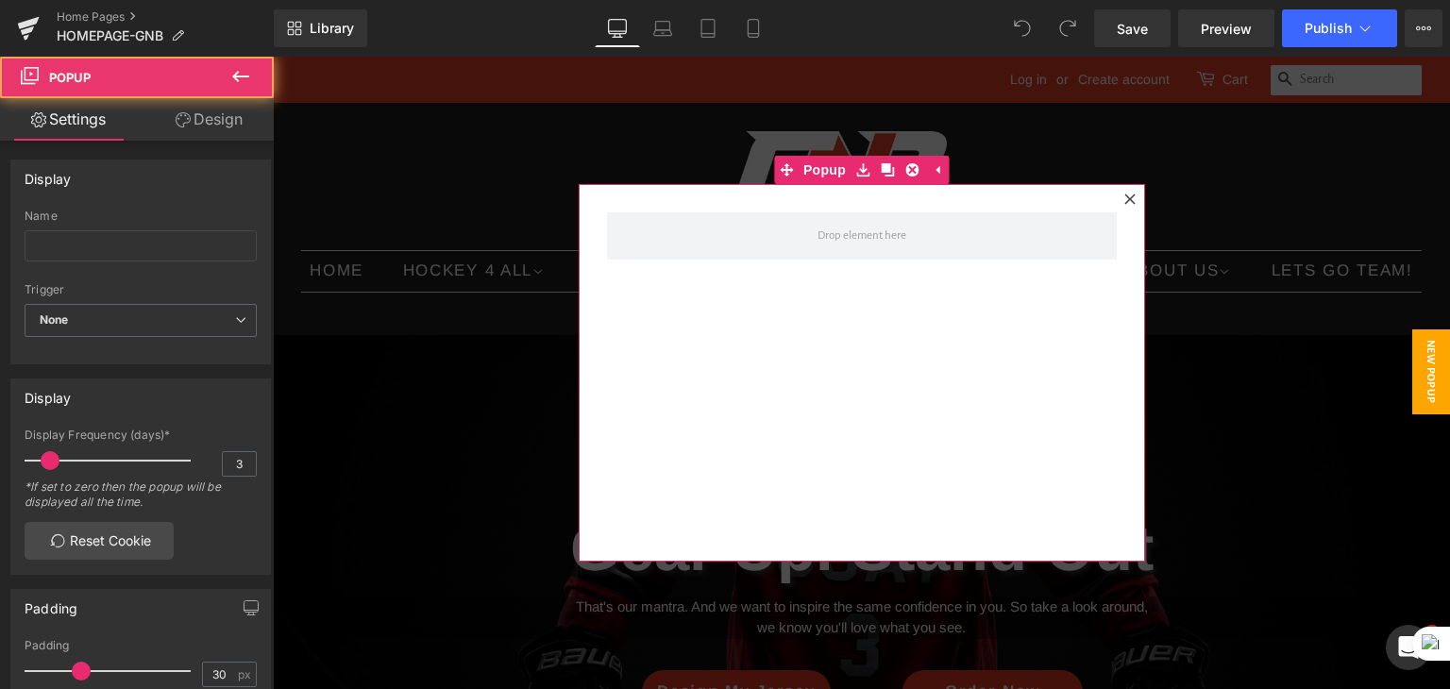
click at [1124, 200] on icon at bounding box center [1129, 198] width 10 height 10
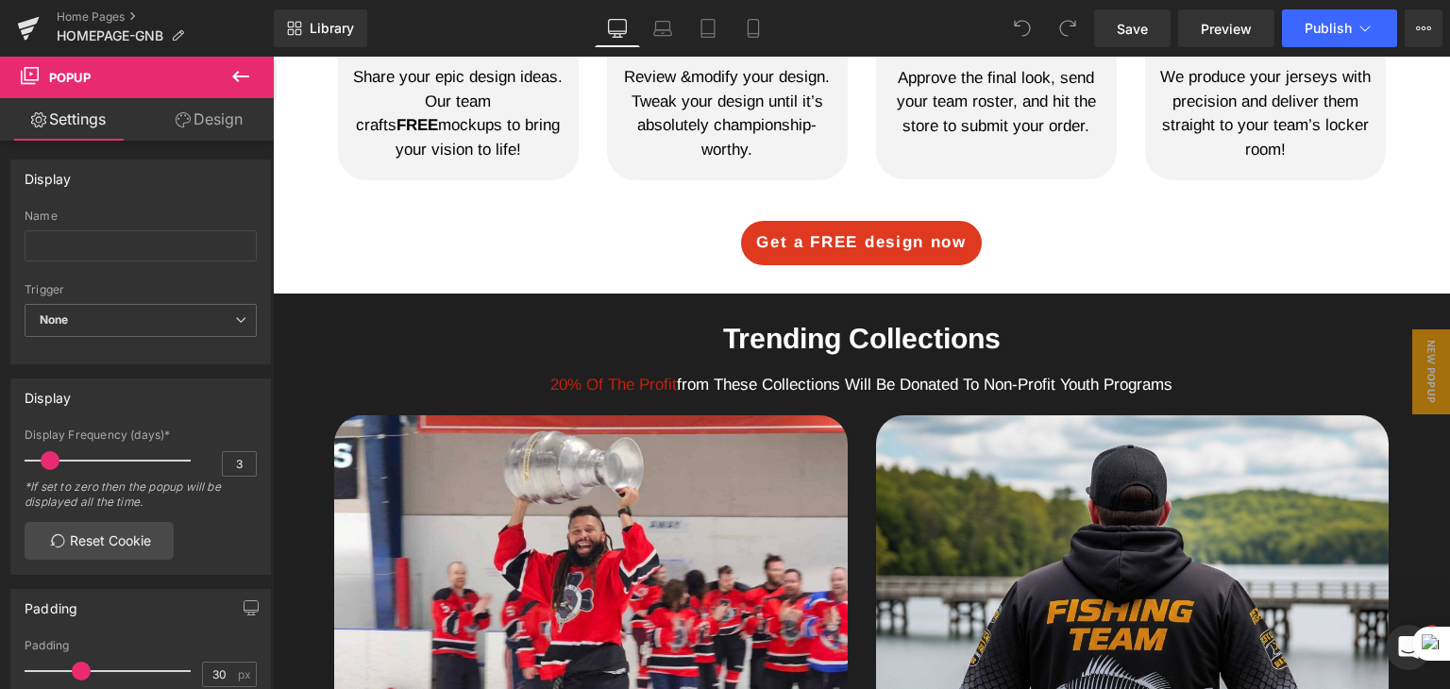
scroll to position [1348, 0]
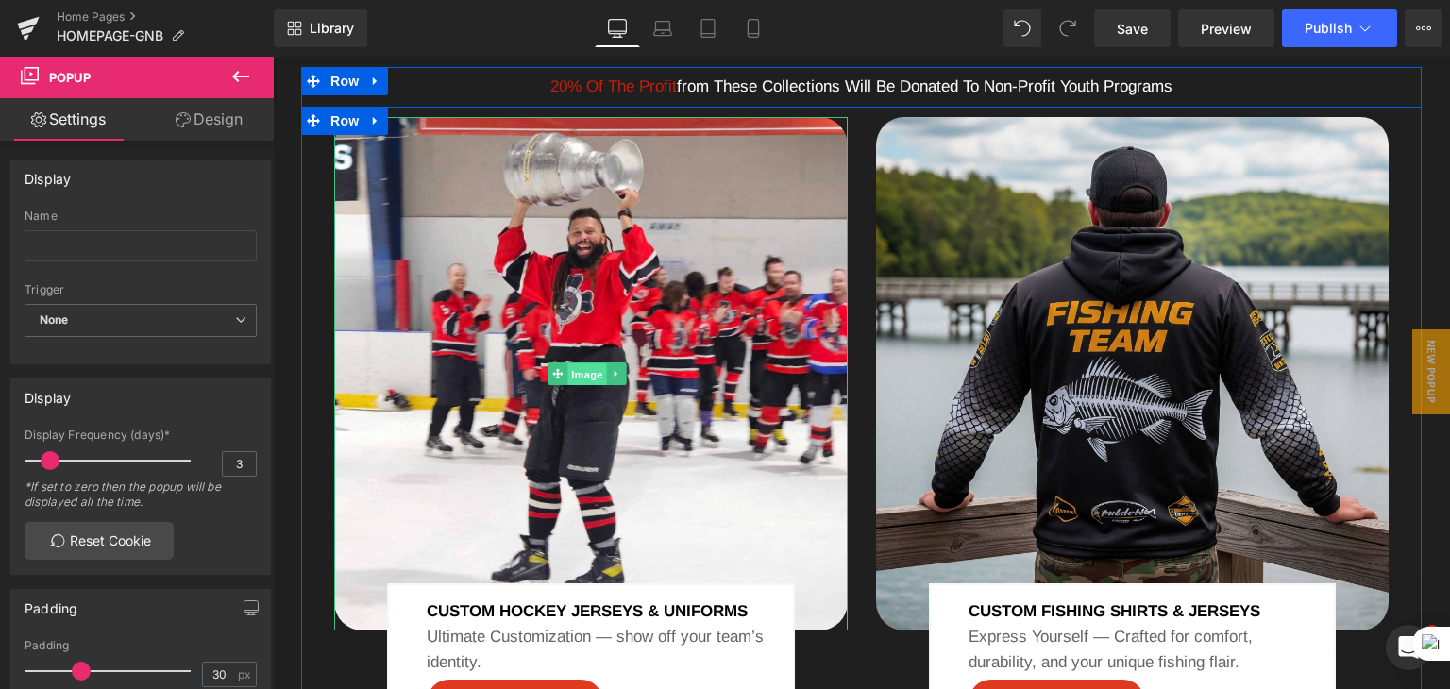
click at [583, 386] on span "Image" at bounding box center [587, 374] width 40 height 23
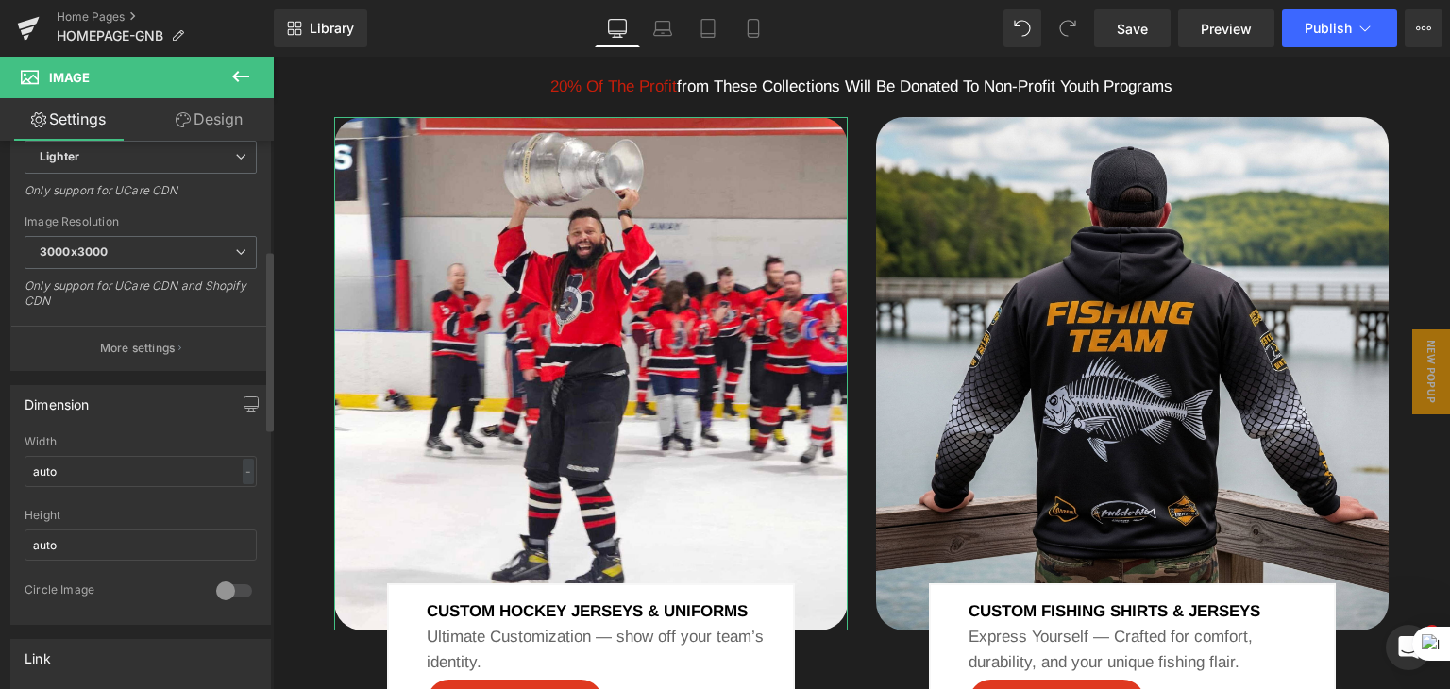
scroll to position [641, 0]
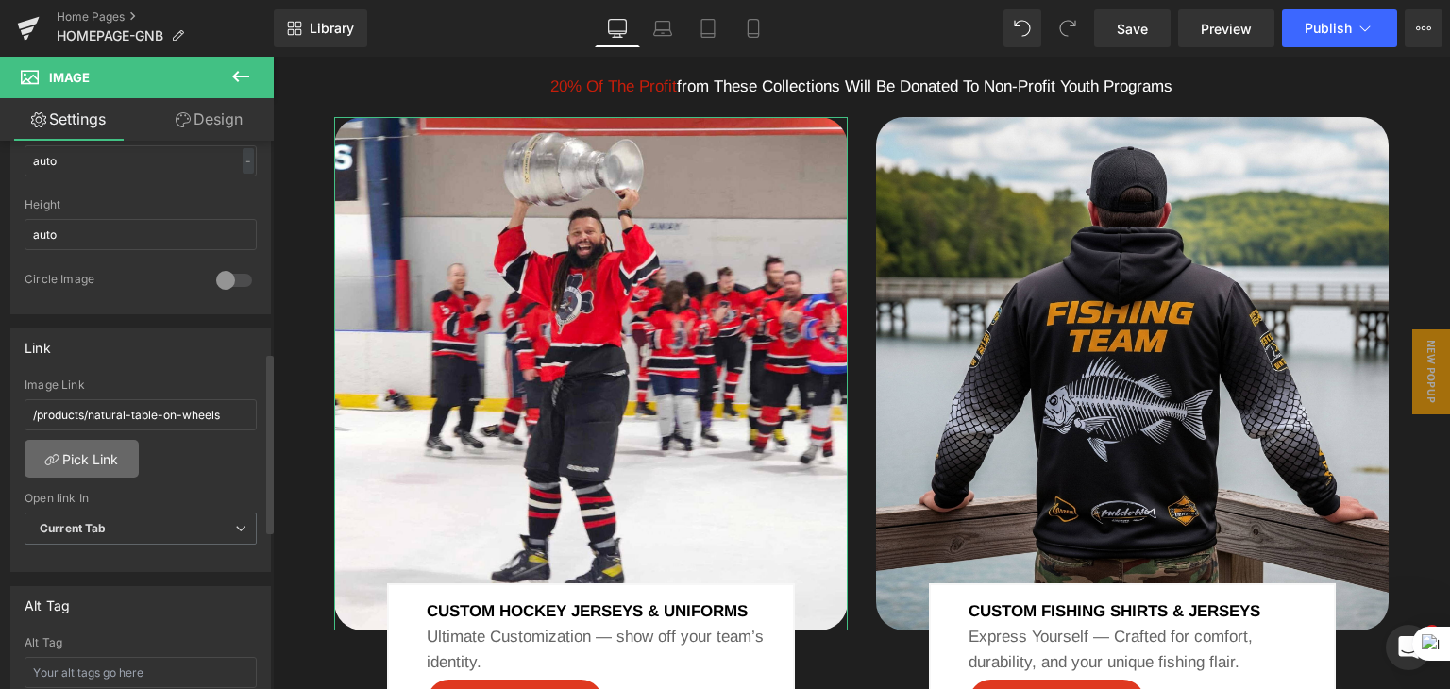
click at [105, 453] on link "Pick Link" at bounding box center [82, 459] width 114 height 38
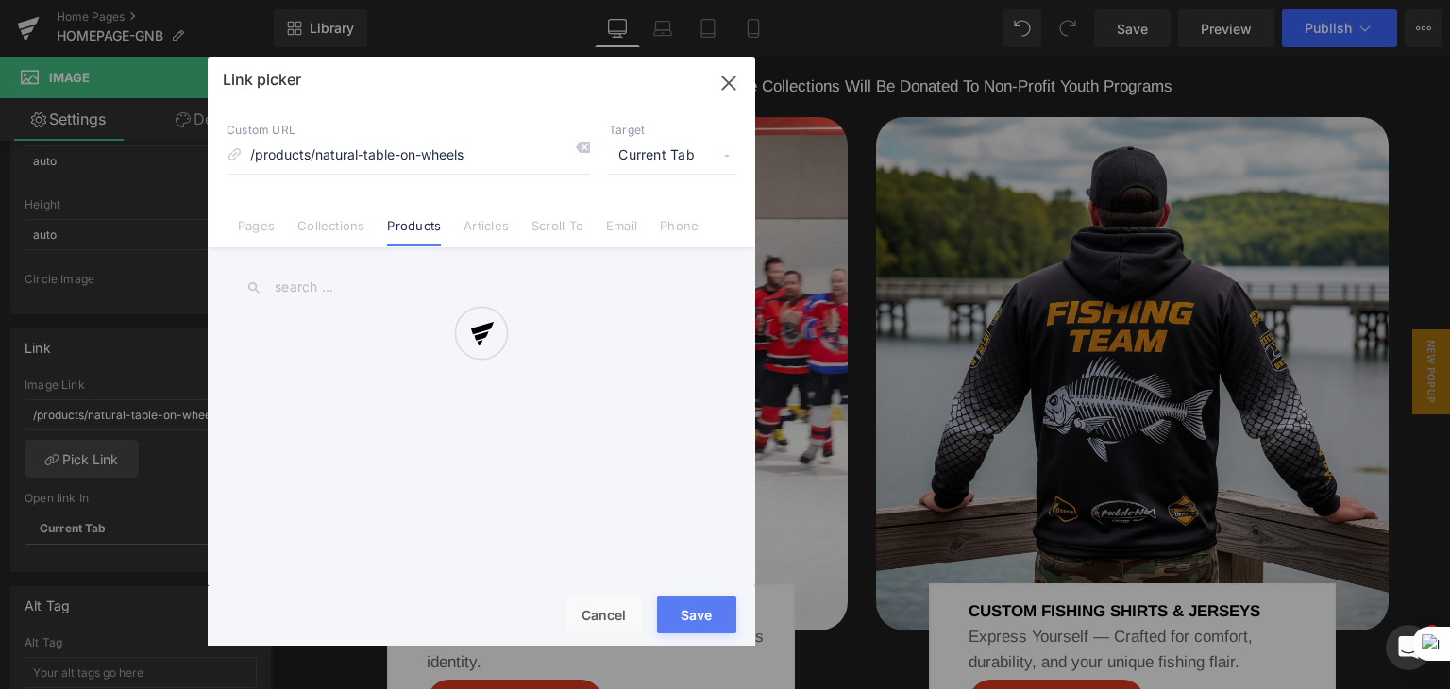
click at [549, 157] on div at bounding box center [481, 351] width 547 height 589
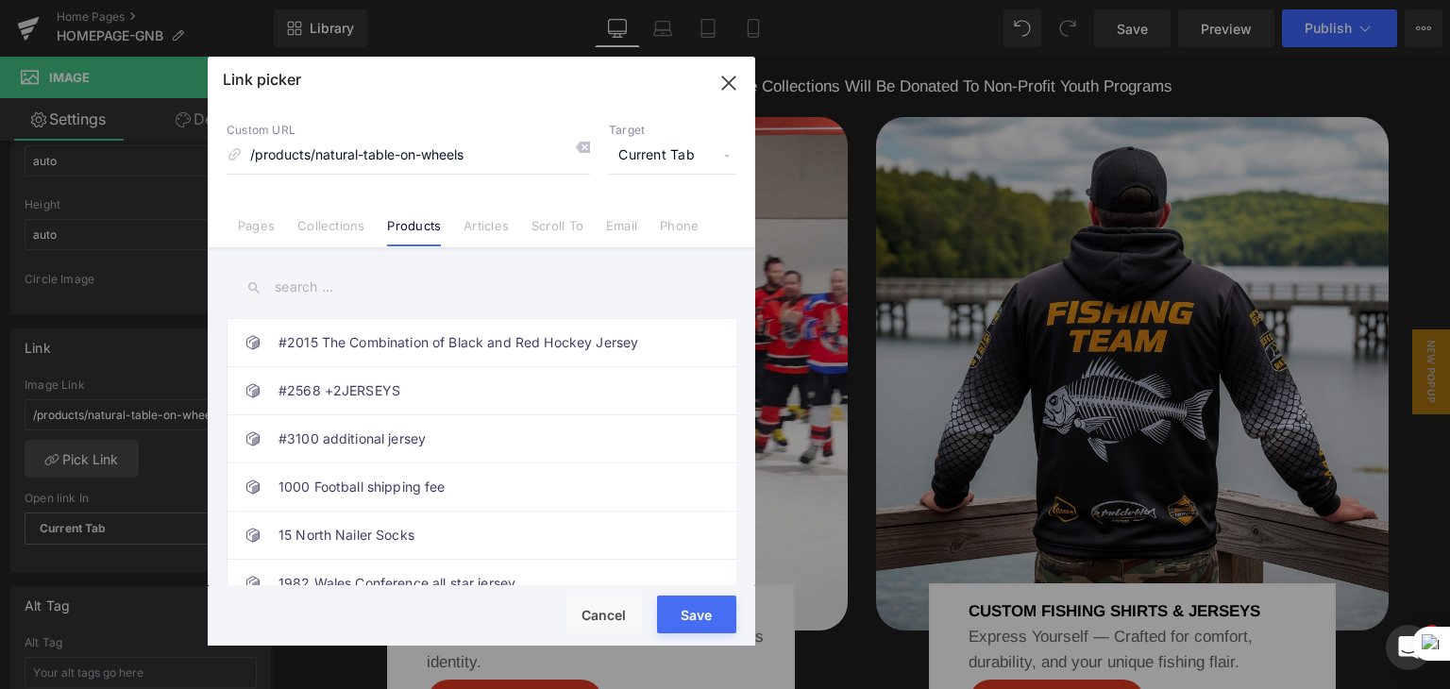
click at [581, 150] on div "Link picker Back to Library Insert Custom URL /products/natural-table-on-wheels…" at bounding box center [481, 351] width 547 height 589
click at [344, 218] on link "Collections" at bounding box center [330, 232] width 67 height 28
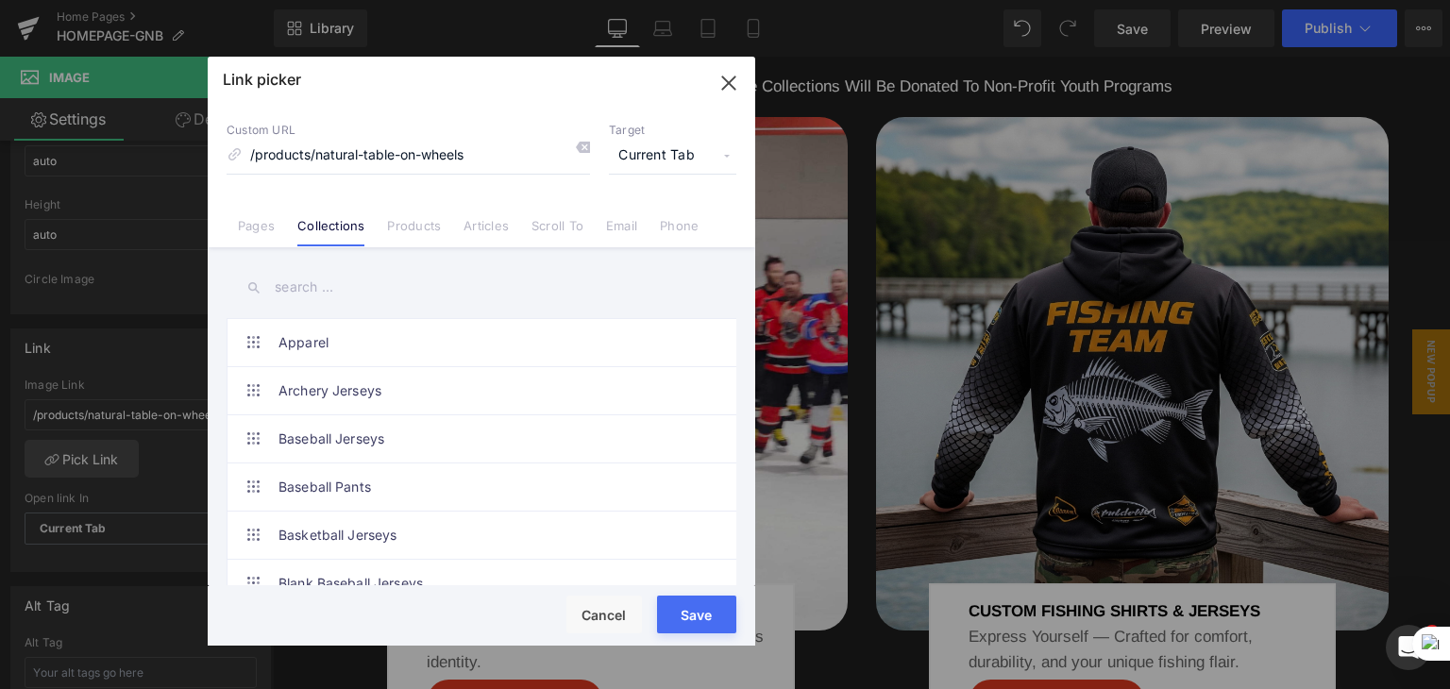
click at [317, 293] on input "text" at bounding box center [482, 287] width 510 height 42
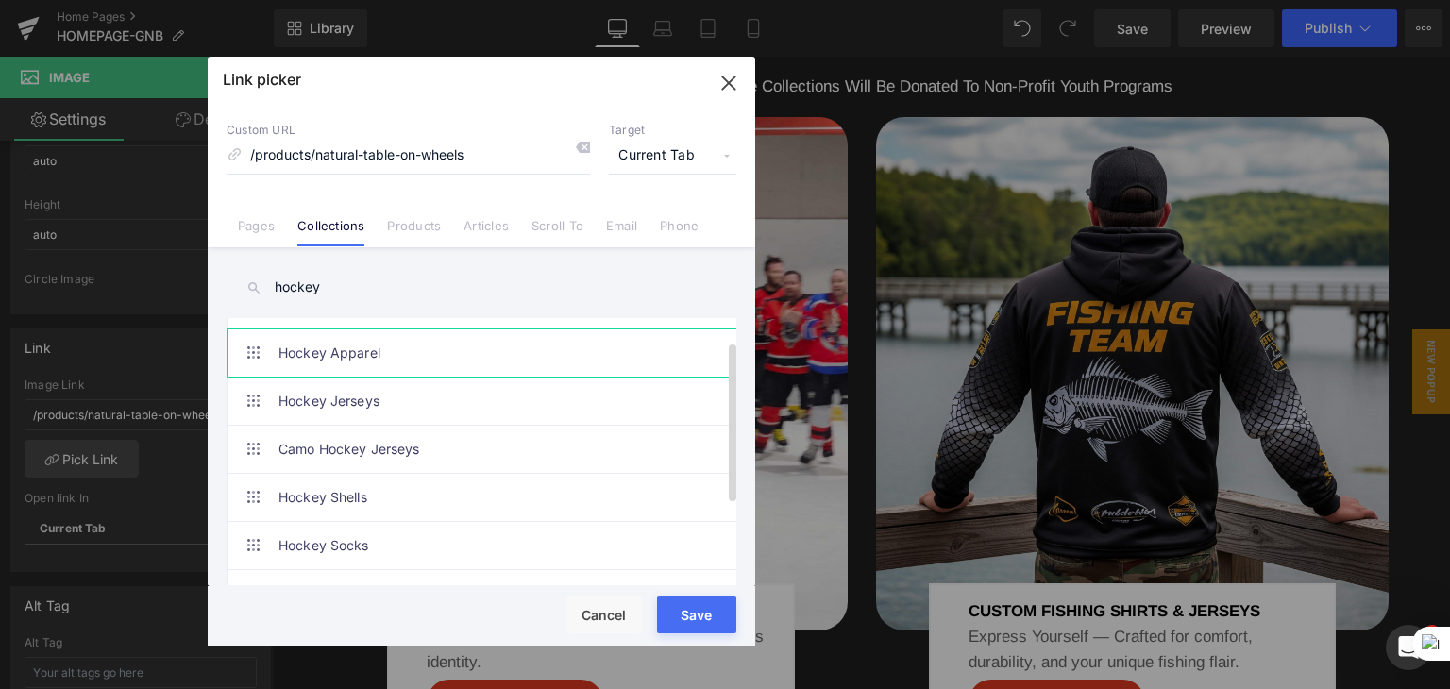
scroll to position [38, 0]
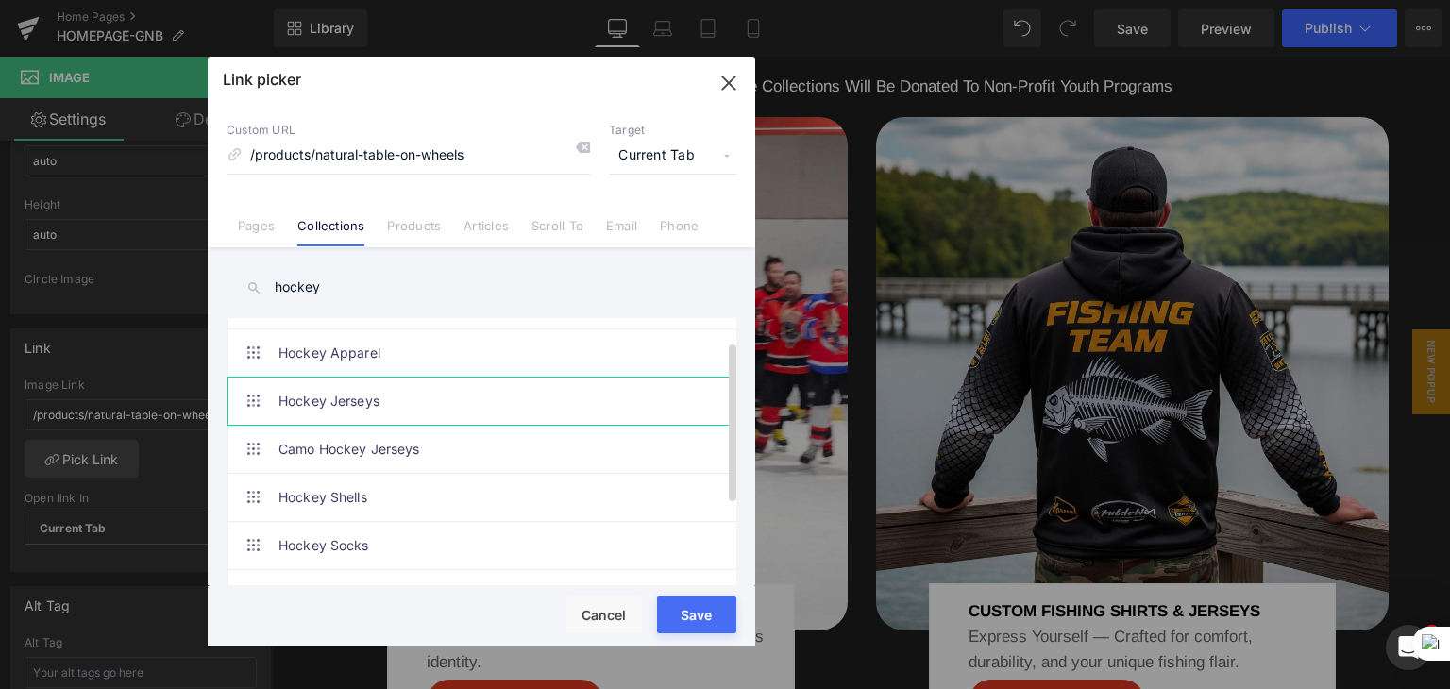
type input "hockey"
click at [351, 403] on link "Hockey Jerseys" at bounding box center [485, 401] width 415 height 47
click at [710, 612] on div "Rendering Content" at bounding box center [725, 614] width 116 height 21
click at [730, 84] on icon "button" at bounding box center [728, 82] width 12 height 12
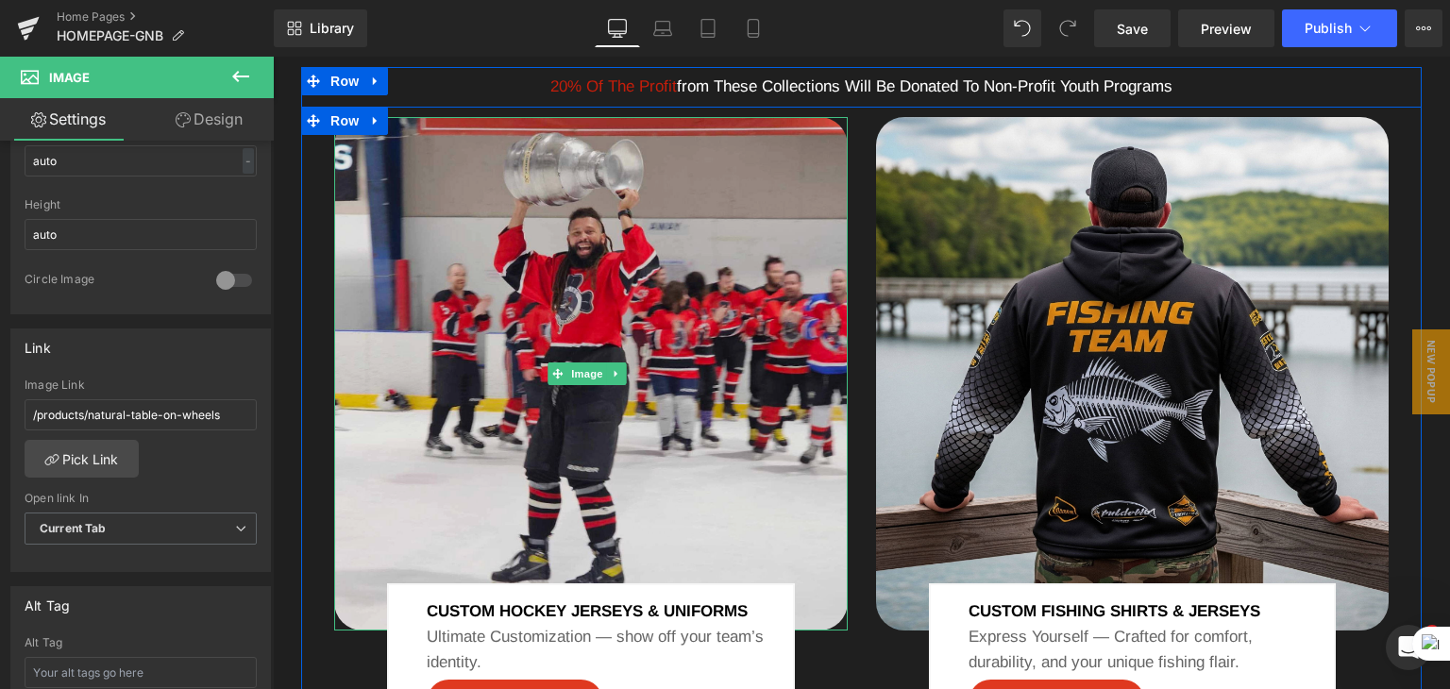
scroll to position [1533, 0]
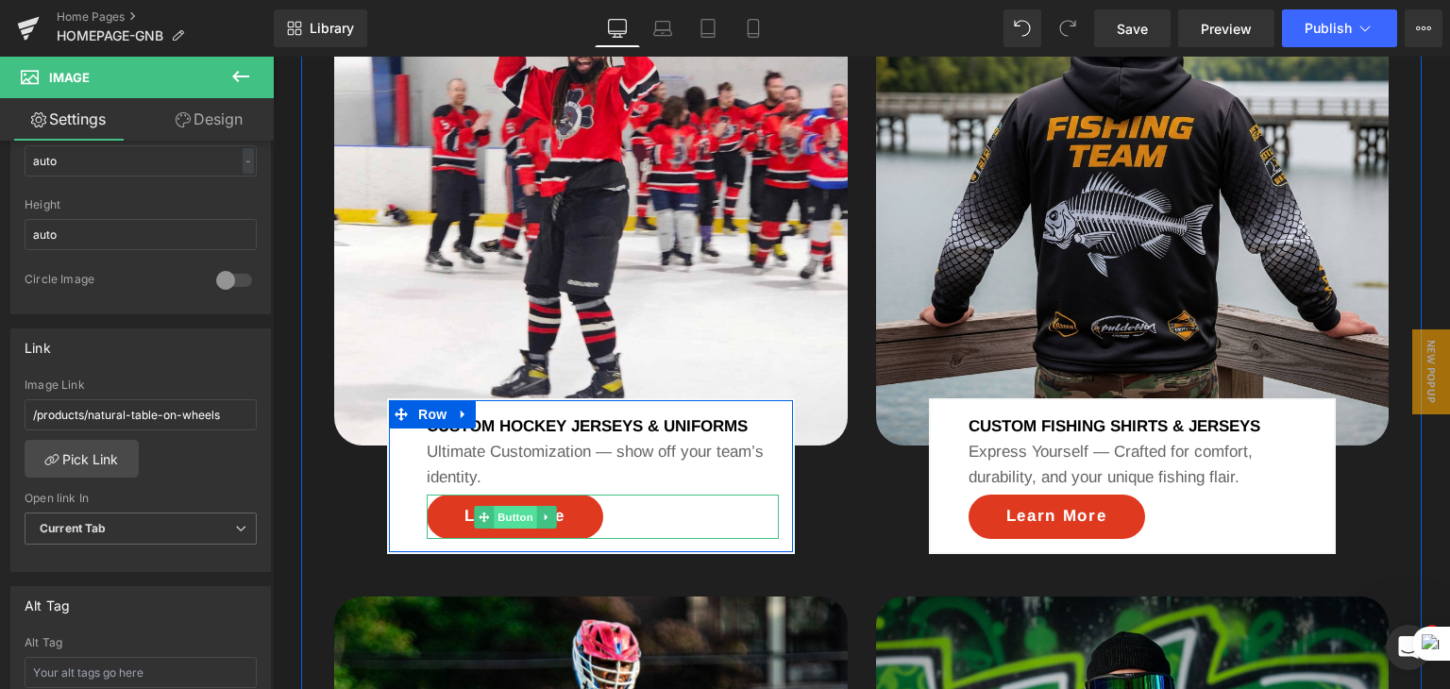
click at [513, 529] on span "Button" at bounding box center [516, 517] width 43 height 23
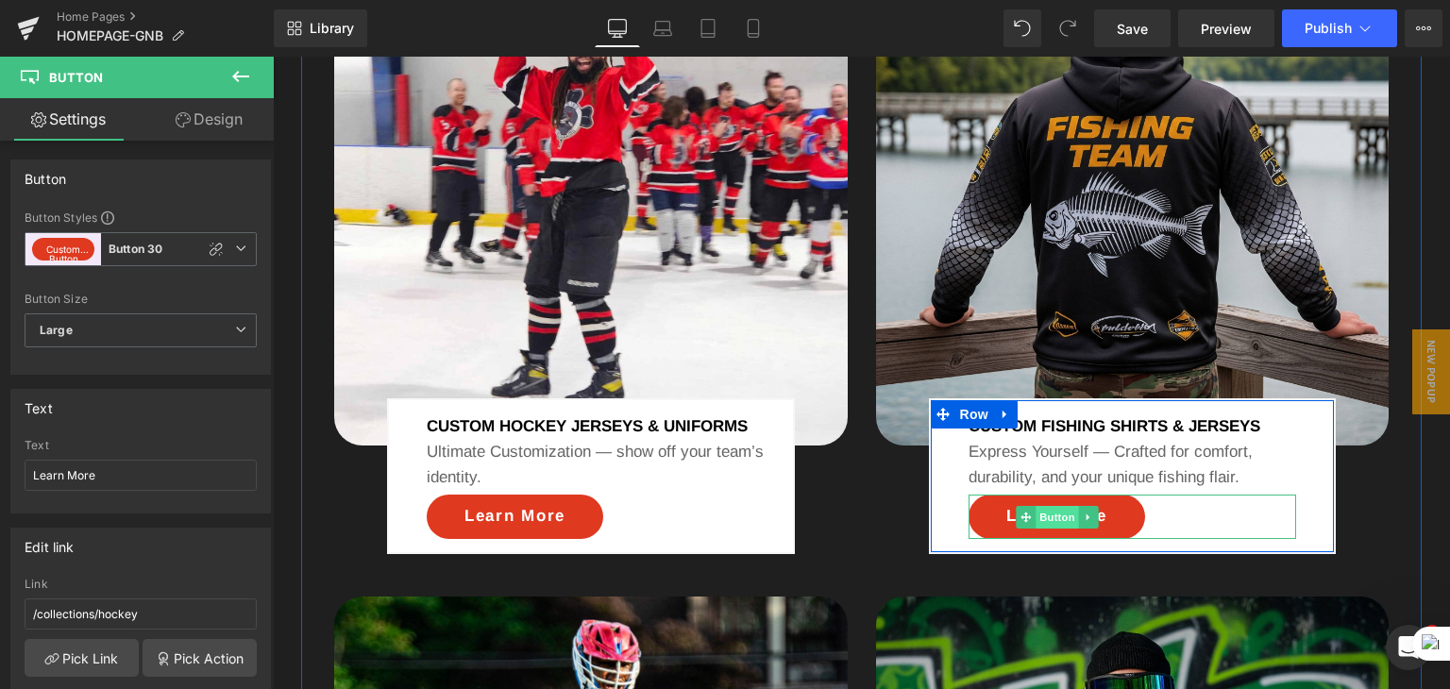
click at [1047, 529] on span "Button" at bounding box center [1056, 517] width 43 height 23
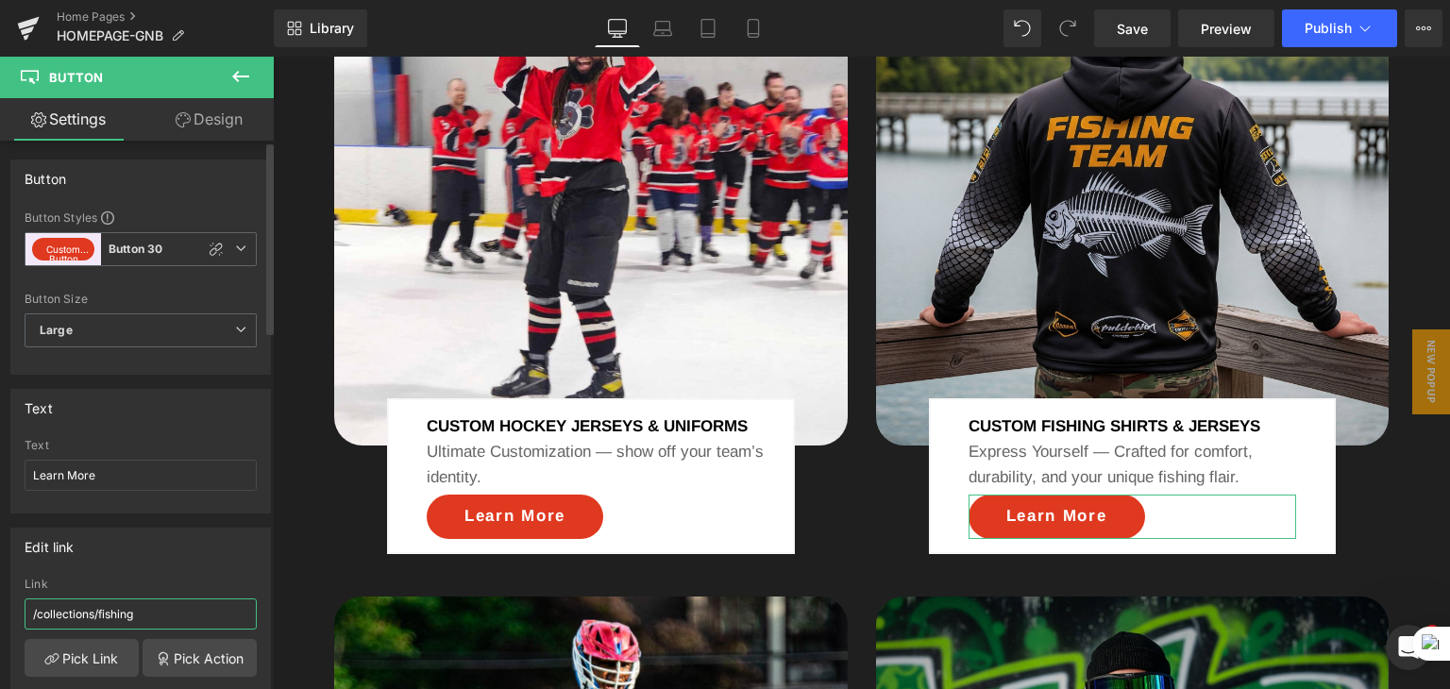
click at [155, 619] on input "/collections/fishing" at bounding box center [141, 613] width 232 height 31
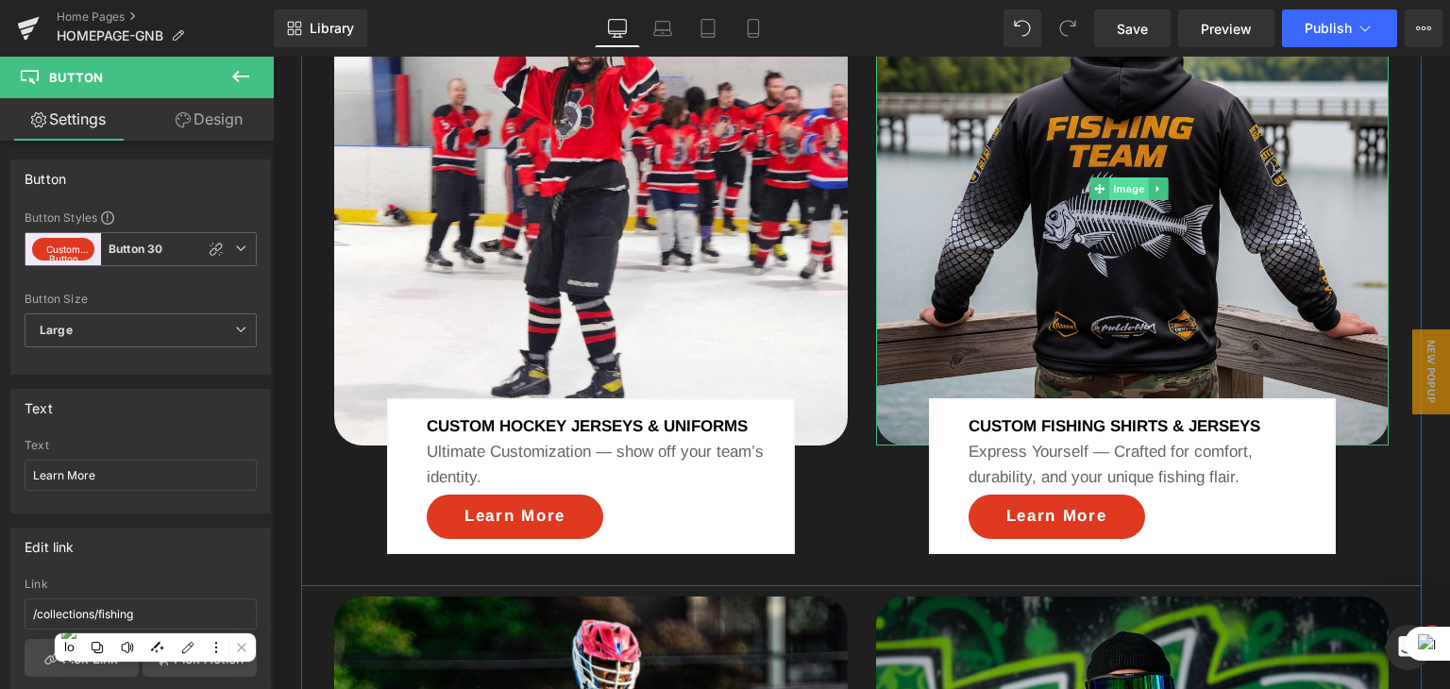
click at [1118, 200] on span "Image" at bounding box center [1129, 188] width 40 height 23
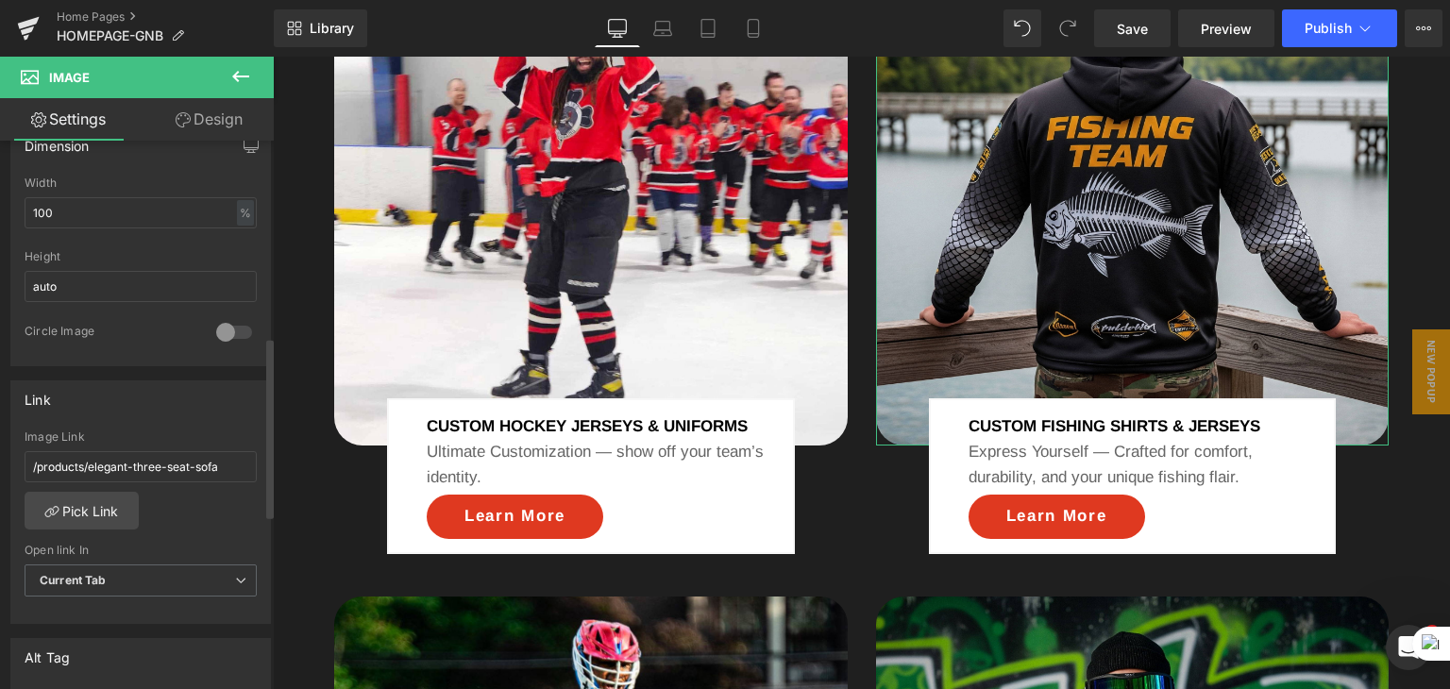
scroll to position [595, 0]
click at [103, 509] on link "Pick Link" at bounding box center [82, 505] width 114 height 38
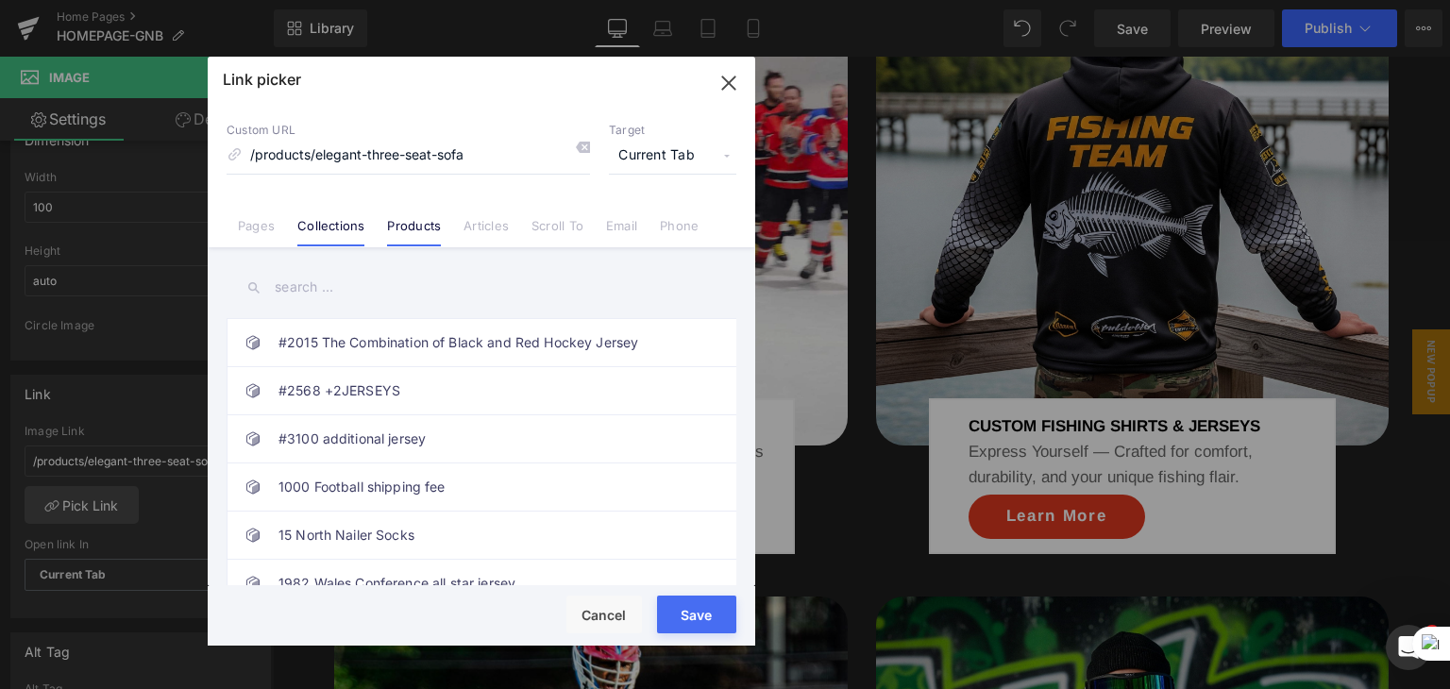
click at [324, 238] on link "Collections" at bounding box center [330, 232] width 67 height 28
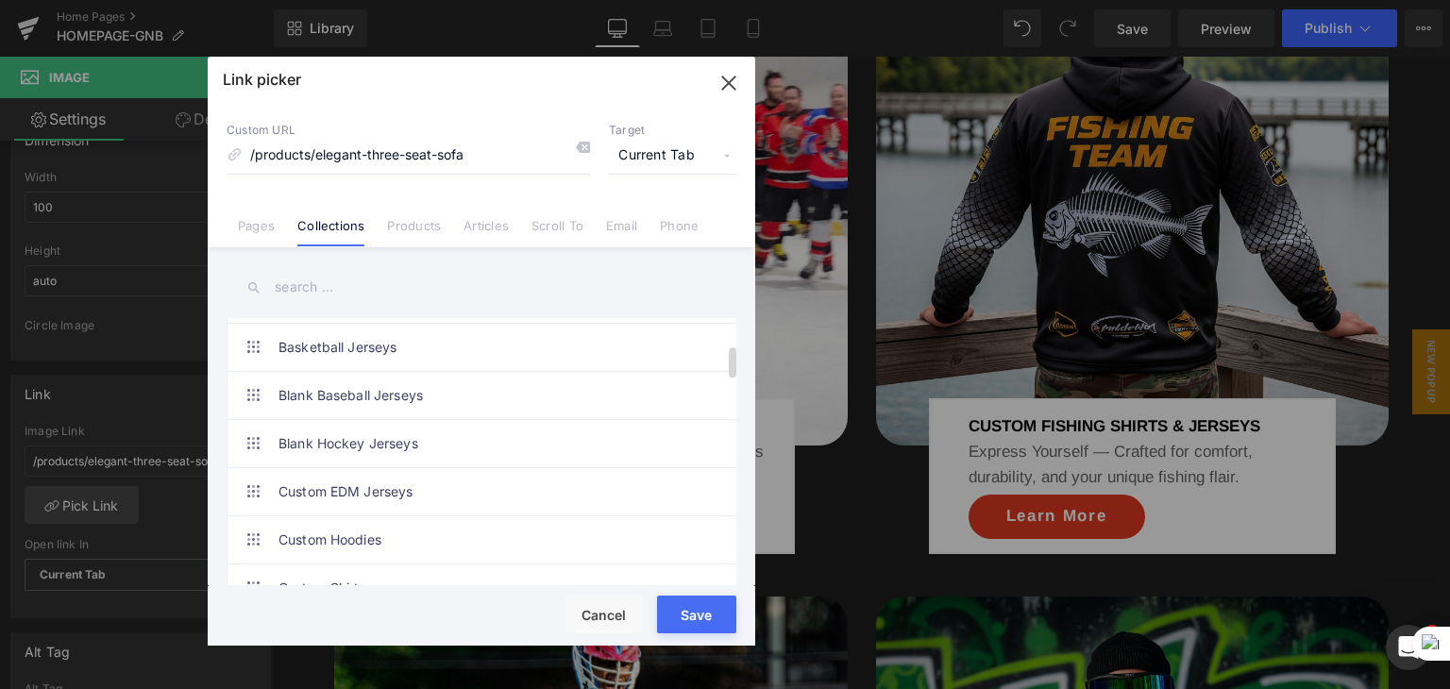
scroll to position [225, 0]
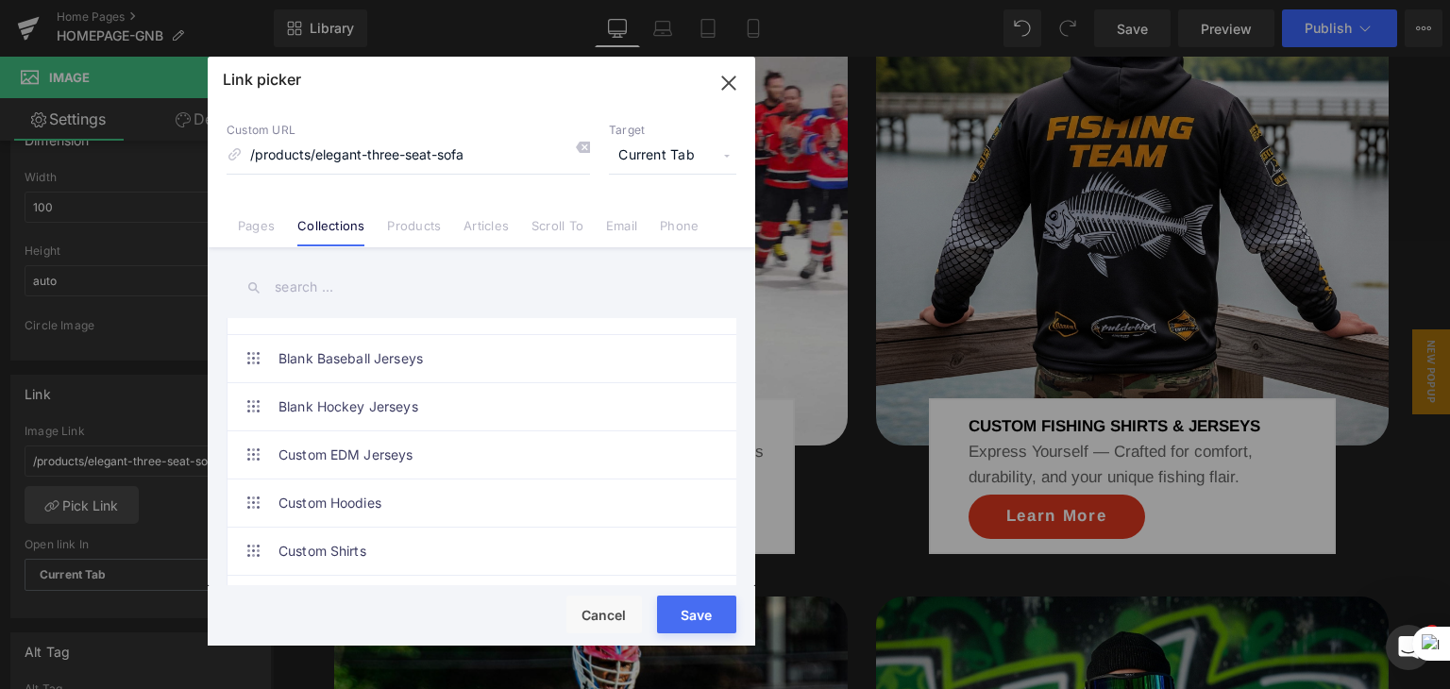
click at [319, 280] on input "text" at bounding box center [482, 287] width 510 height 42
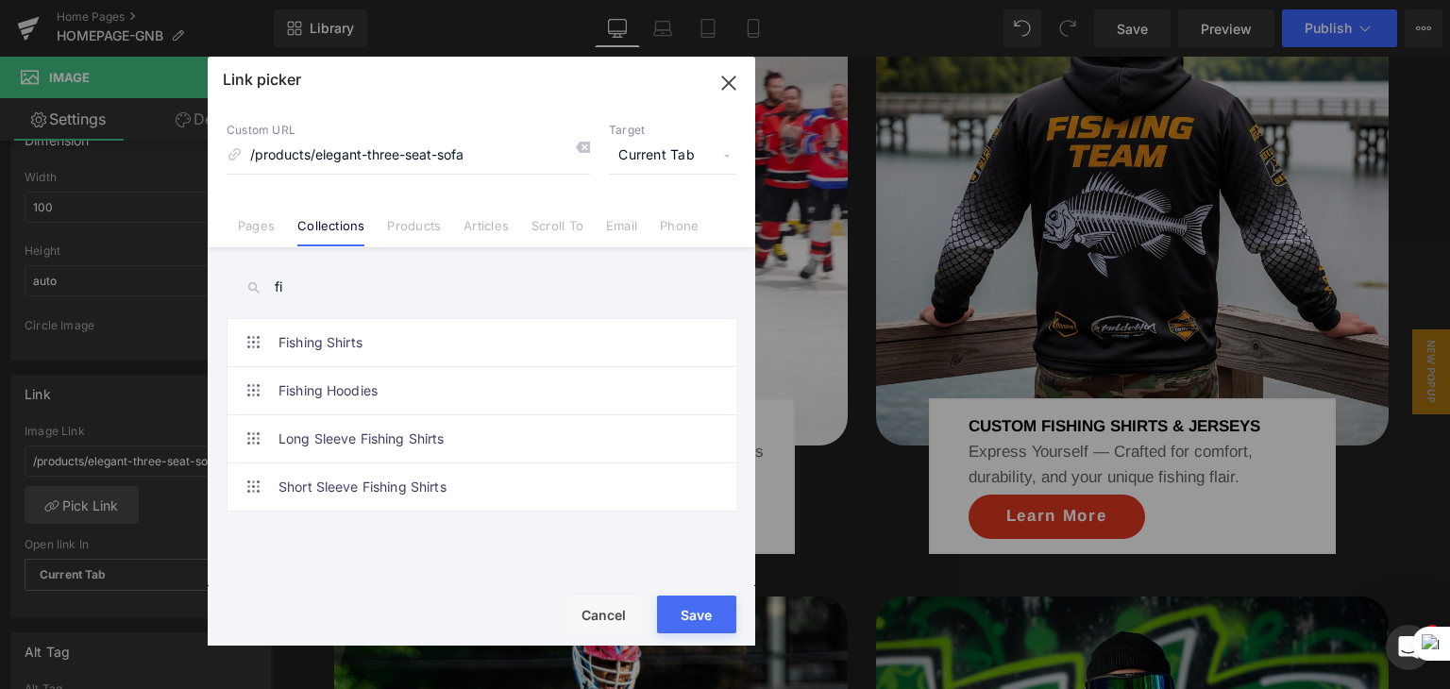
scroll to position [0, 0]
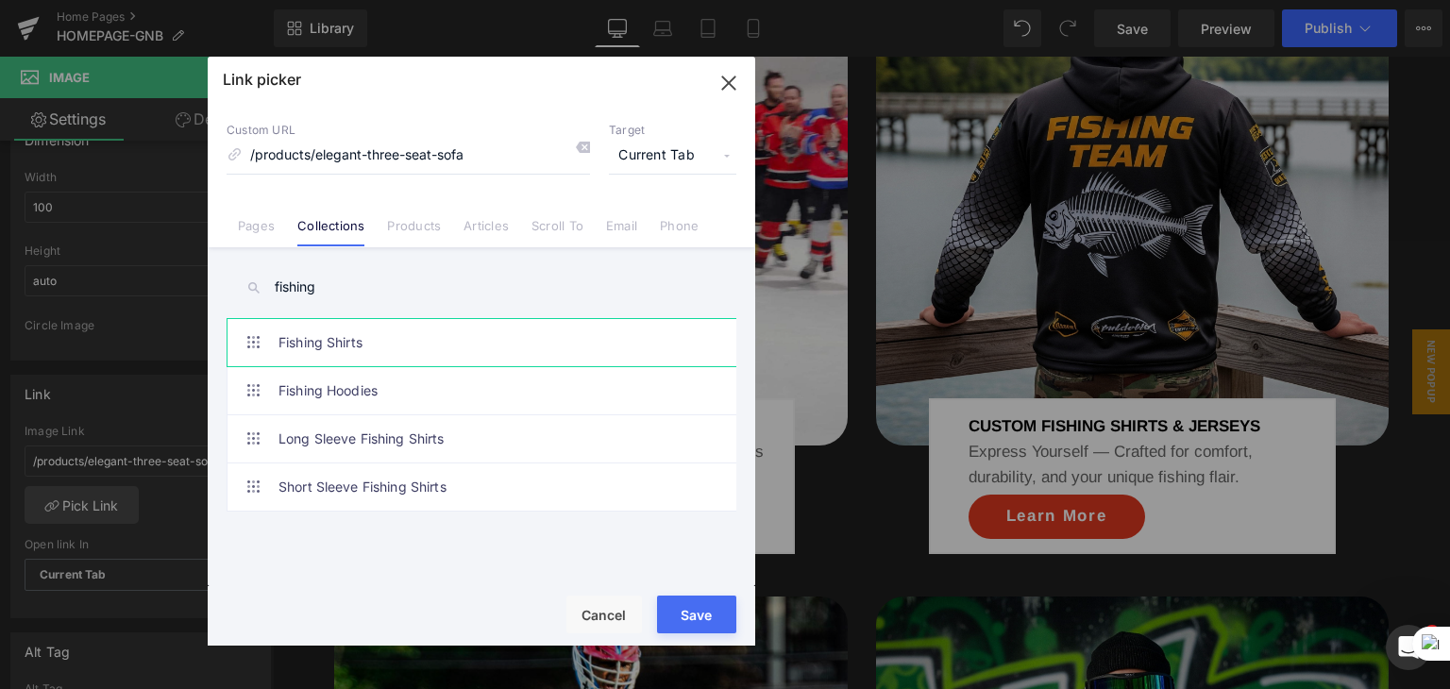
type input "fishing"
click at [351, 353] on link "Fishing Shirts" at bounding box center [485, 342] width 415 height 47
click at [707, 609] on div "Rendering Content" at bounding box center [725, 614] width 116 height 21
click at [729, 85] on icon "button" at bounding box center [728, 83] width 30 height 30
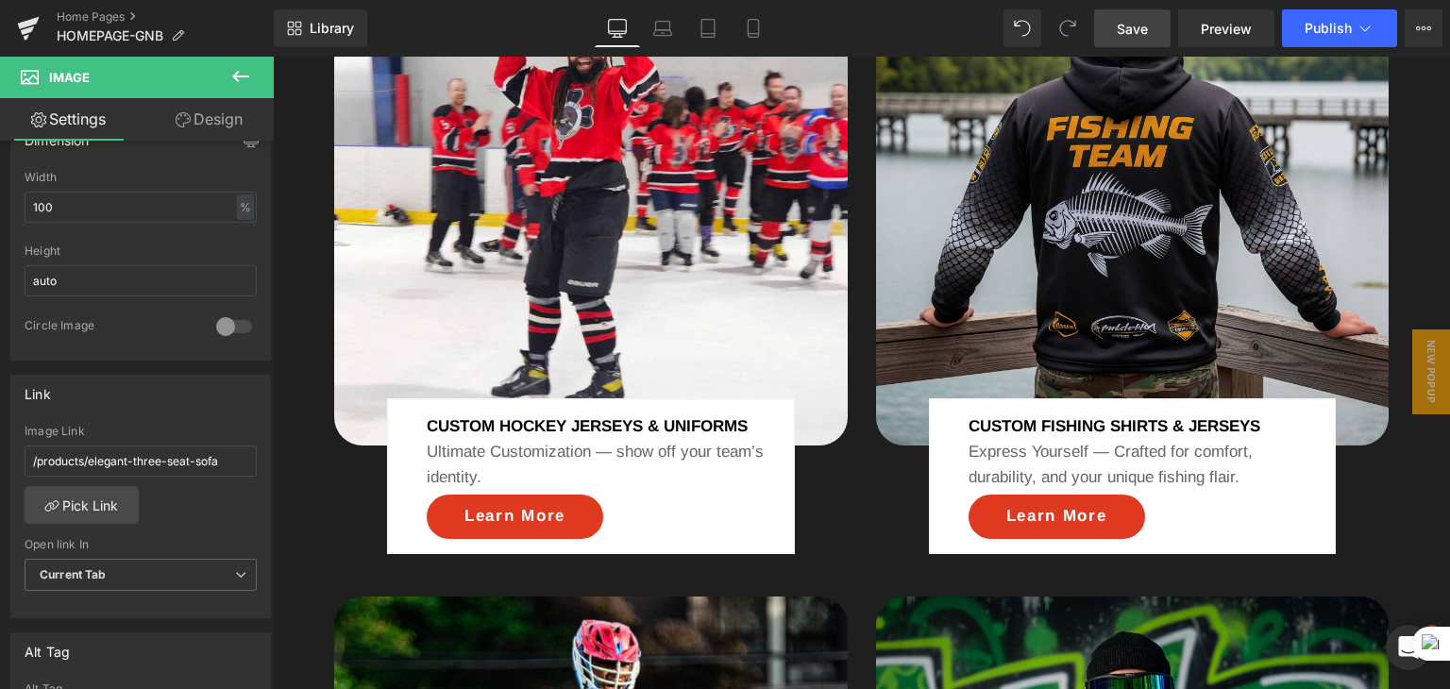
click at [1125, 24] on span "Save" at bounding box center [1131, 29] width 31 height 20
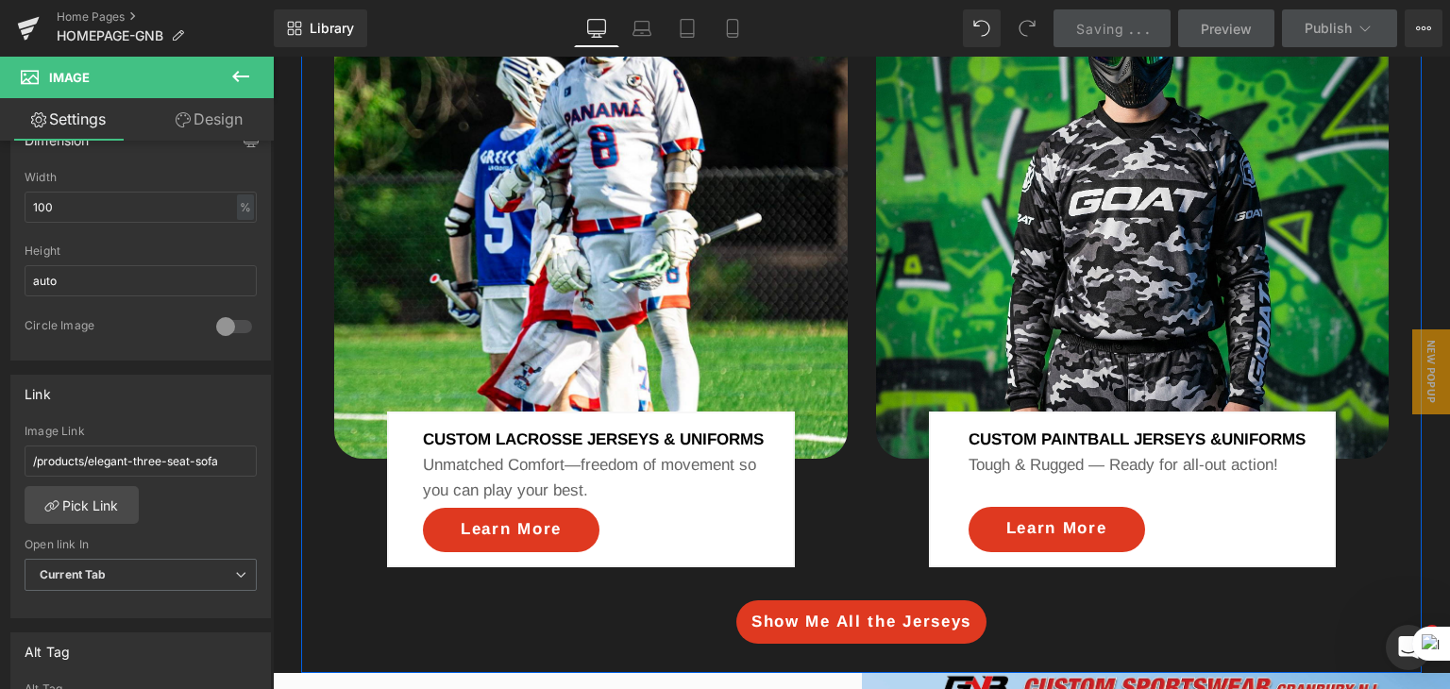
scroll to position [2205, 0]
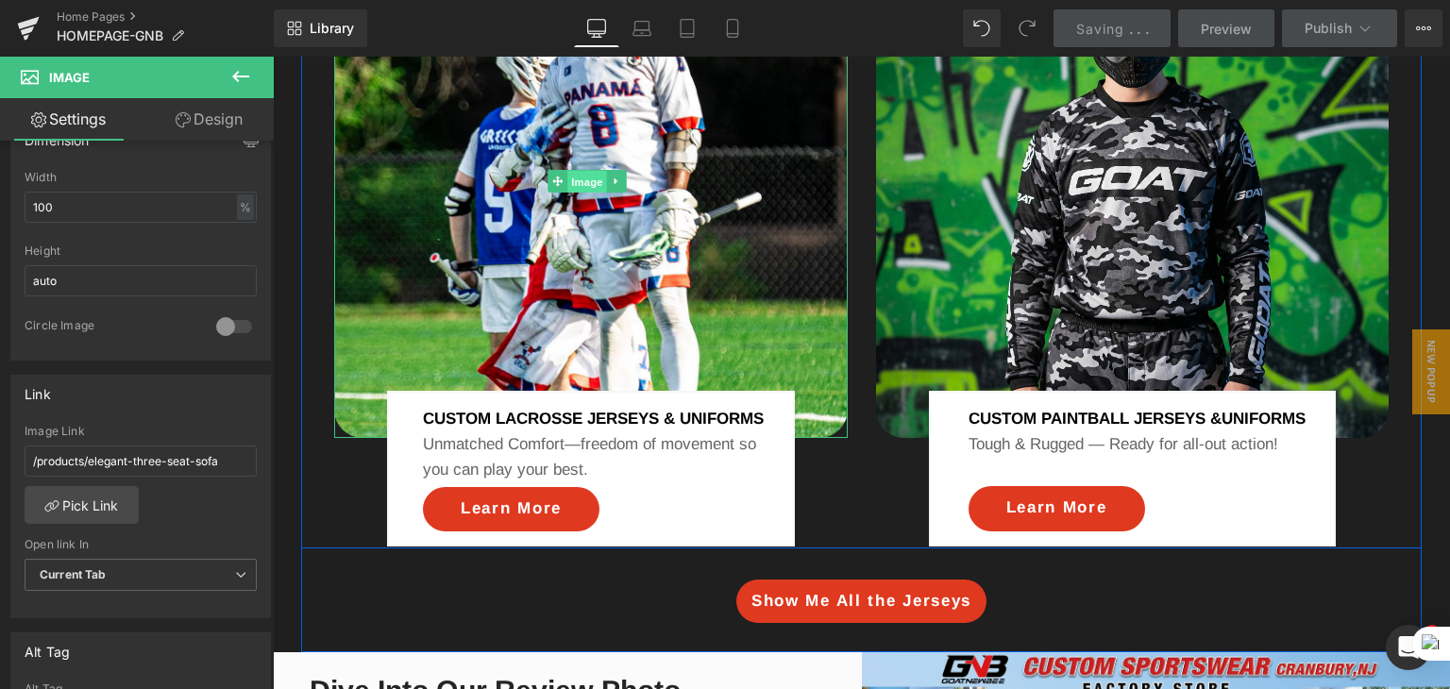
click at [580, 193] on span "Image" at bounding box center [587, 182] width 40 height 23
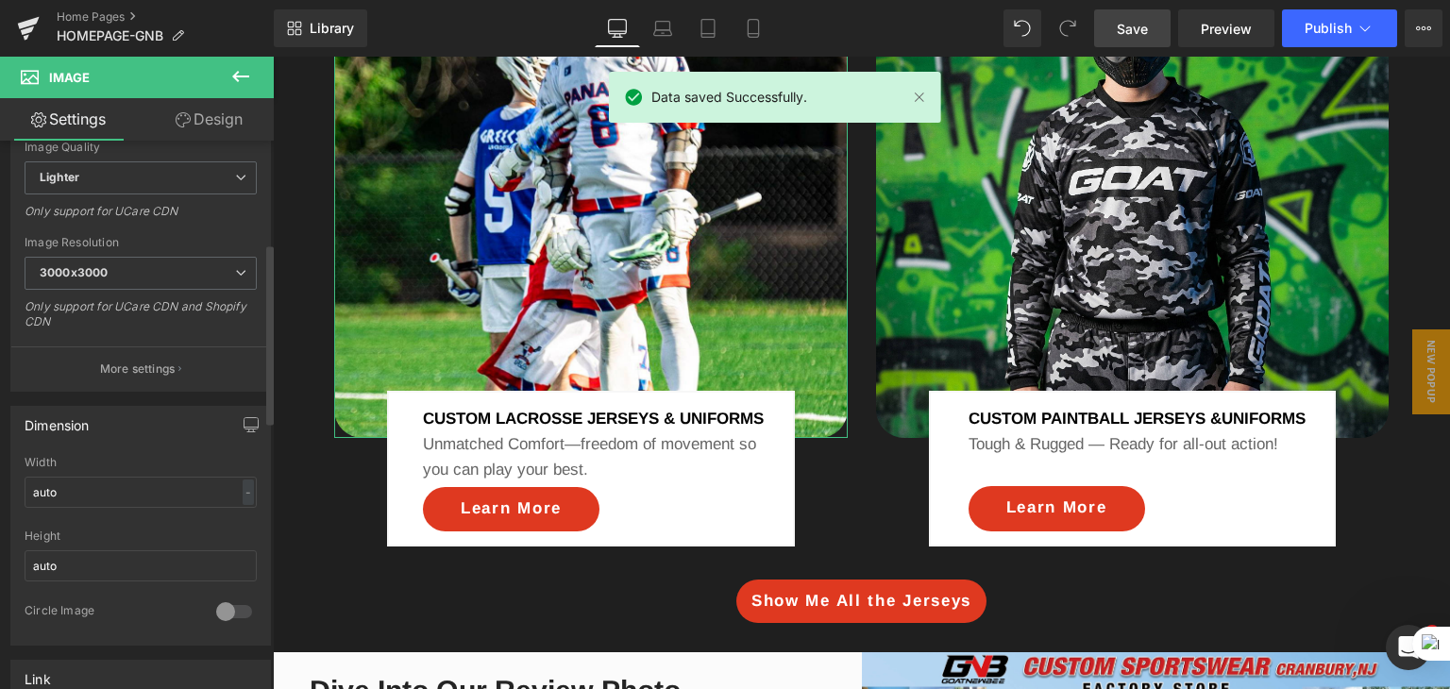
scroll to position [765, 0]
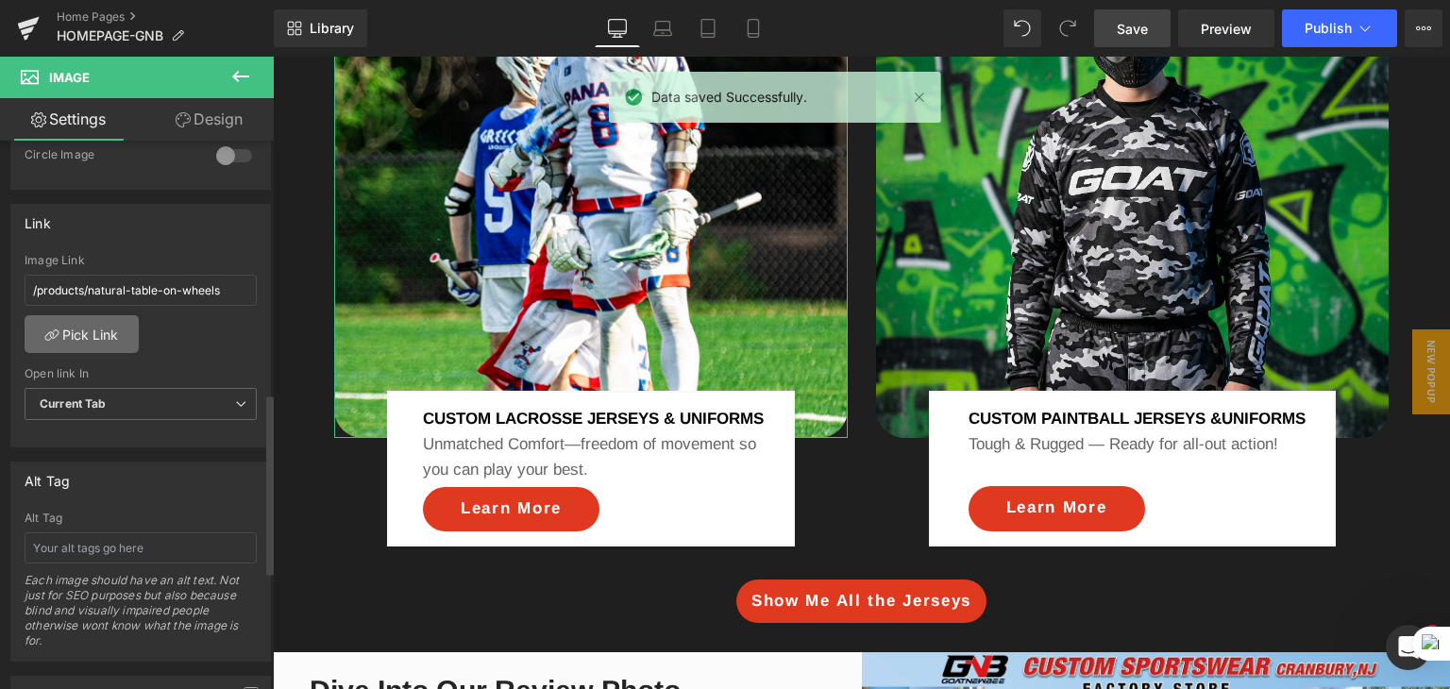
click at [108, 333] on link "Pick Link" at bounding box center [82, 334] width 114 height 38
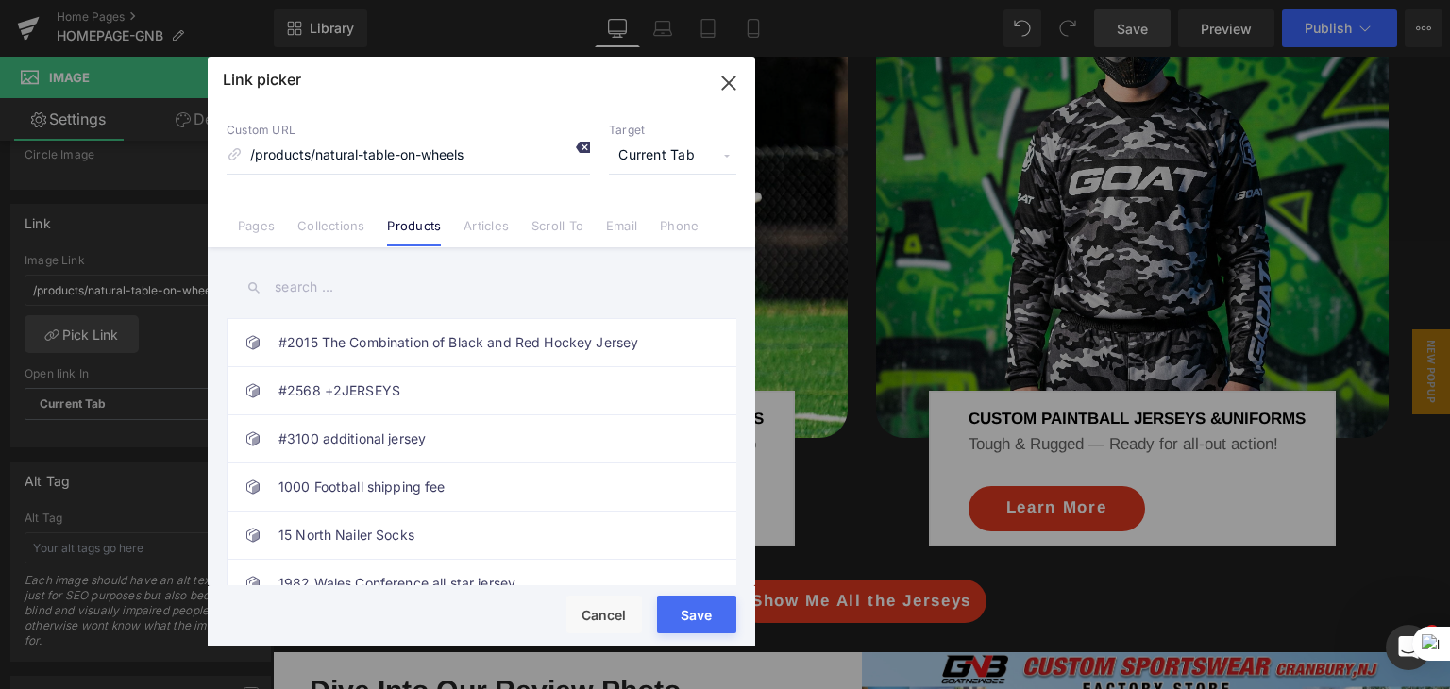
click at [581, 148] on icon at bounding box center [582, 147] width 15 height 15
click at [329, 284] on input "text" at bounding box center [482, 287] width 510 height 42
click at [346, 225] on link "Collections" at bounding box center [330, 232] width 67 height 28
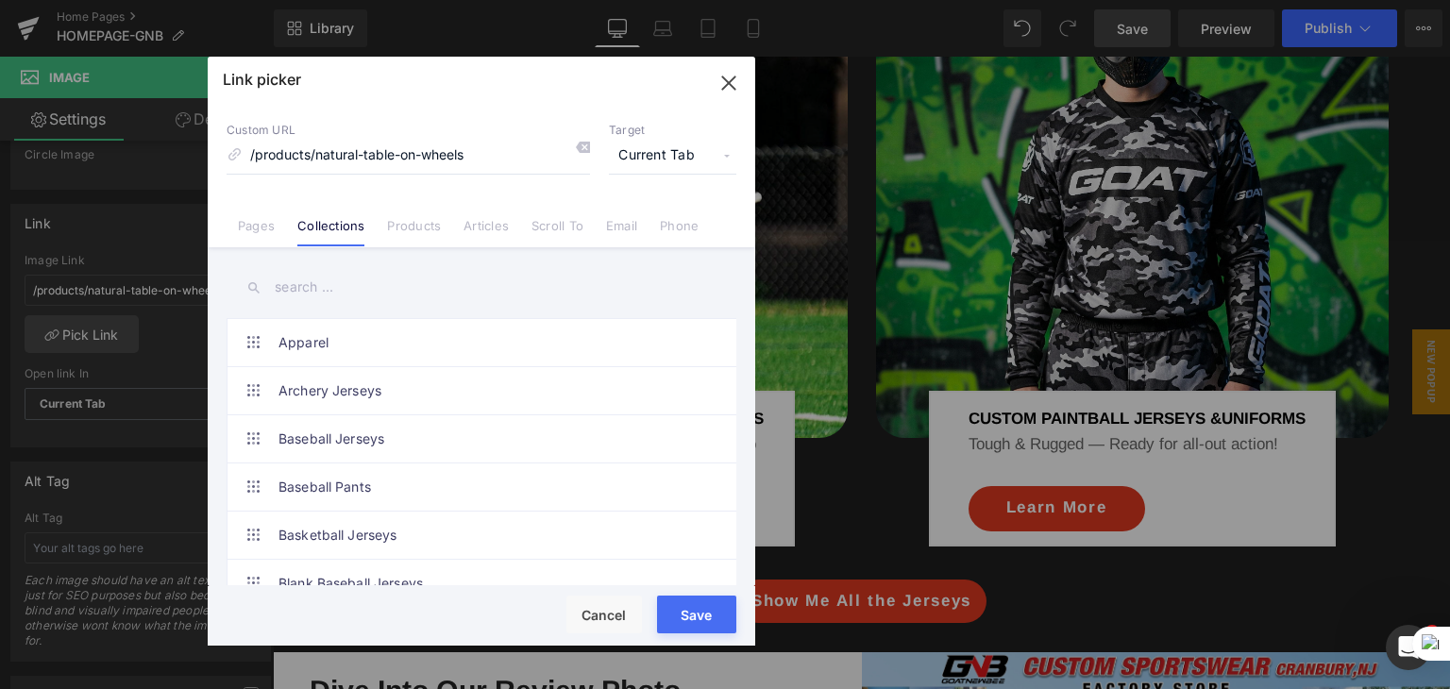
click at [310, 286] on input "text" at bounding box center [482, 287] width 510 height 42
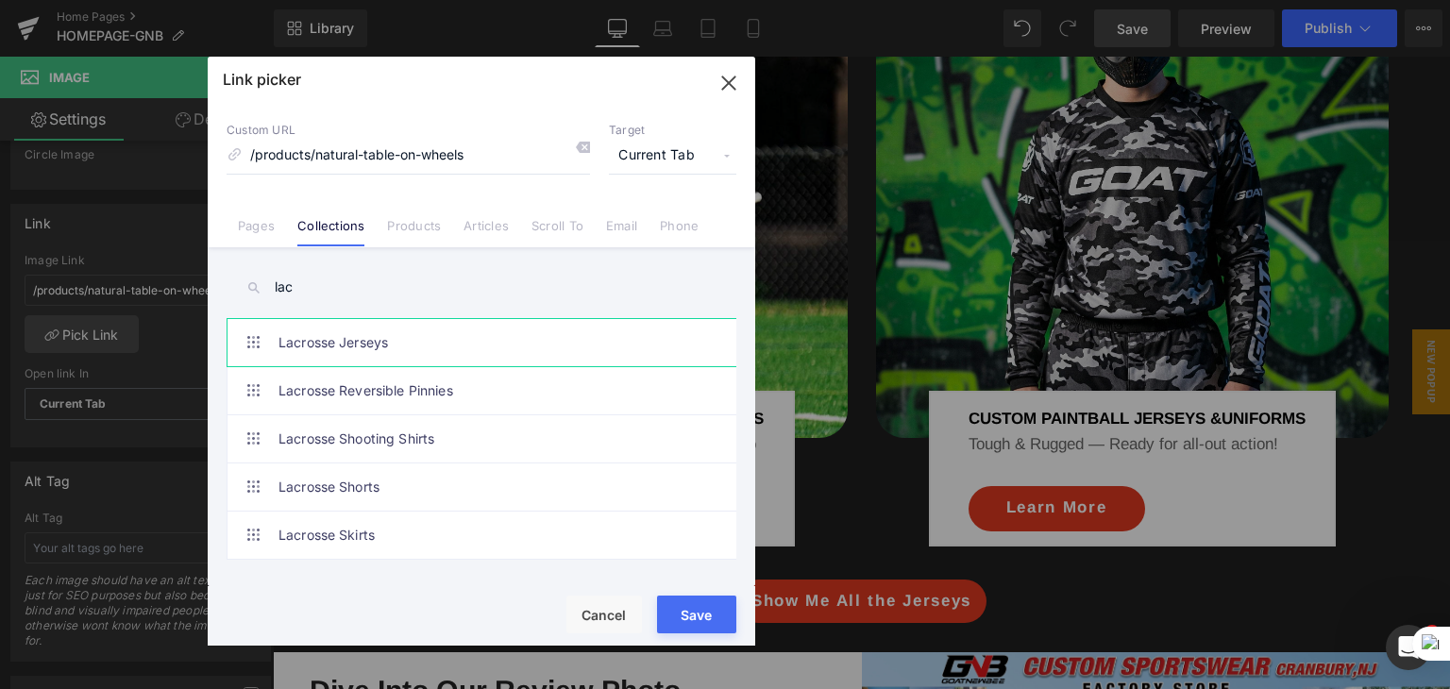
type input "lac"
click at [329, 335] on link "Lacrosse Jerseys" at bounding box center [485, 342] width 415 height 47
click at [691, 601] on button "Save" at bounding box center [696, 615] width 79 height 38
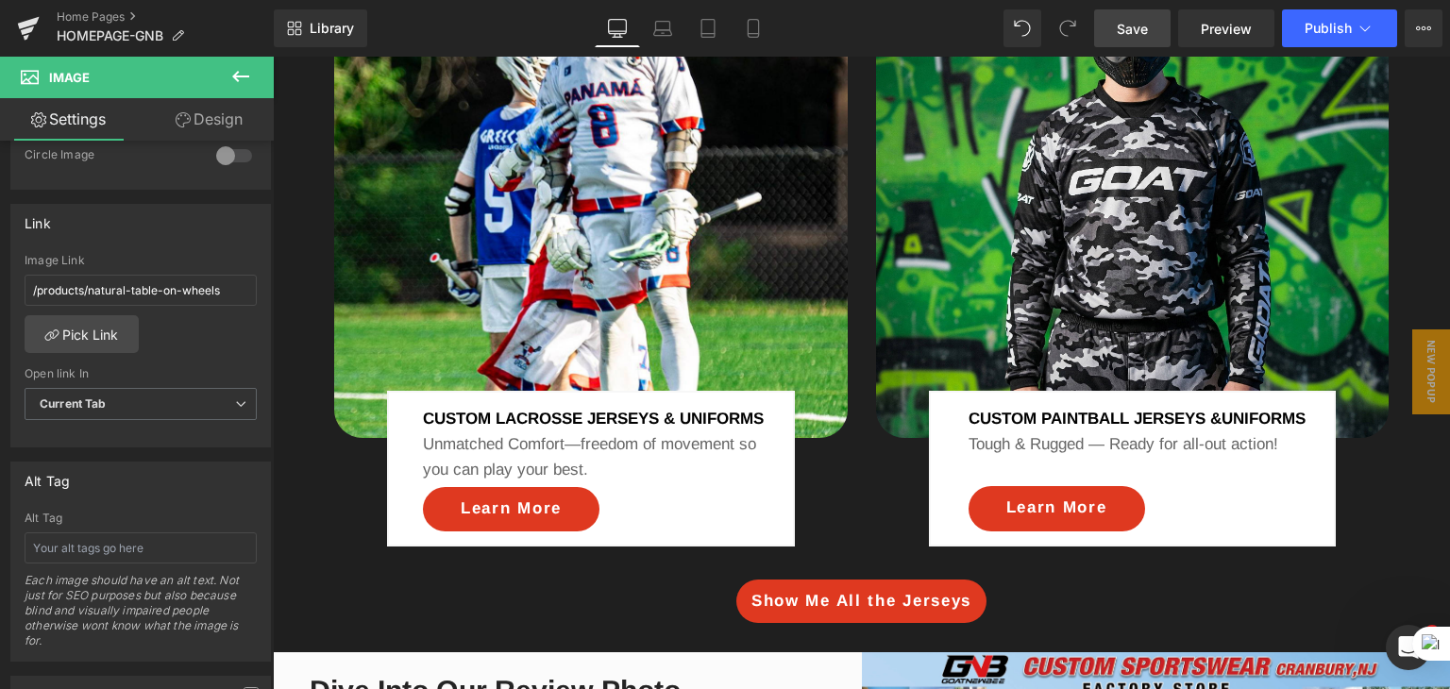
click at [1127, 42] on link "Save" at bounding box center [1132, 28] width 76 height 38
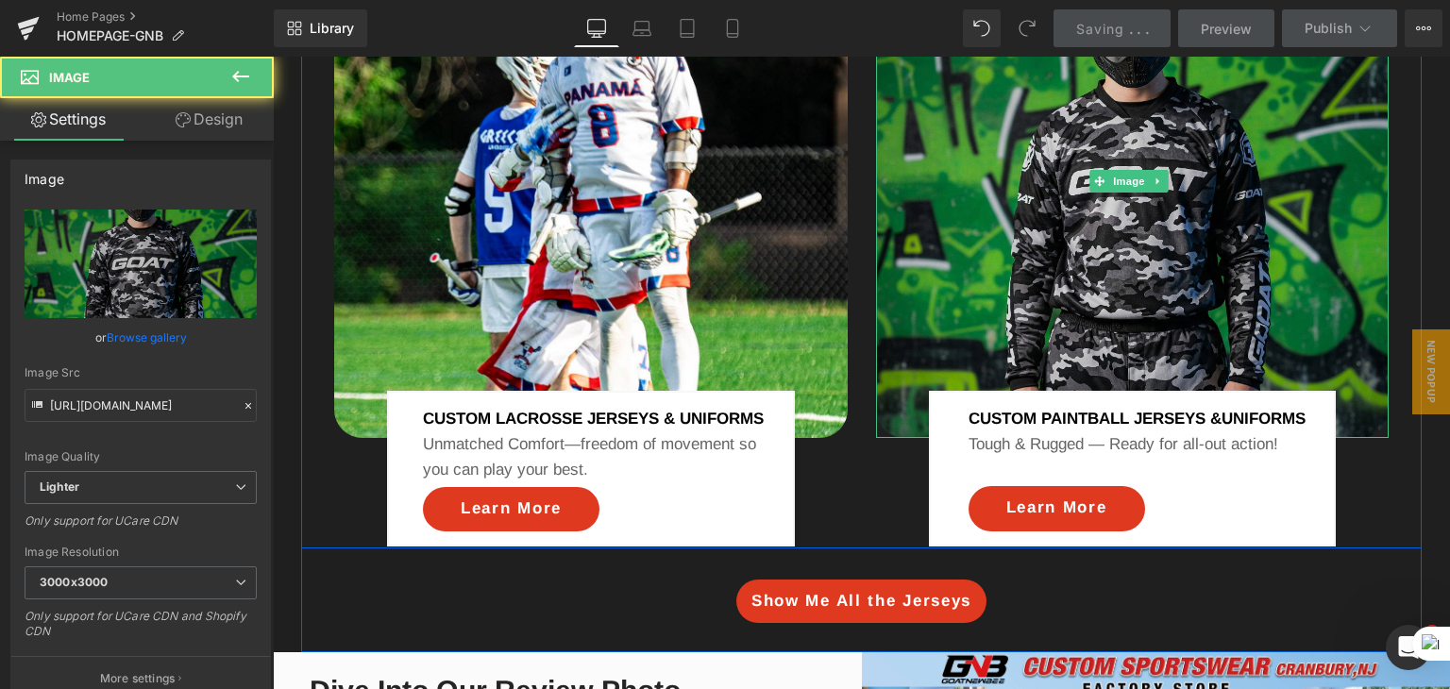
click at [1088, 229] on img at bounding box center [1132, 180] width 513 height 513
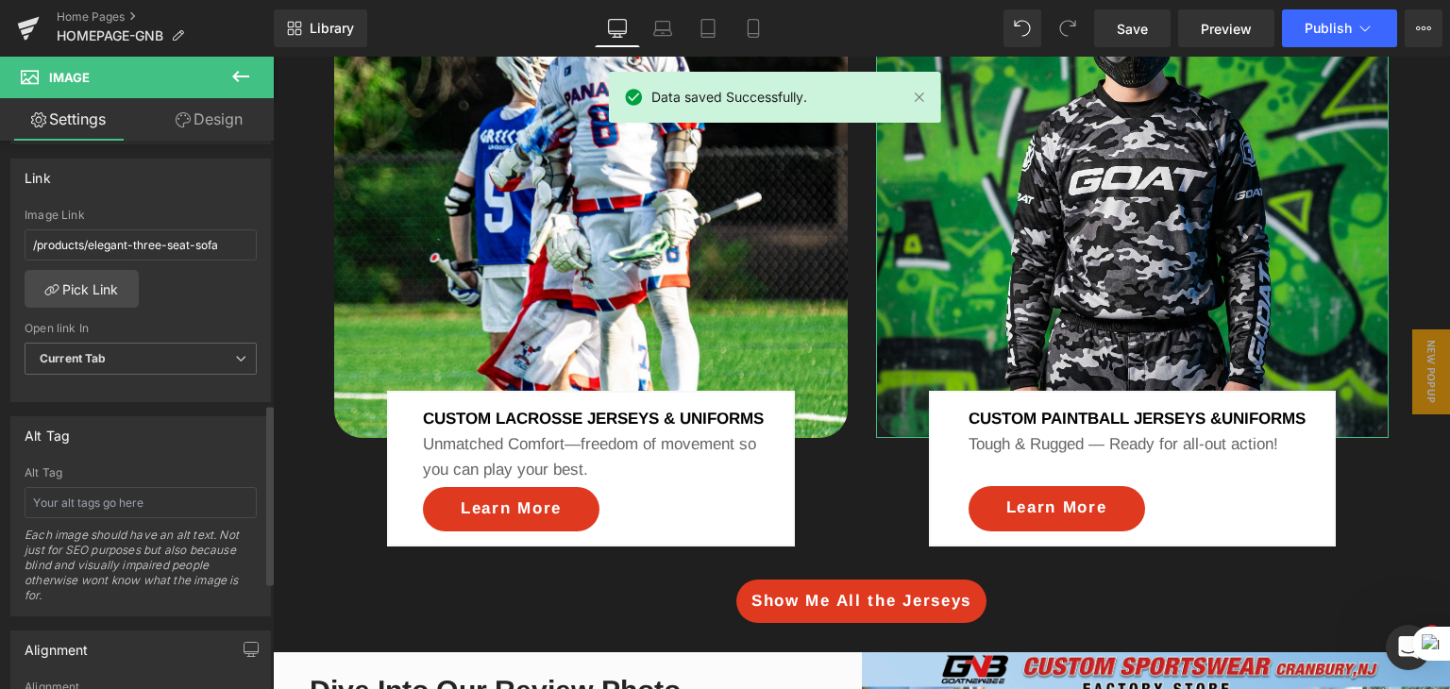
scroll to position [793, 0]
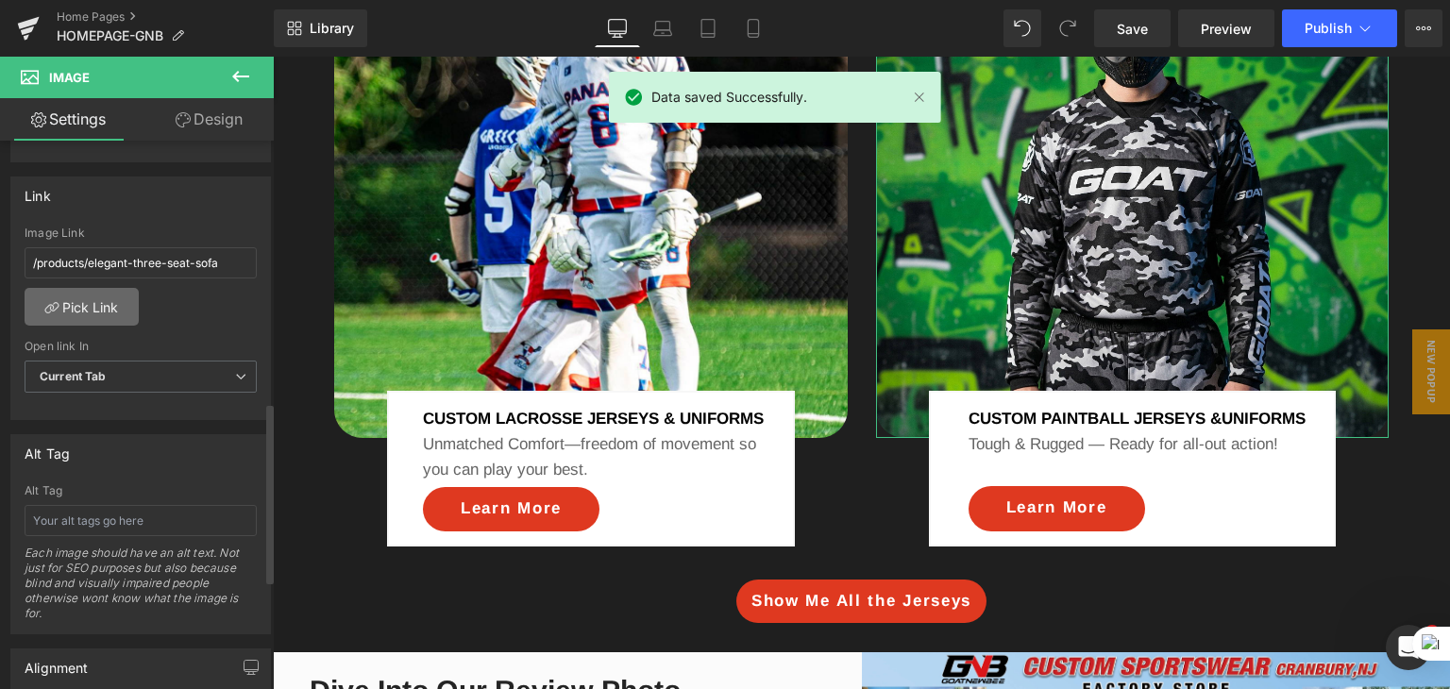
click at [93, 298] on link "Pick Link" at bounding box center [82, 307] width 114 height 38
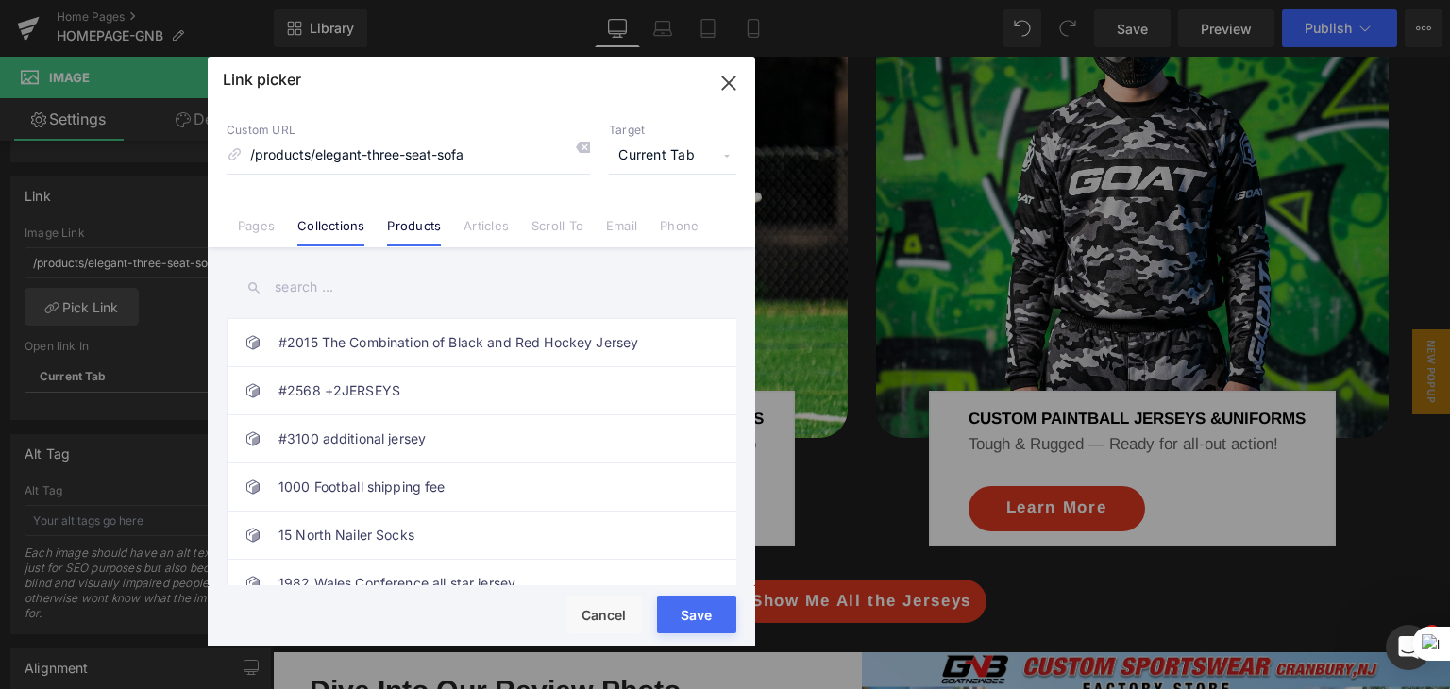
click at [318, 230] on link "Collections" at bounding box center [330, 232] width 67 height 28
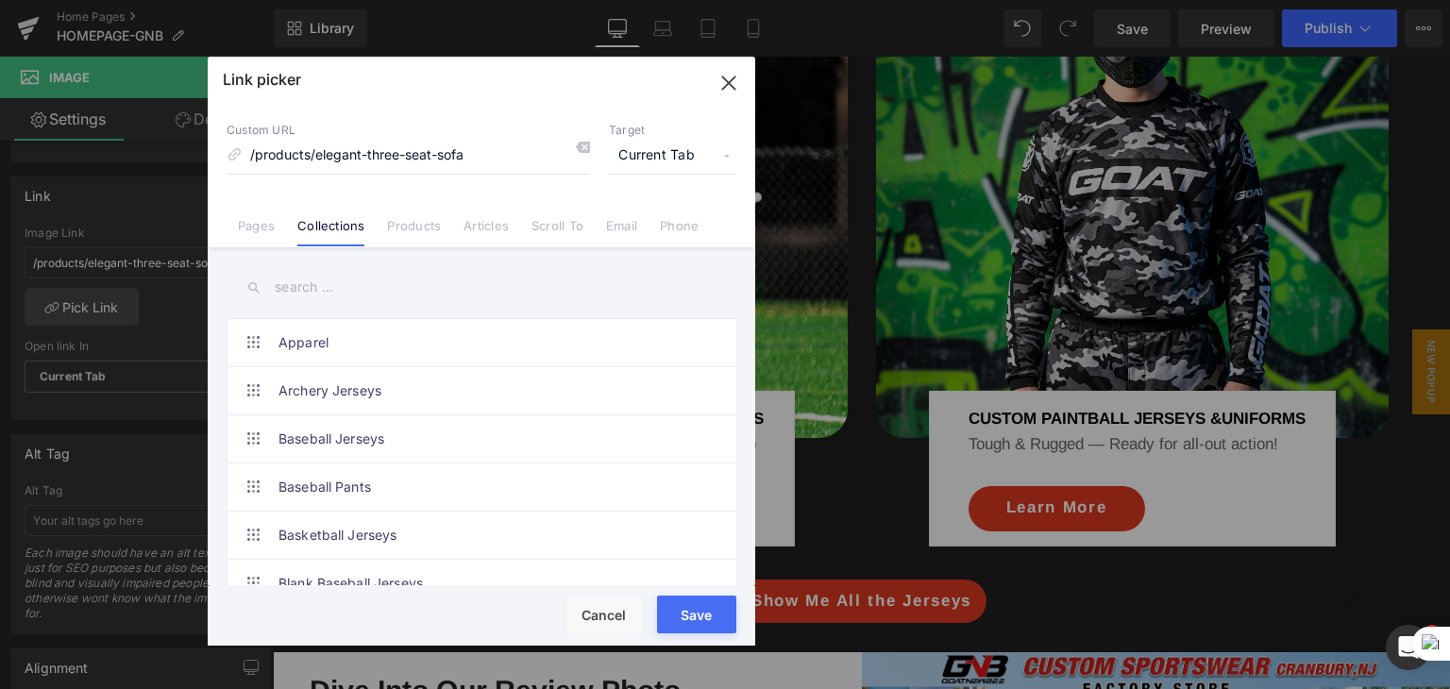
click at [300, 282] on div "Link picker Back to Library Insert Custom URL /products/elegant-three-seat-sofa…" at bounding box center [481, 351] width 547 height 589
click at [300, 282] on input "text" at bounding box center [482, 287] width 510 height 42
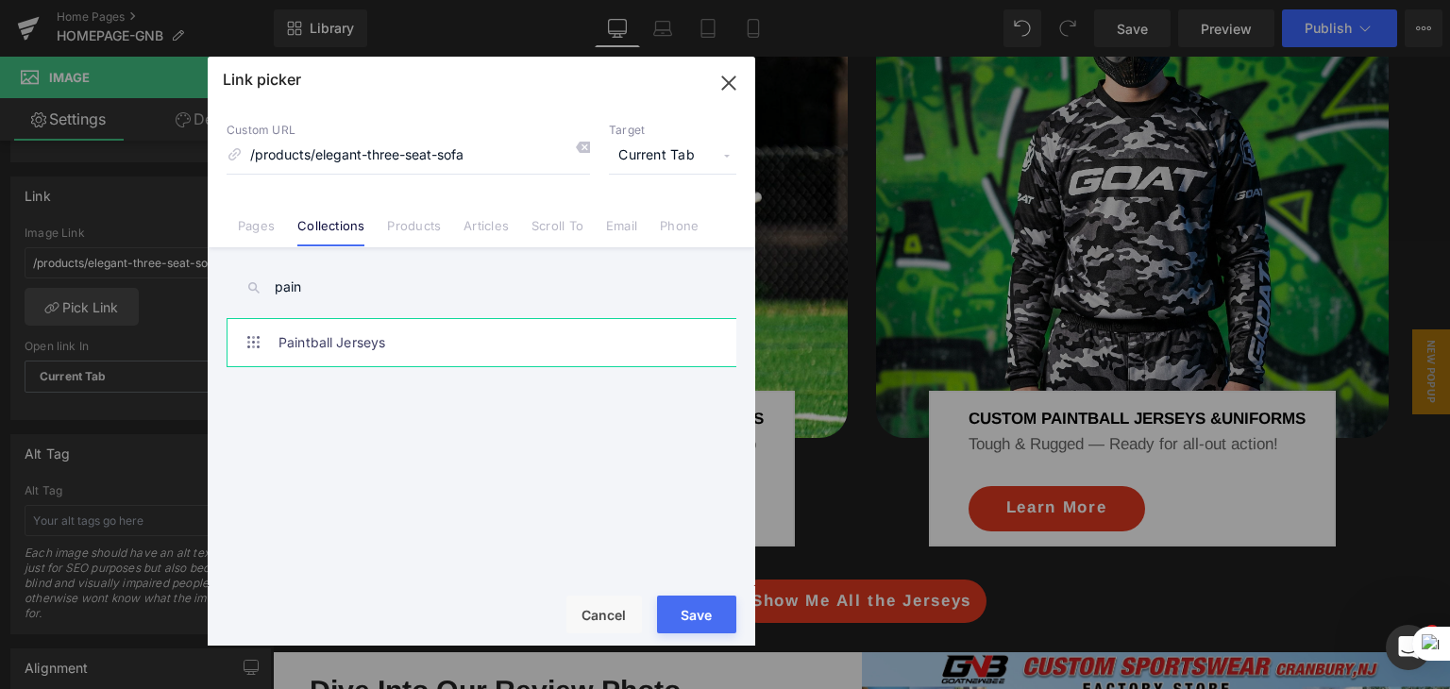
type input "pain"
click at [343, 342] on link "Paintball Jerseys" at bounding box center [485, 342] width 415 height 47
click at [711, 616] on div "Rendering Content" at bounding box center [725, 614] width 116 height 21
click at [697, 613] on div "Rendering Content" at bounding box center [725, 614] width 116 height 21
click at [736, 84] on icon "button" at bounding box center [728, 83] width 30 height 30
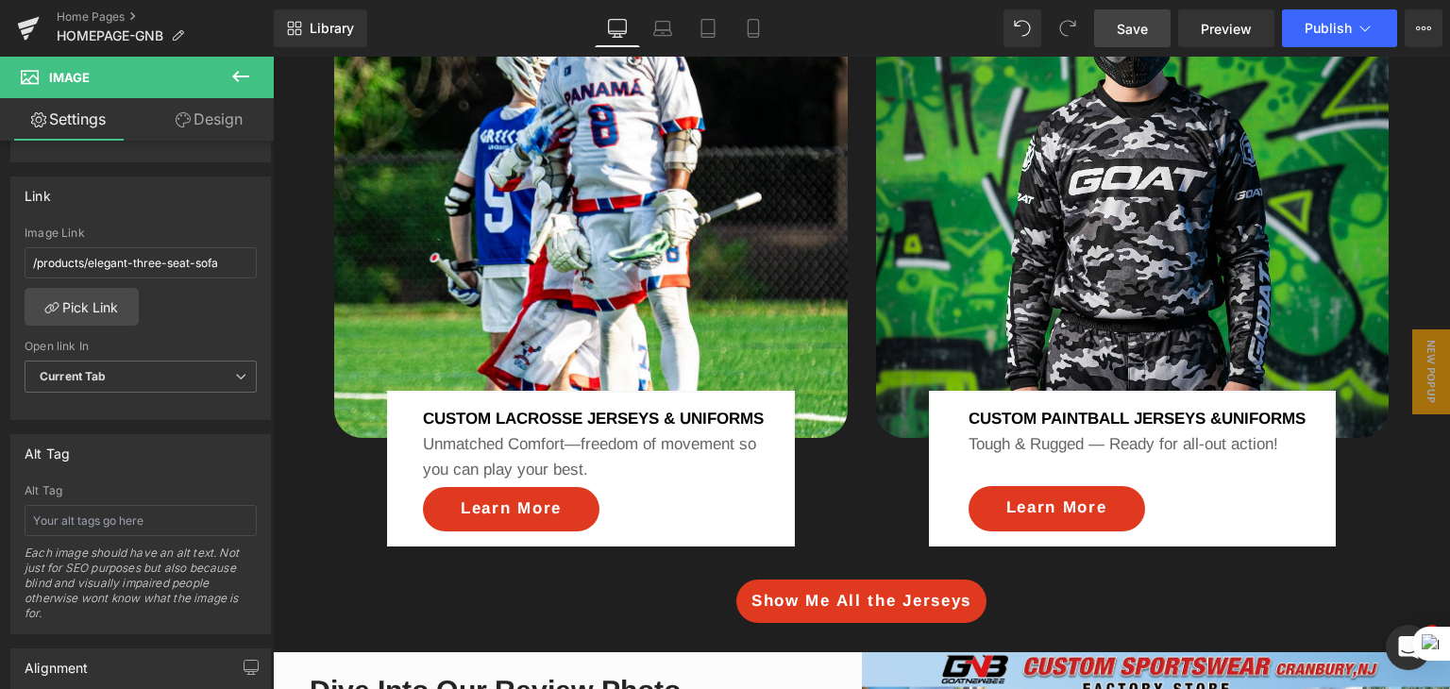
click at [1125, 20] on span "Save" at bounding box center [1131, 29] width 31 height 20
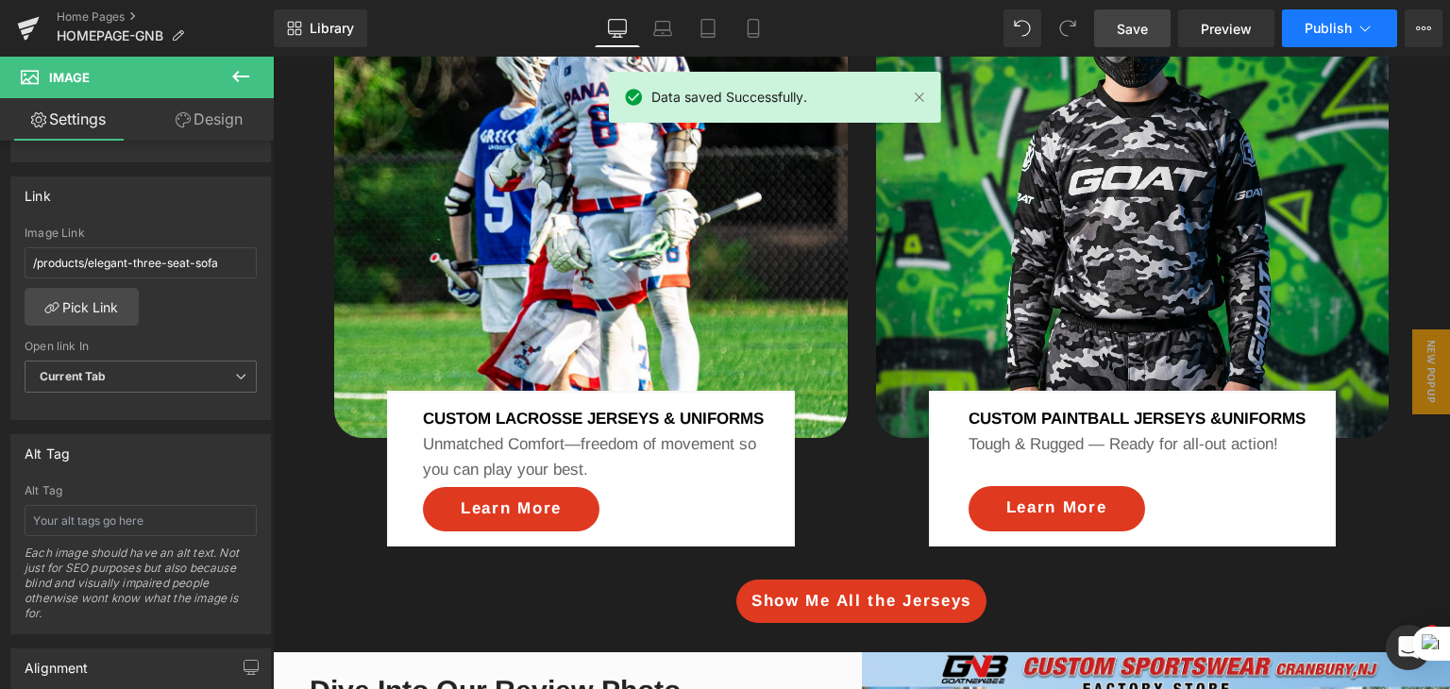
click at [1327, 17] on button "Publish" at bounding box center [1339, 28] width 115 height 38
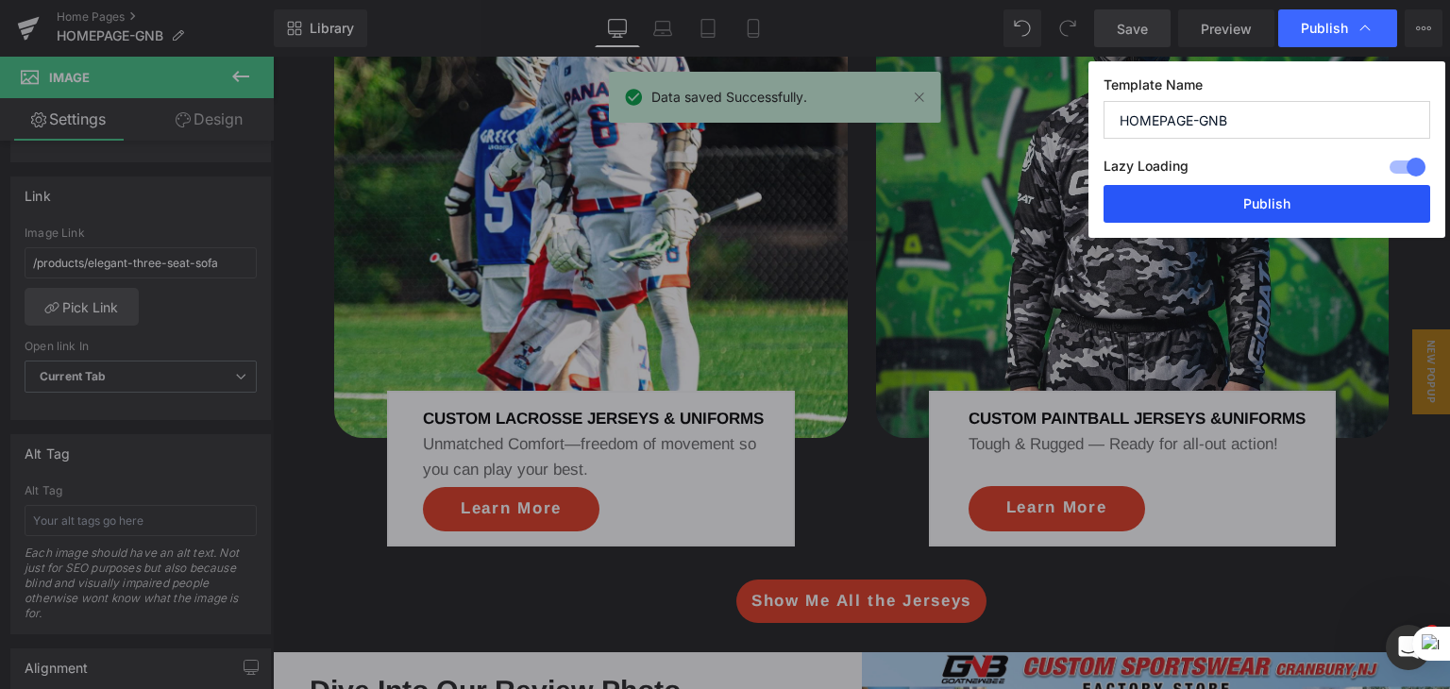
click at [1256, 191] on button "Publish" at bounding box center [1266, 204] width 327 height 38
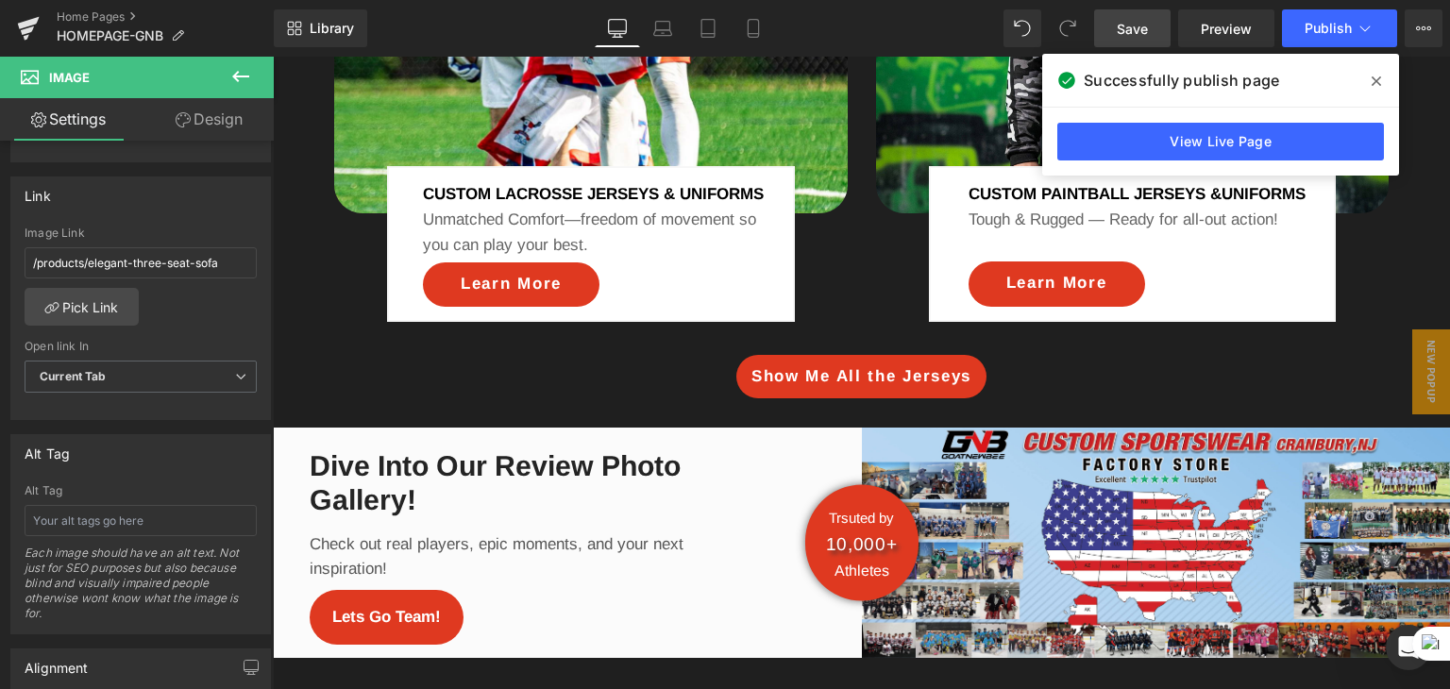
scroll to position [2427, 0]
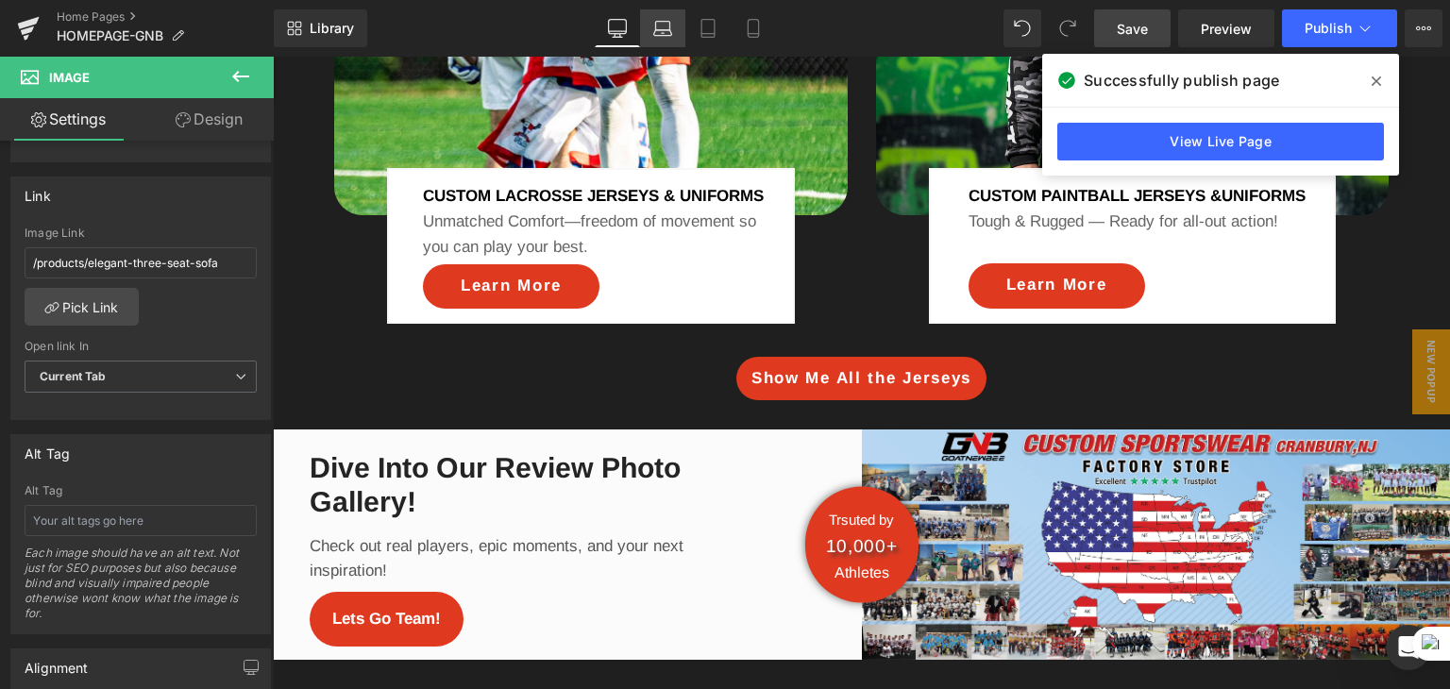
click at [672, 34] on icon at bounding box center [662, 28] width 19 height 19
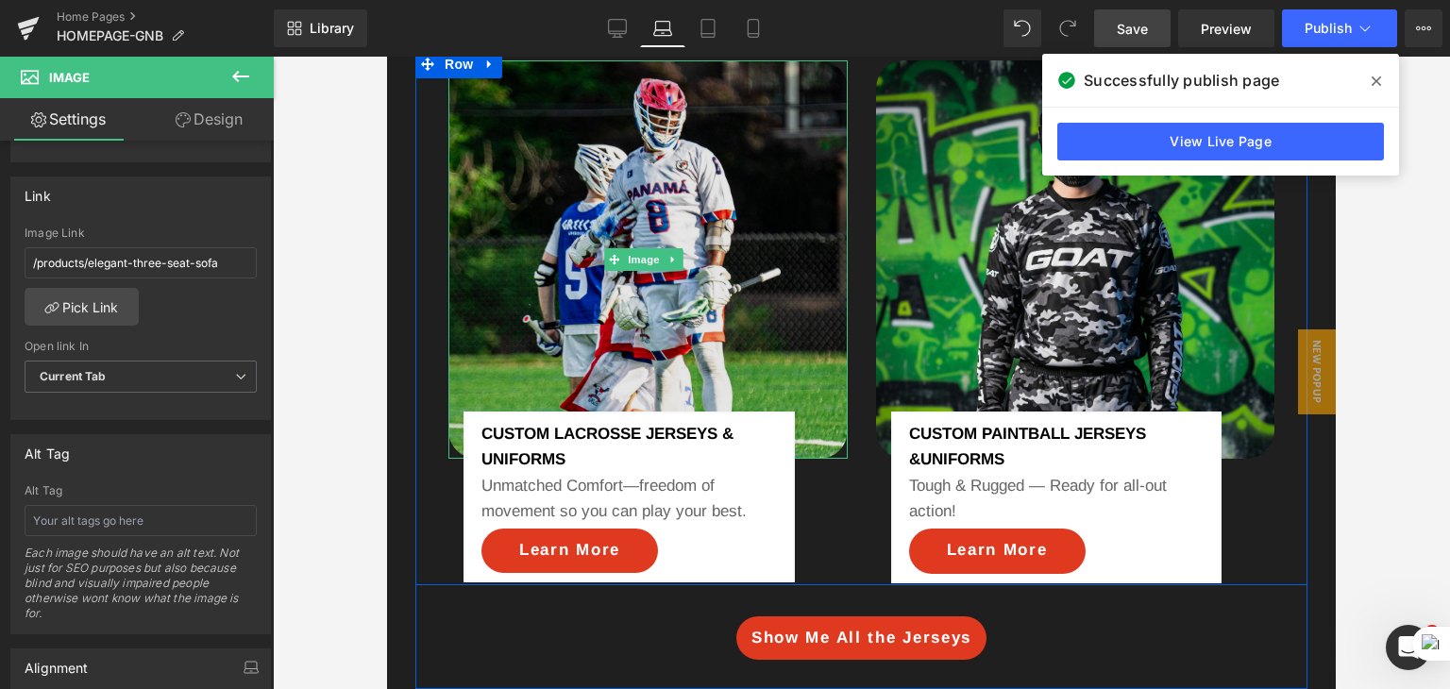
scroll to position [1894, 0]
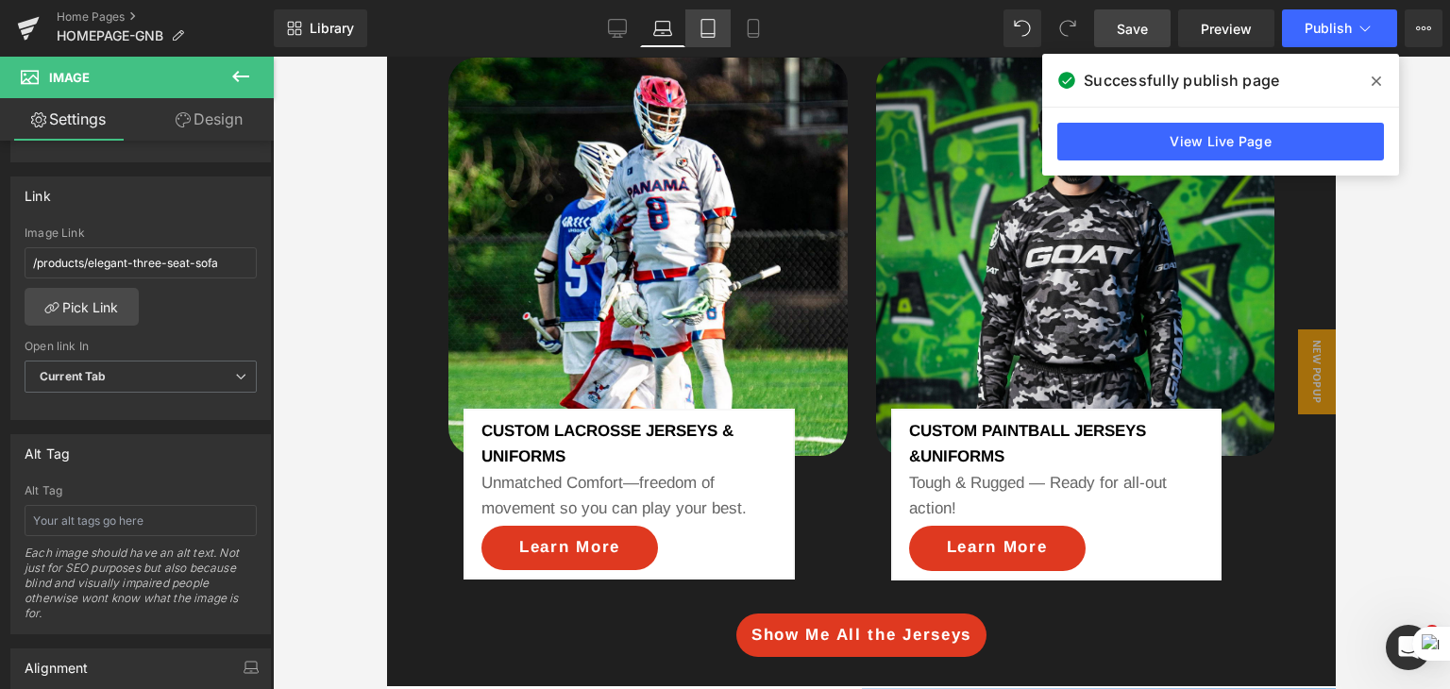
click at [715, 39] on link "Tablet" at bounding box center [707, 28] width 45 height 38
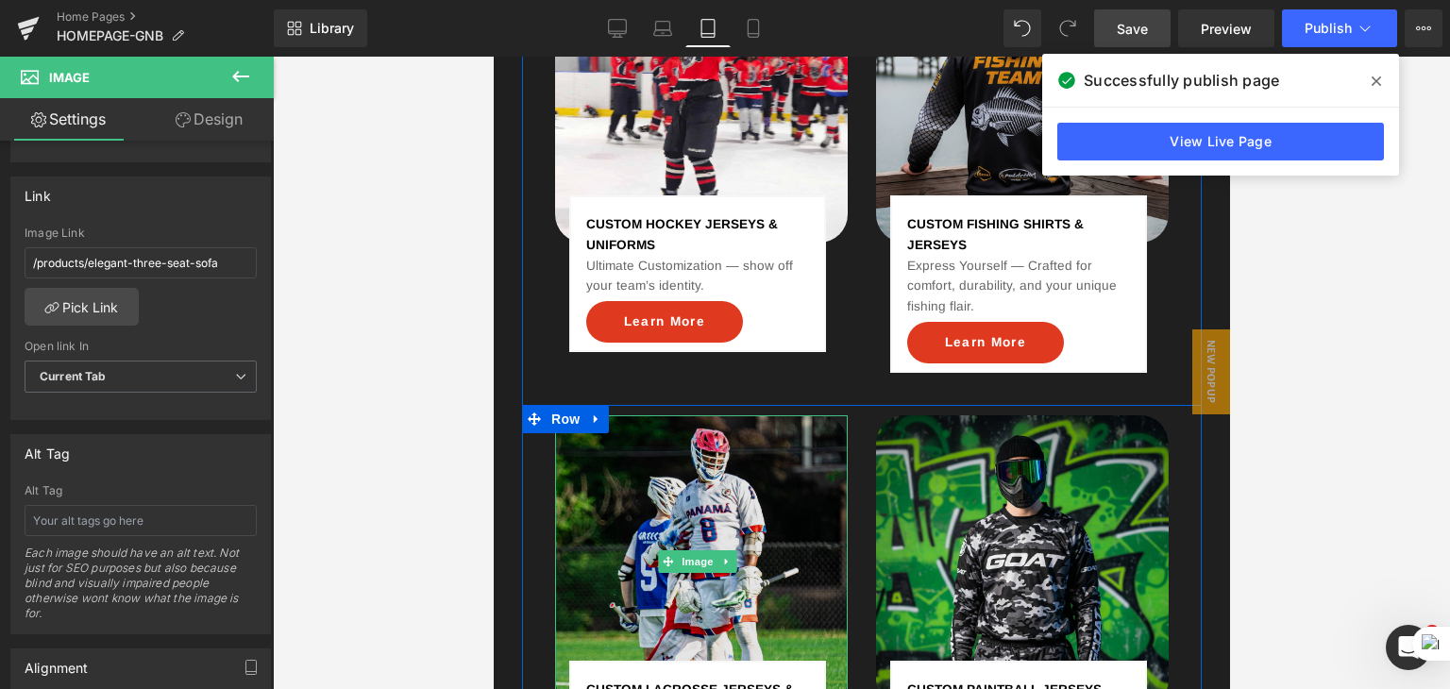
scroll to position [1363, 0]
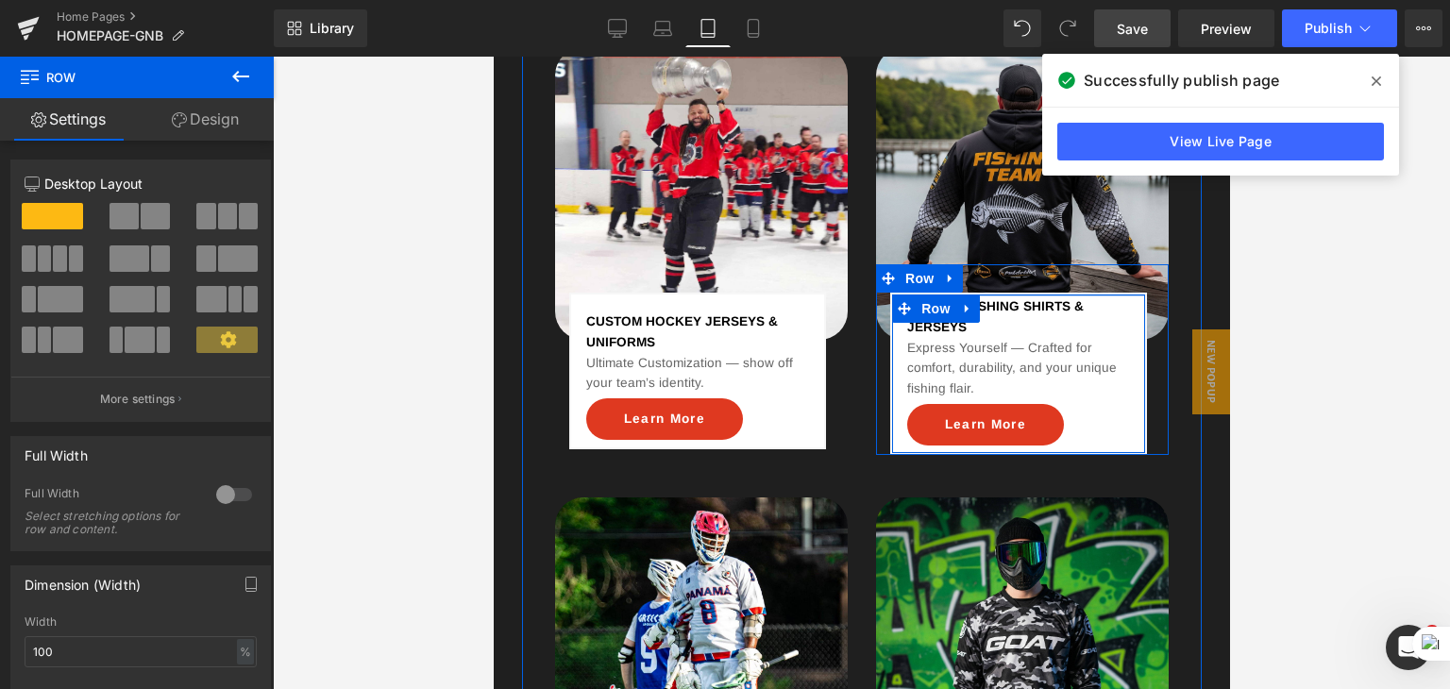
drag, startPoint x: 1028, startPoint y: 279, endPoint x: 779, endPoint y: 428, distance: 289.9
click at [1034, 264] on div "CUSTOM FISHING SHIRTS & JERSEYS Text Block Express Yourself — Crafted for comfo…" at bounding box center [1021, 359] width 293 height 191
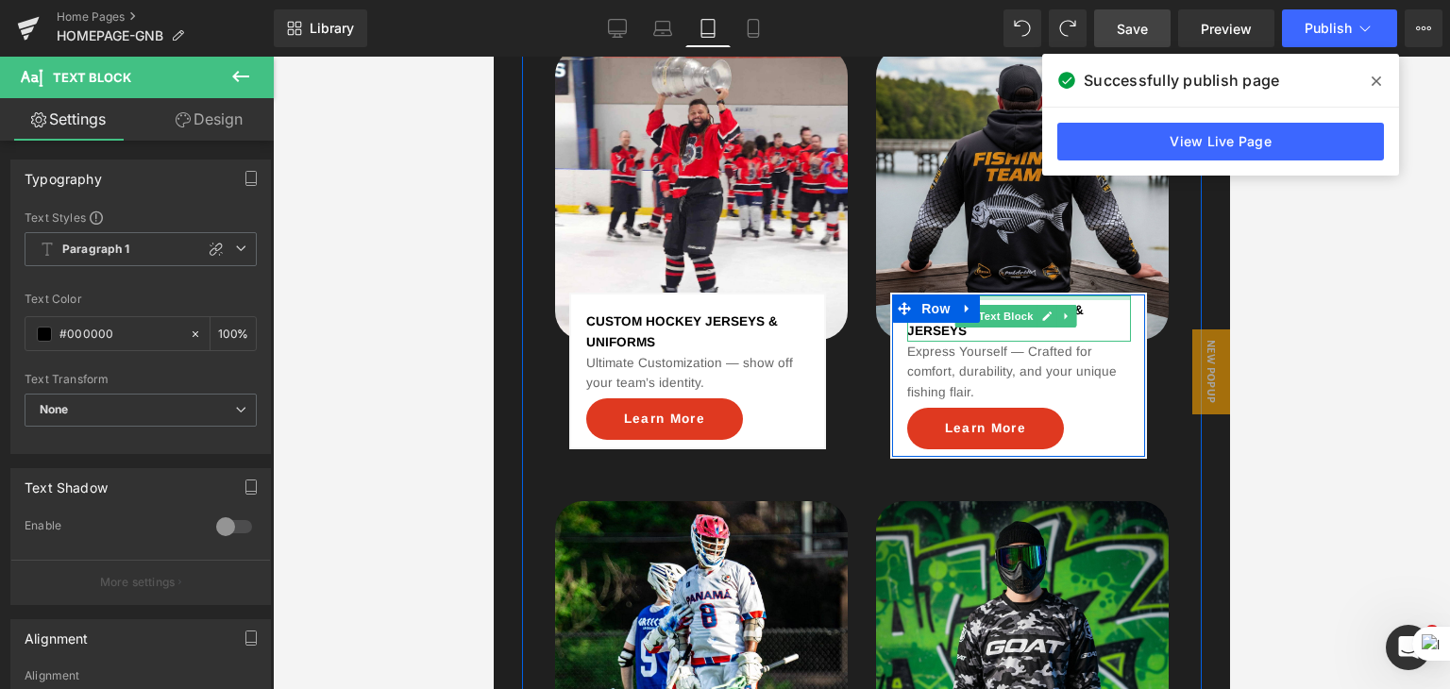
click at [1013, 295] on div "CUSTOM FISHING SHIRTS & JERSEYS Text Block" at bounding box center [1018, 318] width 224 height 46
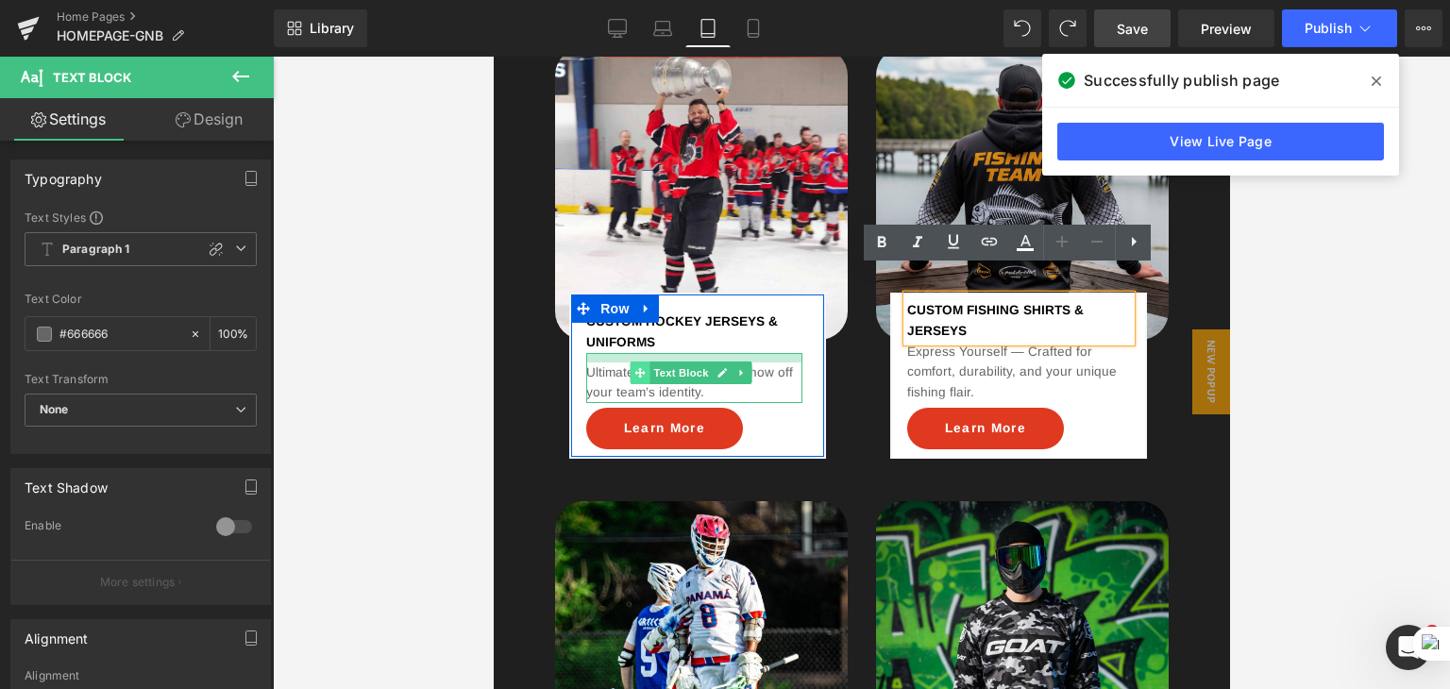
drag, startPoint x: 629, startPoint y: 329, endPoint x: 1612, endPoint y: 152, distance: 999.3
click at [631, 353] on div "Ultimate Customization — show off your team’s identity. Text Block" at bounding box center [693, 378] width 216 height 51
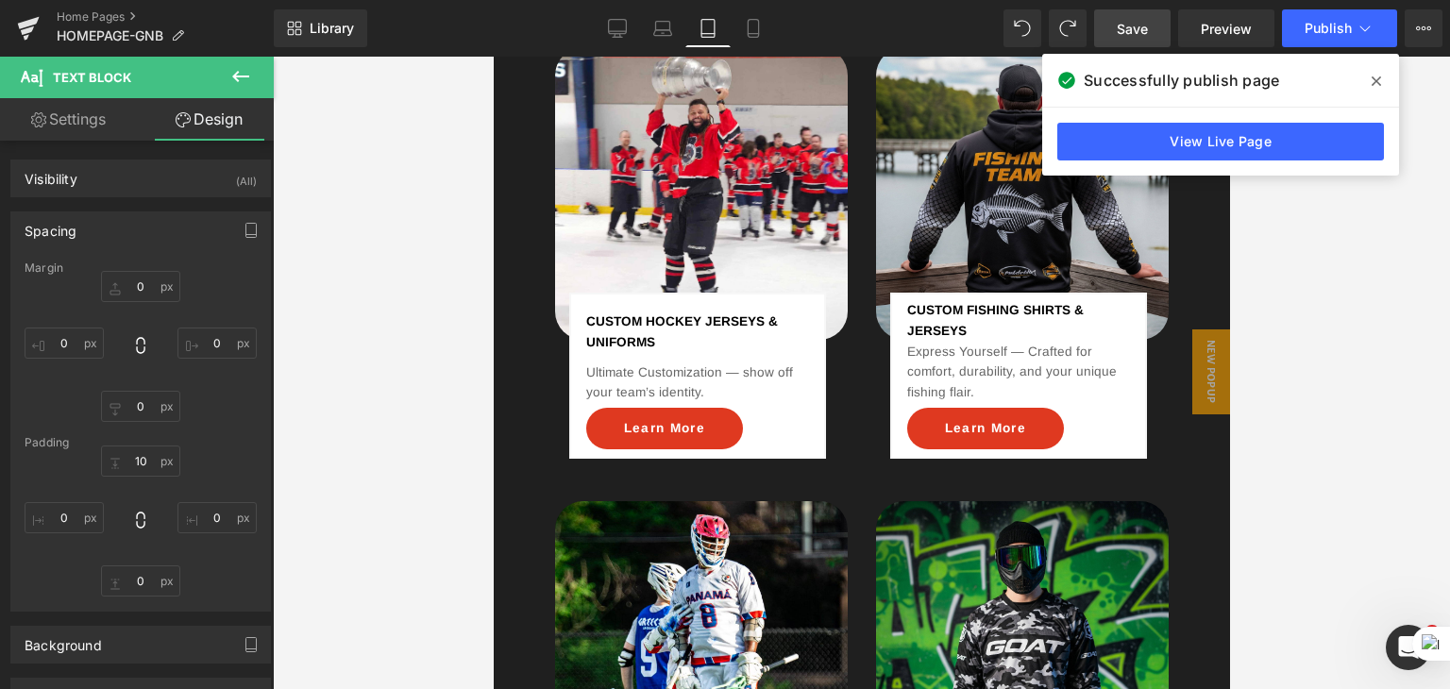
click at [1137, 36] on span "Save" at bounding box center [1131, 29] width 31 height 20
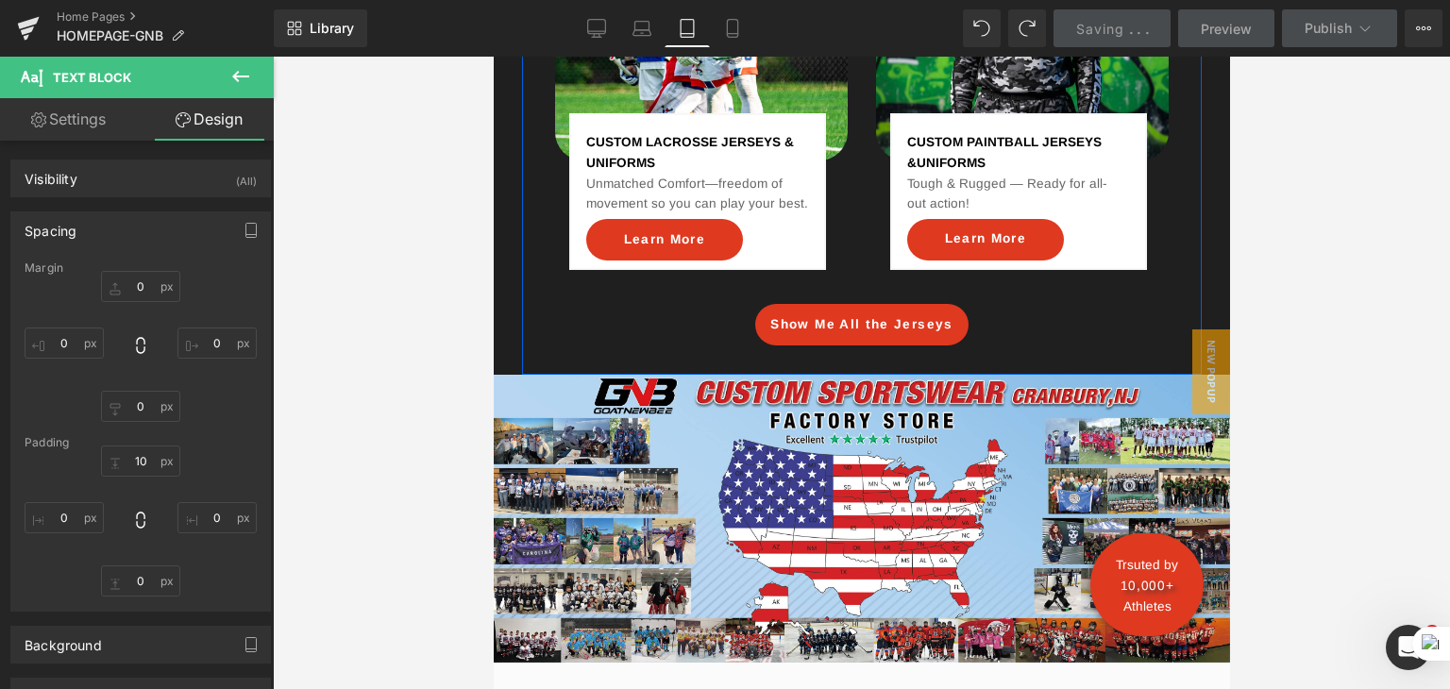
scroll to position [1997, 0]
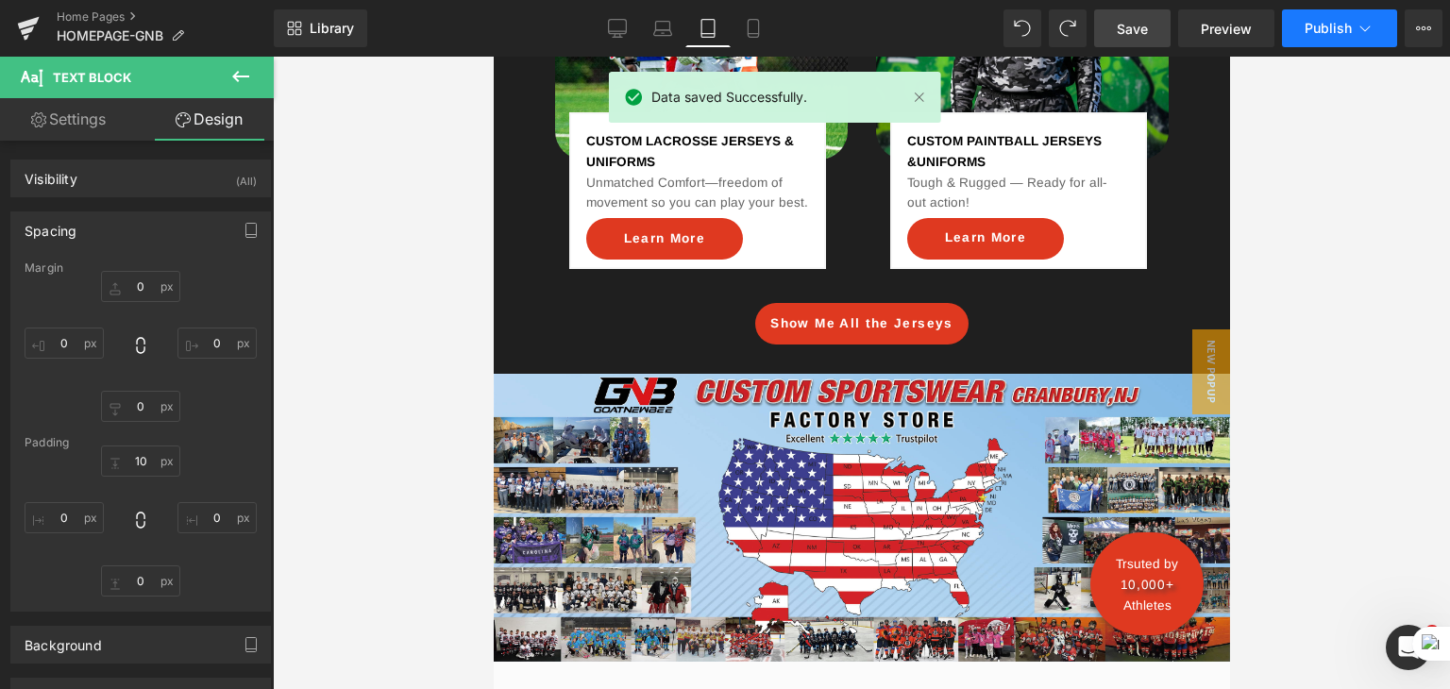
click at [1324, 28] on span "Publish" at bounding box center [1327, 28] width 47 height 15
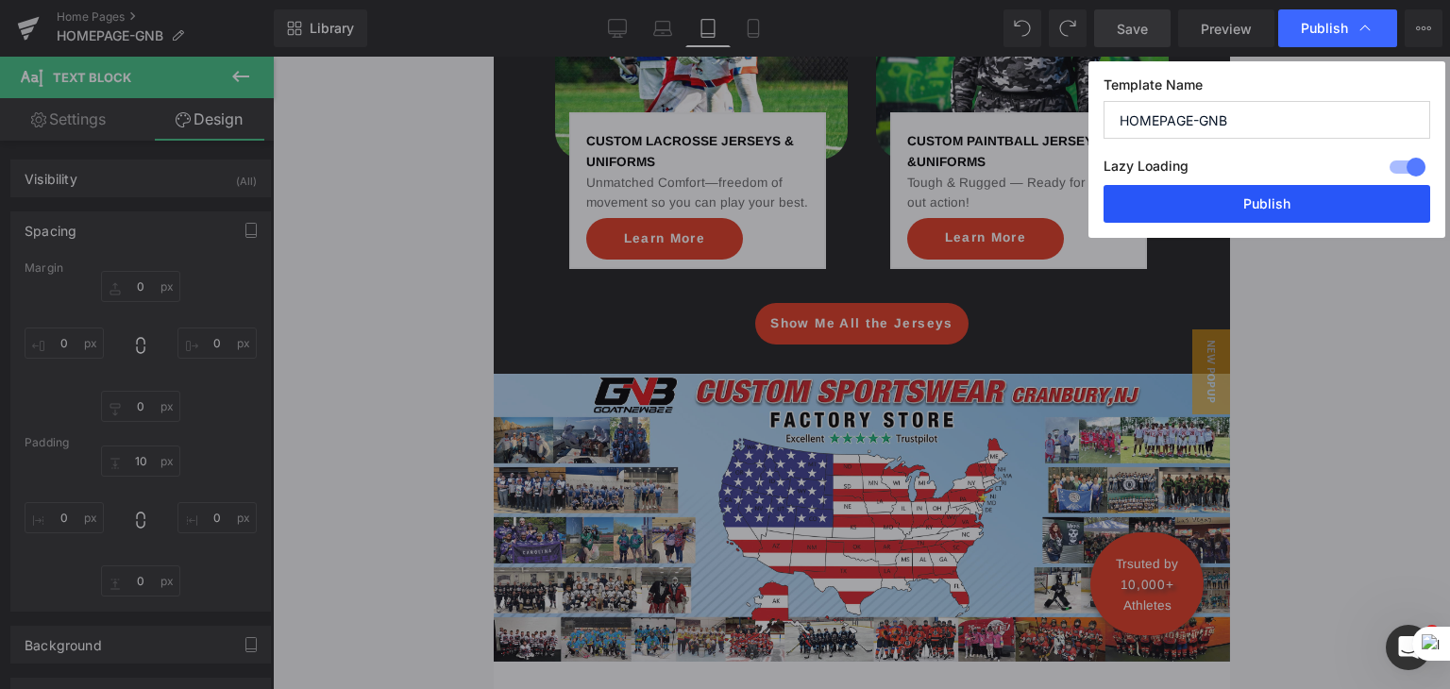
click at [1267, 197] on button "Publish" at bounding box center [1266, 204] width 327 height 38
